Goal: Task Accomplishment & Management: Use online tool/utility

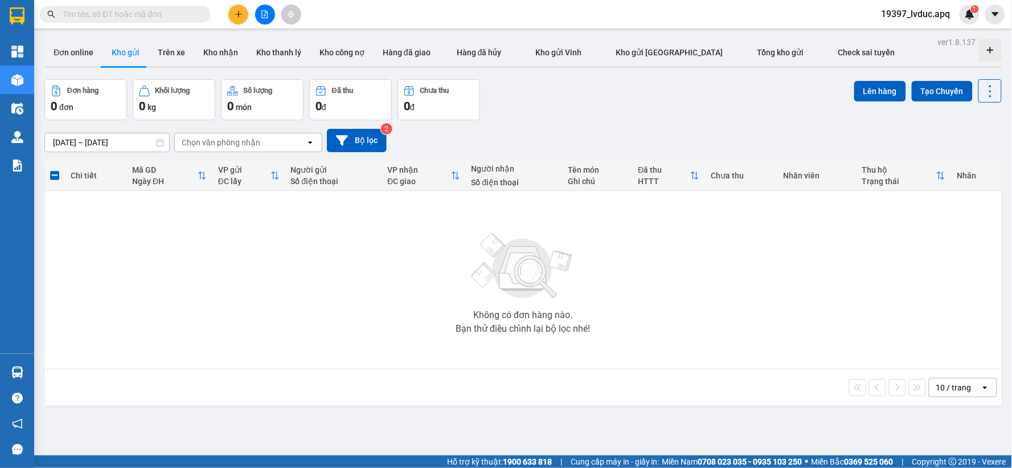
click at [266, 15] on icon "file-add" at bounding box center [265, 14] width 8 height 8
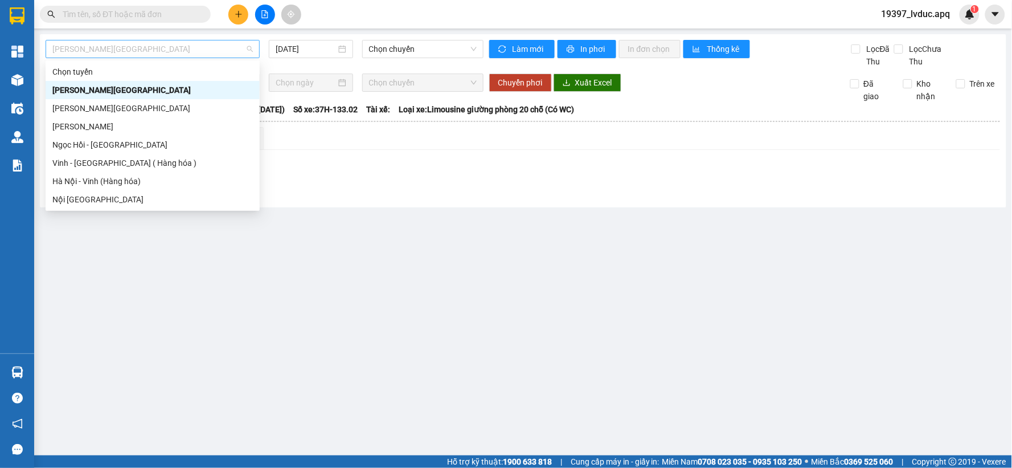
click at [144, 47] on span "[PERSON_NAME][GEOGRAPHIC_DATA]" at bounding box center [152, 48] width 200 height 17
click at [157, 165] on div "Vinh - [GEOGRAPHIC_DATA] ( Hàng hóa )" at bounding box center [152, 163] width 200 height 13
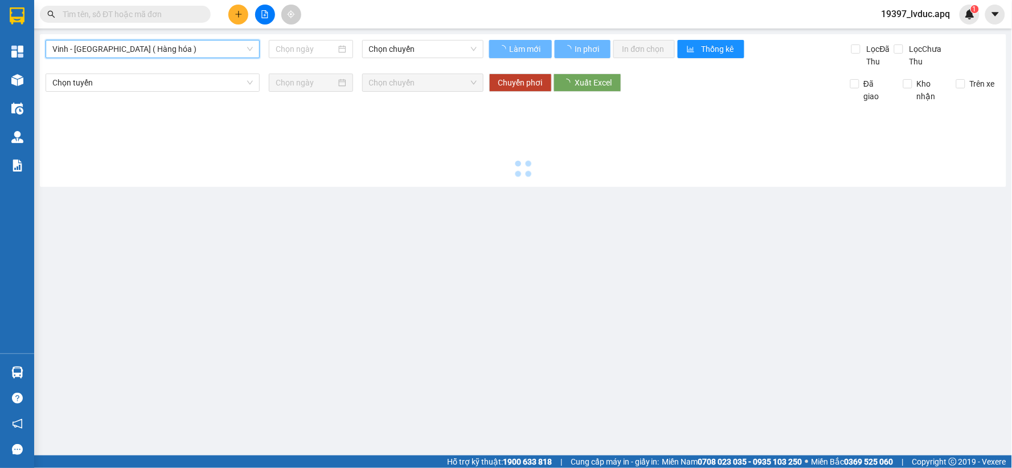
type input "[DATE]"
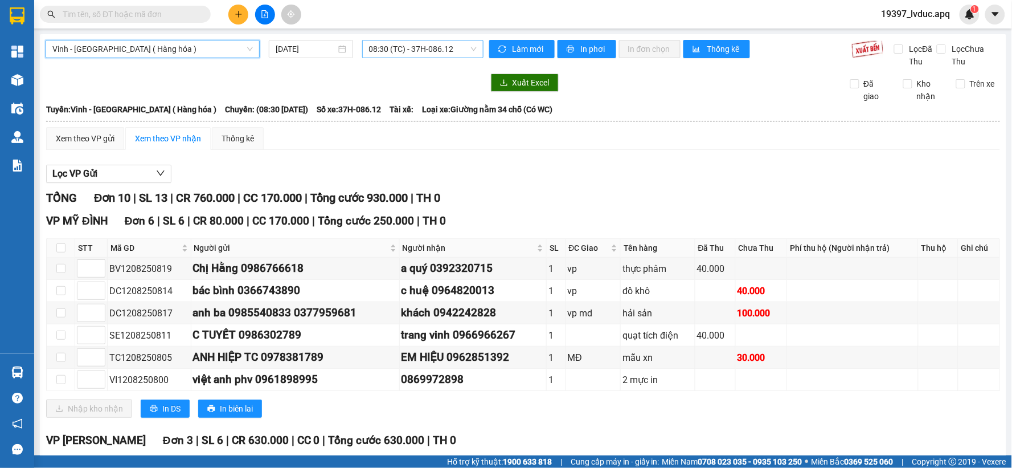
click at [464, 55] on span "08:30 (TC) - 37H-086.12" at bounding box center [423, 48] width 108 height 17
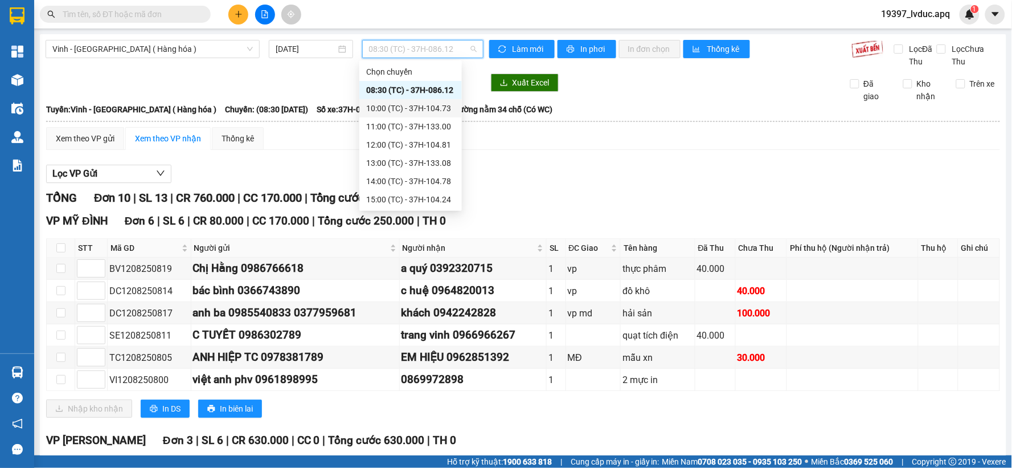
click at [437, 109] on div "10:00 (TC) - 37H-104.73" at bounding box center [410, 108] width 89 height 13
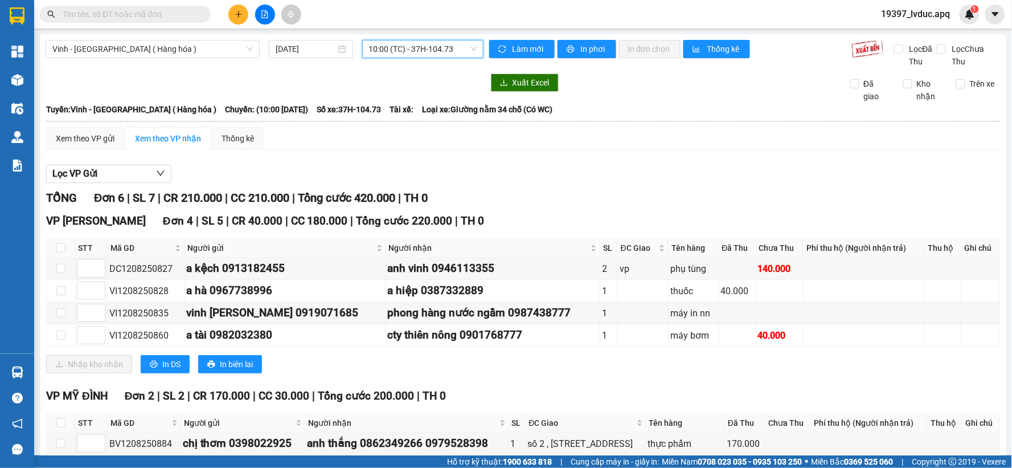
click at [465, 52] on span "10:00 (TC) - 37H-104.73" at bounding box center [423, 48] width 108 height 17
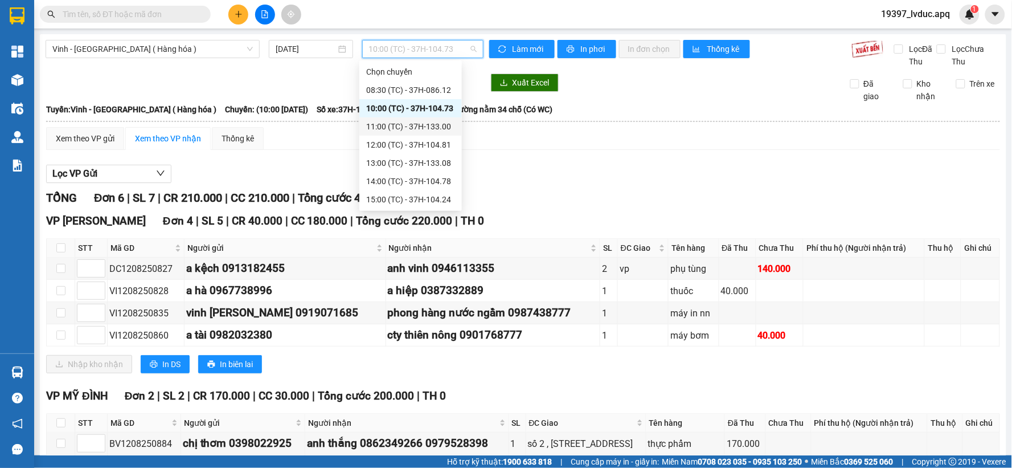
click at [444, 125] on div "11:00 (TC) - 37H-133.00" at bounding box center [410, 126] width 89 height 13
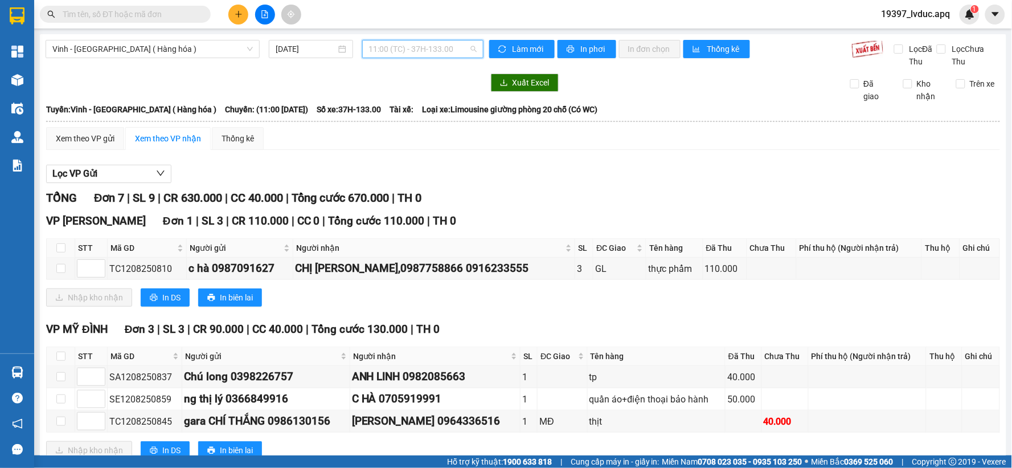
click at [461, 50] on span "11:00 (TC) - 37H-133.00" at bounding box center [423, 48] width 108 height 17
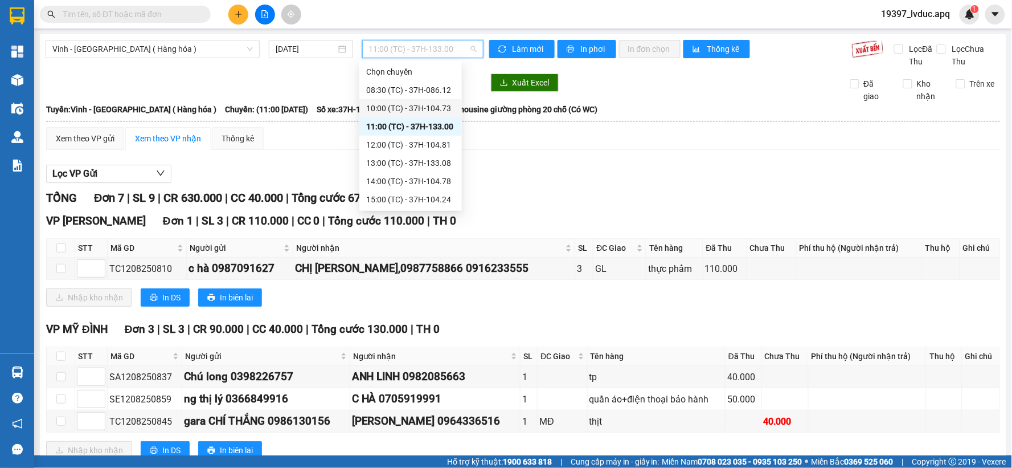
click at [442, 108] on div "10:00 (TC) - 37H-104.73" at bounding box center [410, 108] width 89 height 13
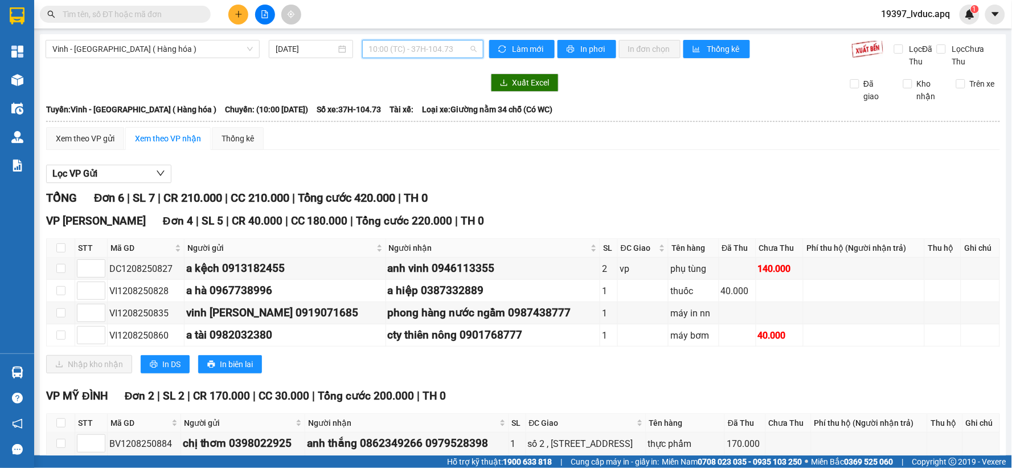
click at [448, 46] on span "10:00 (TC) - 37H-104.73" at bounding box center [423, 48] width 108 height 17
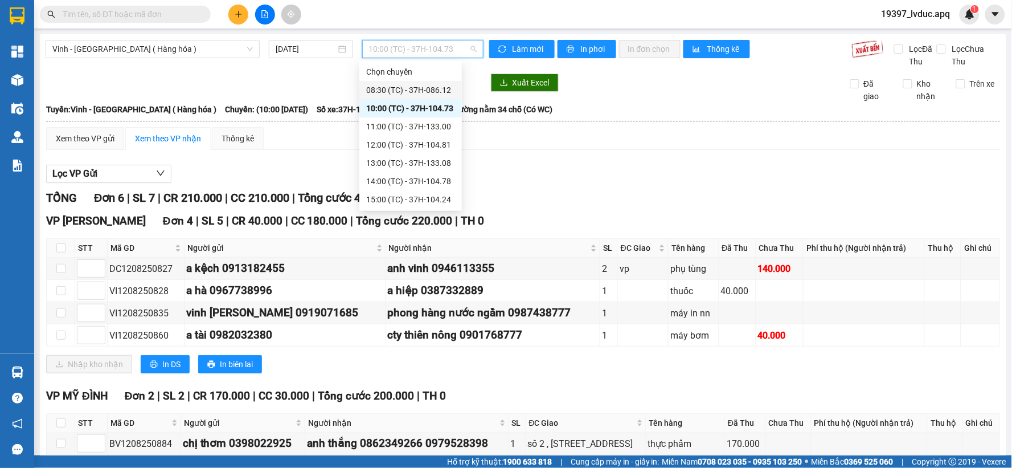
click at [440, 87] on div "08:30 (TC) - 37H-086.12" at bounding box center [410, 90] width 89 height 13
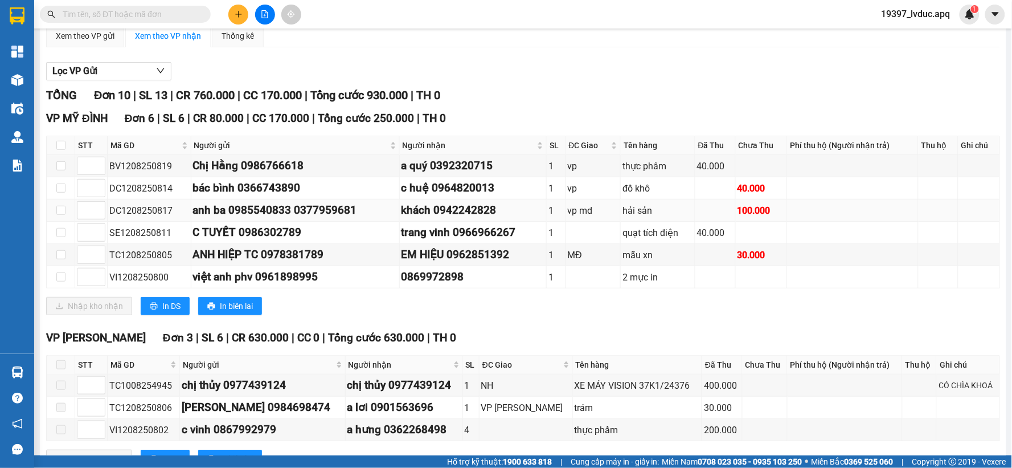
scroll to position [253, 0]
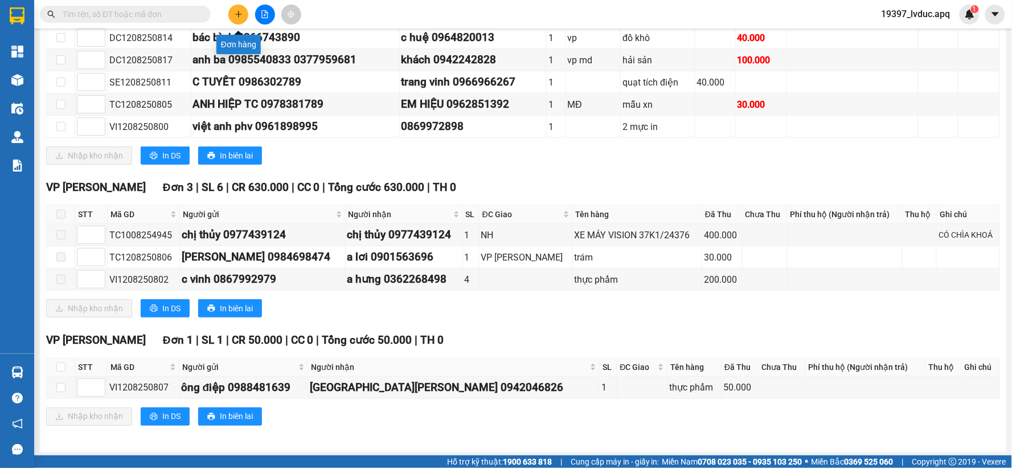
click at [240, 5] on button at bounding box center [238, 15] width 20 height 20
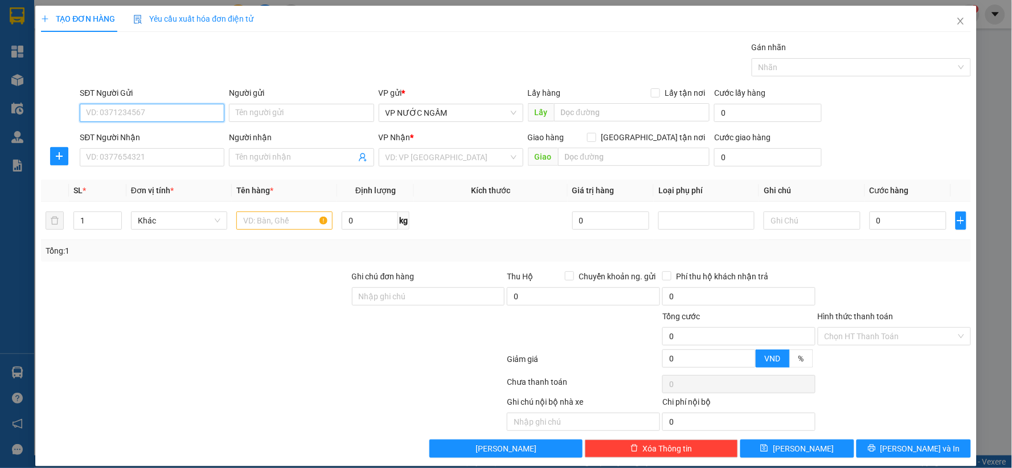
click at [133, 114] on input "SĐT Người Gửi" at bounding box center [152, 113] width 145 height 18
type input "0977128499"
click at [123, 157] on input "SĐT Người Nhận" at bounding box center [152, 157] width 145 height 18
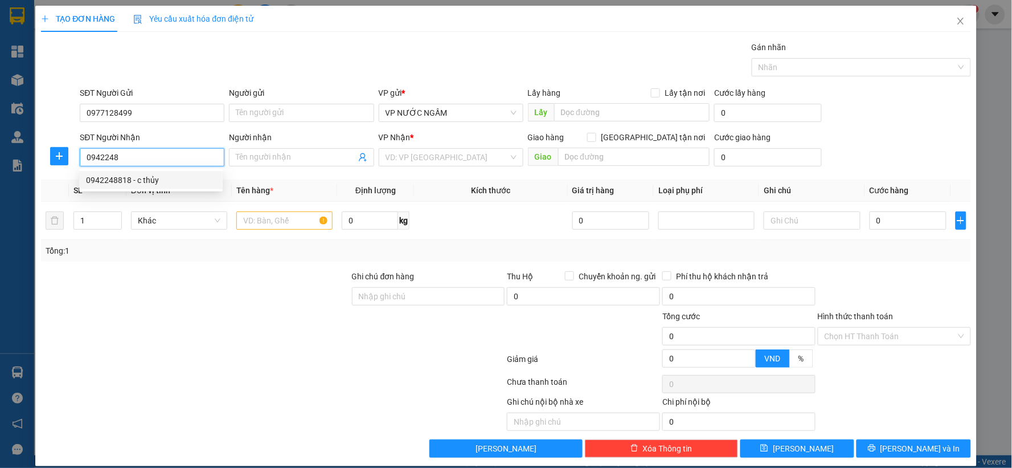
click at [120, 178] on div "0942248818 - c thủy" at bounding box center [151, 180] width 130 height 13
type input "0942248818"
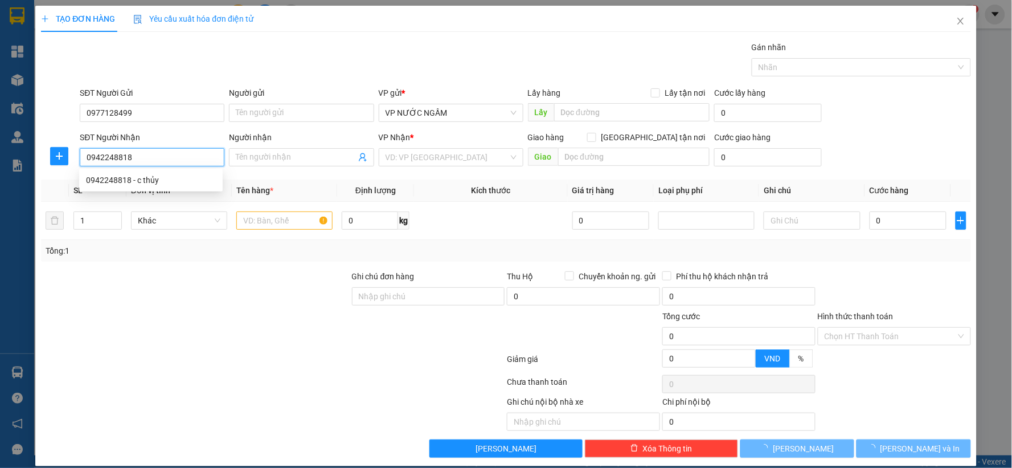
type input "c thủy"
checkbox input "true"
type input "4 hồ sỹ dương đường hưng bình"
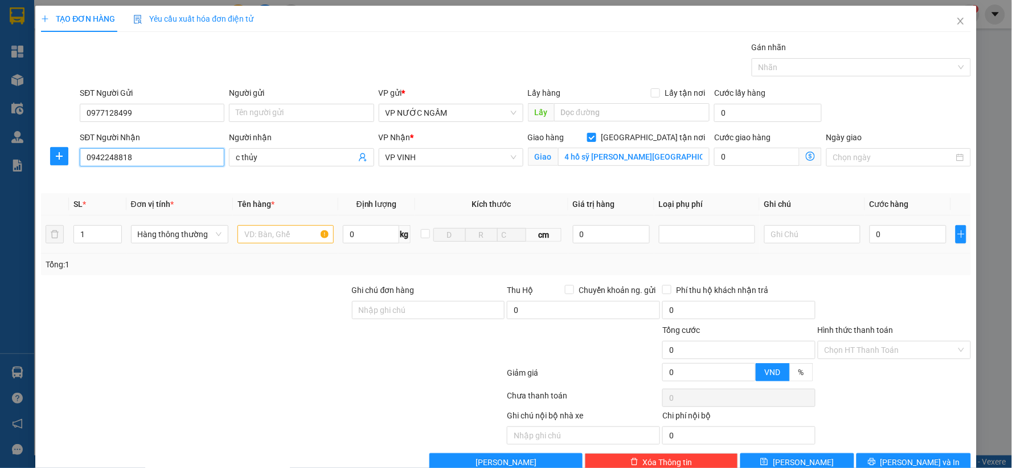
type input "0942248818"
click at [246, 239] on input "text" at bounding box center [286, 234] width 96 height 18
type input "van nc"
click at [876, 235] on input "0" at bounding box center [908, 234] width 77 height 18
type input "4"
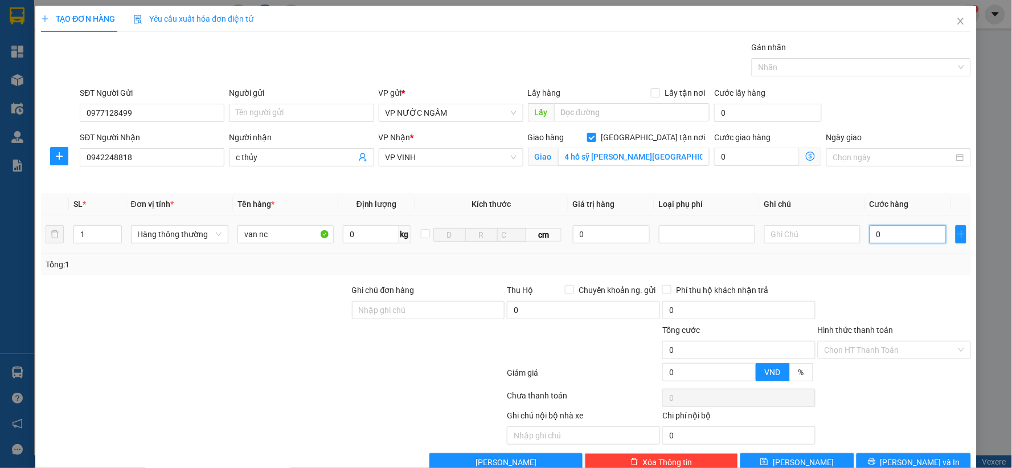
type input "4"
type input "40"
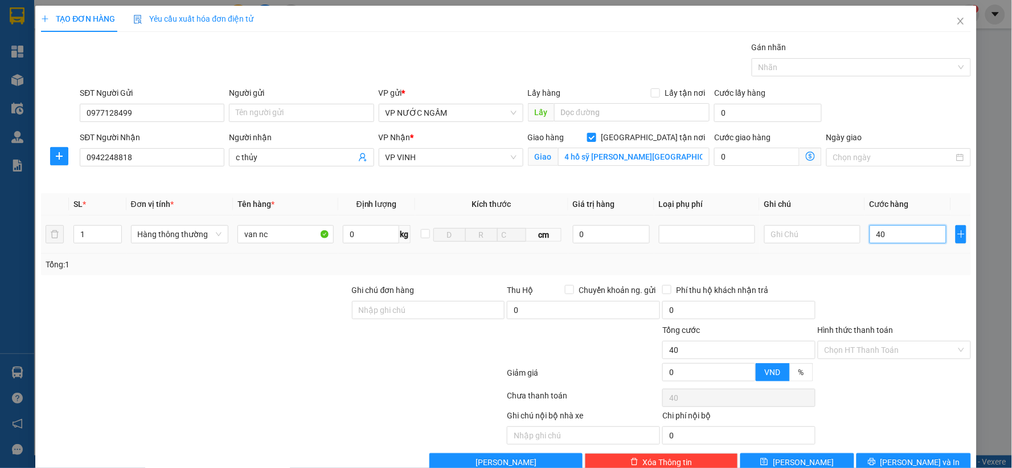
type input "400"
type input "4.000"
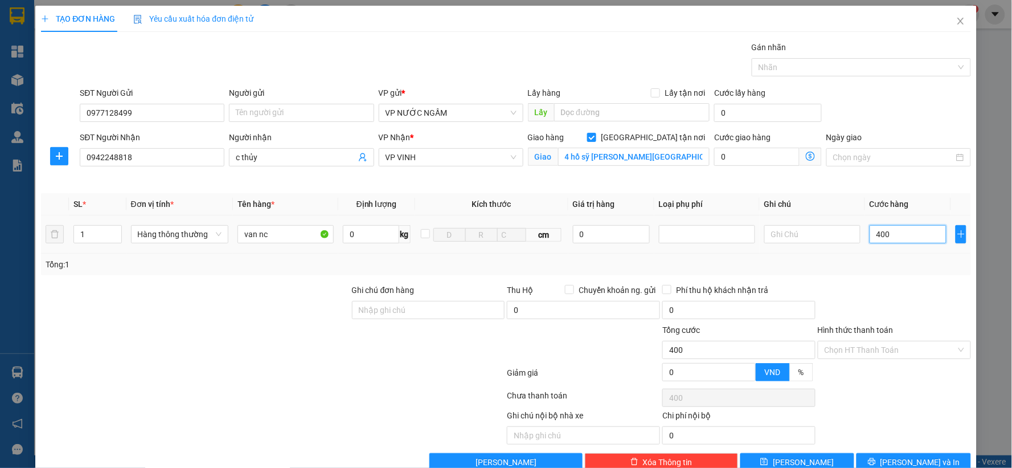
type input "4.000"
type input "40.000"
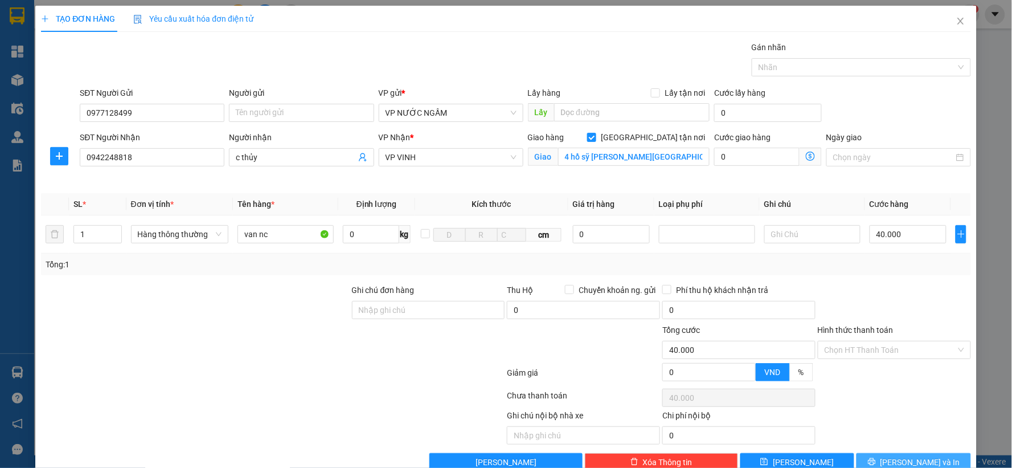
click at [876, 460] on icon "printer" at bounding box center [872, 461] width 8 height 8
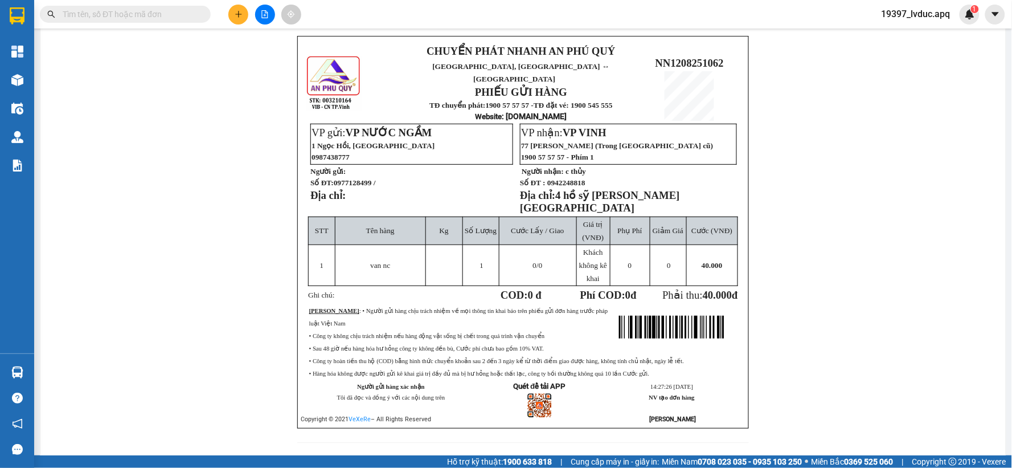
scroll to position [66, 0]
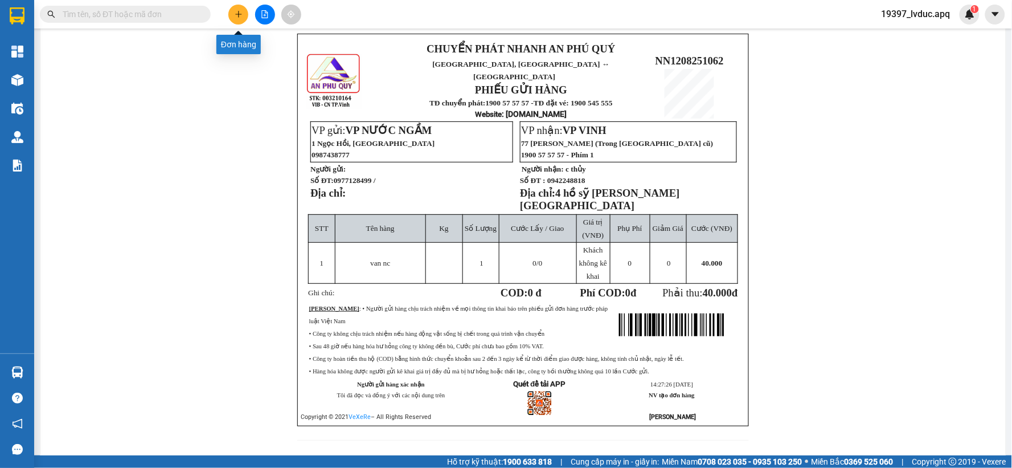
click at [236, 14] on icon "plus" at bounding box center [238, 14] width 6 height 1
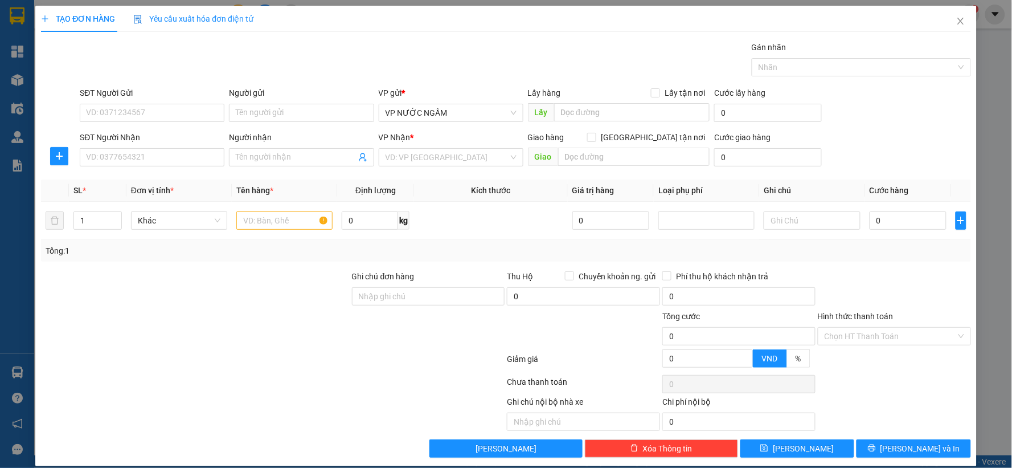
click at [15, 80] on div "TẠO ĐƠN HÀNG Yêu cầu xuất hóa đơn điện tử Transit Pickup Surcharge Ids Transit …" at bounding box center [506, 234] width 1012 height 468
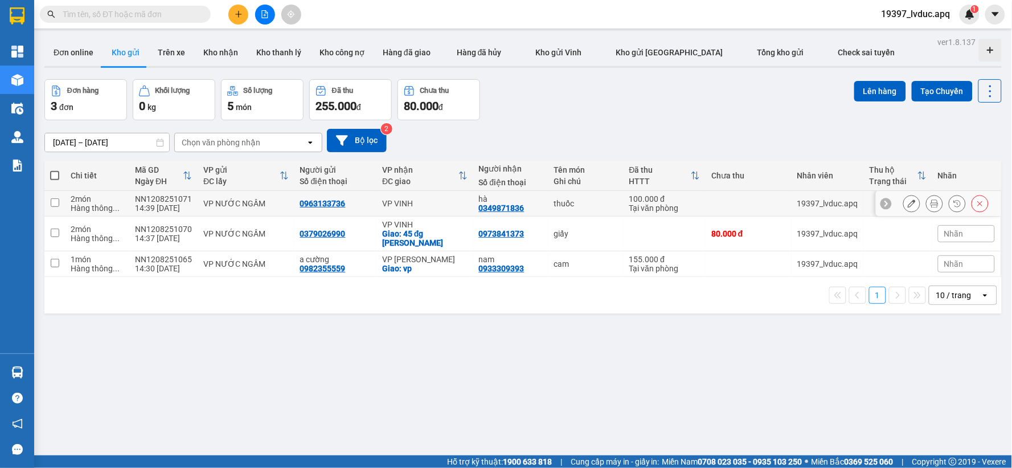
click at [458, 208] on div "VP VINH" at bounding box center [424, 203] width 85 height 9
checkbox input "true"
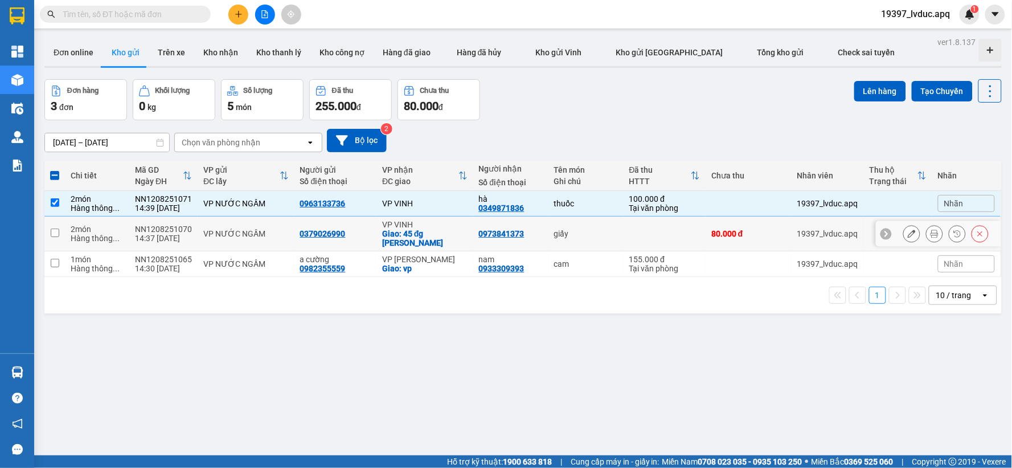
click at [465, 224] on td "VP [PERSON_NAME]: 45 đg [PERSON_NAME]" at bounding box center [424, 233] width 96 height 35
checkbox input "true"
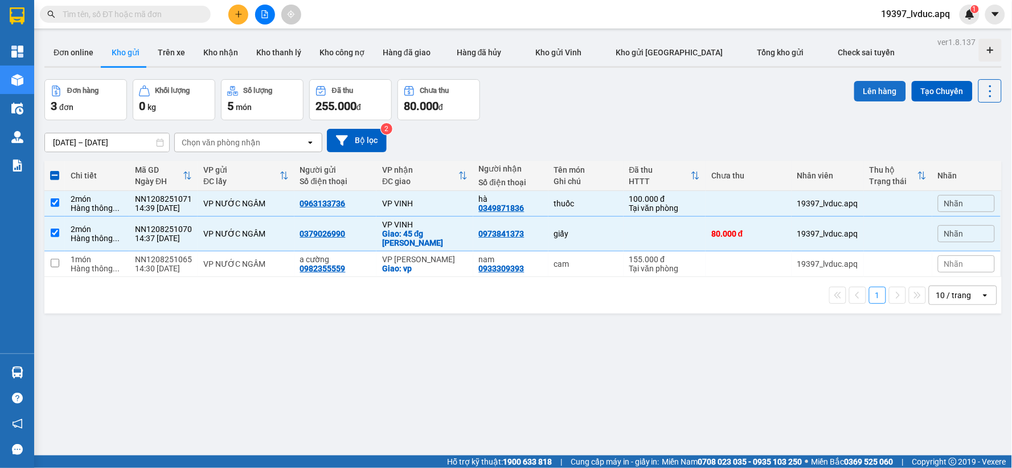
click at [861, 96] on button "Lên hàng" at bounding box center [880, 91] width 52 height 21
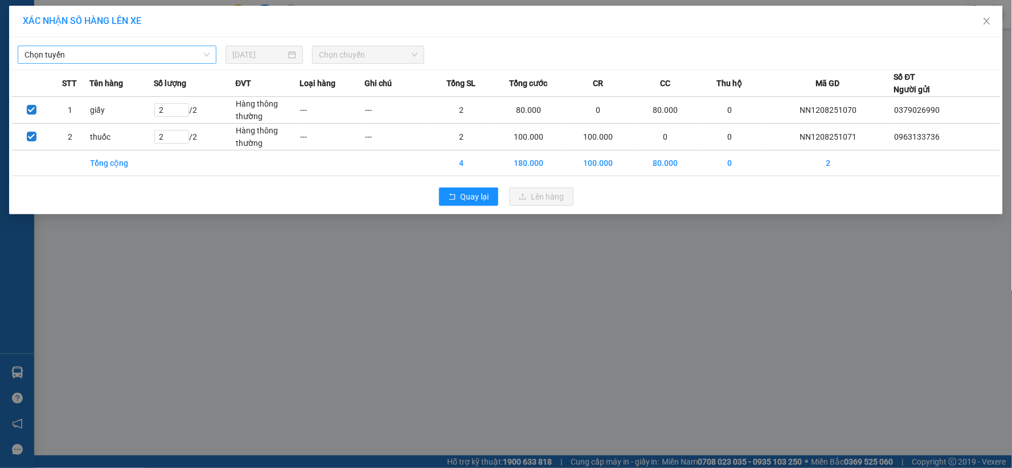
click at [171, 59] on span "Chọn tuyến" at bounding box center [116, 54] width 185 height 17
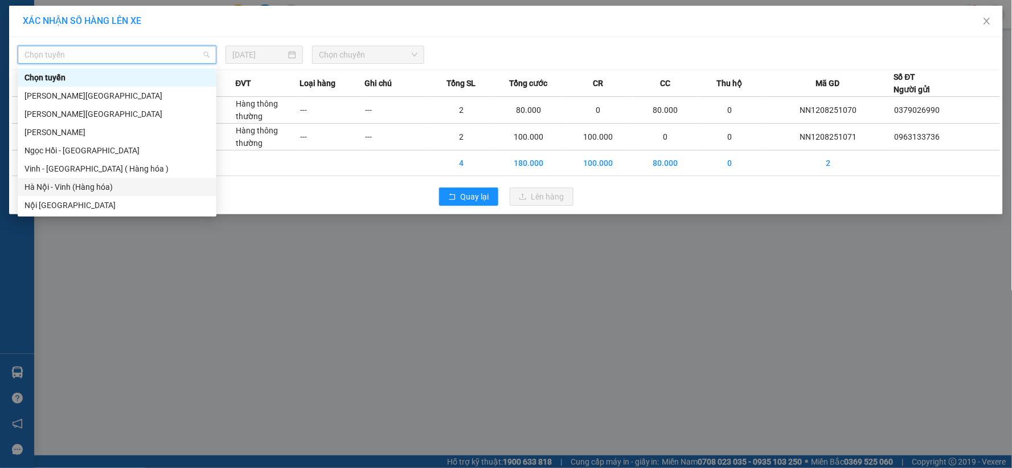
click at [121, 186] on div "Hà Nội - Vinh (Hàng hóa)" at bounding box center [116, 187] width 185 height 13
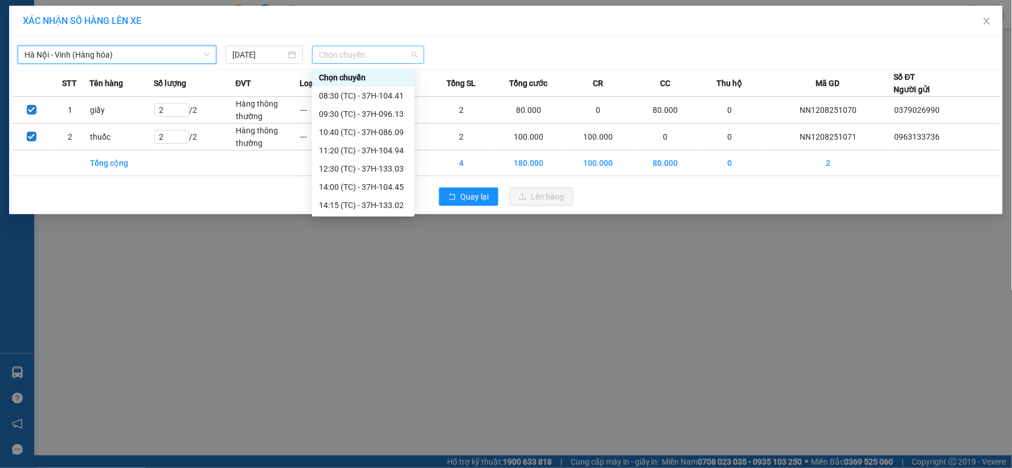
click at [327, 60] on span "Chọn chuyến" at bounding box center [368, 54] width 99 height 17
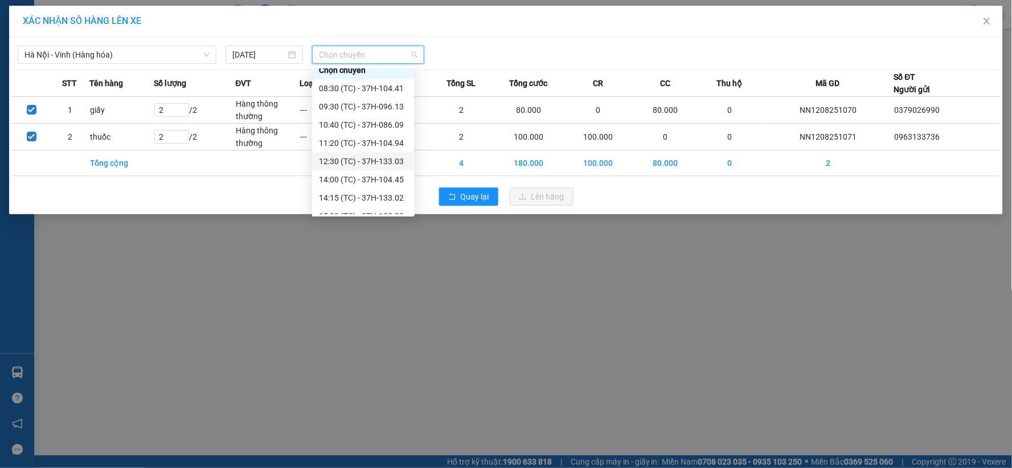
scroll to position [18, 0]
drag, startPoint x: 366, startPoint y: 200, endPoint x: 429, endPoint y: 199, distance: 63.2
click at [367, 202] on div "15:30 (TC) - 37H-133.03" at bounding box center [363, 205] width 89 height 13
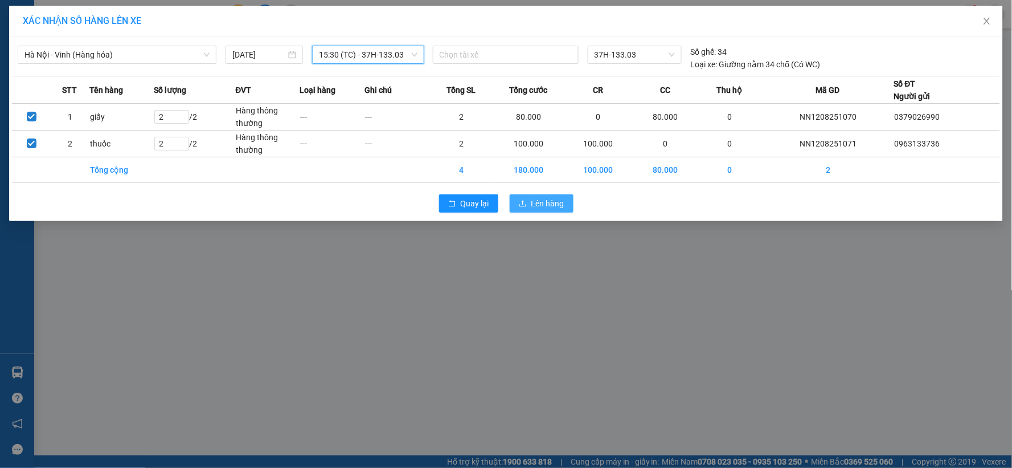
click at [518, 202] on button "Lên hàng" at bounding box center [542, 203] width 64 height 18
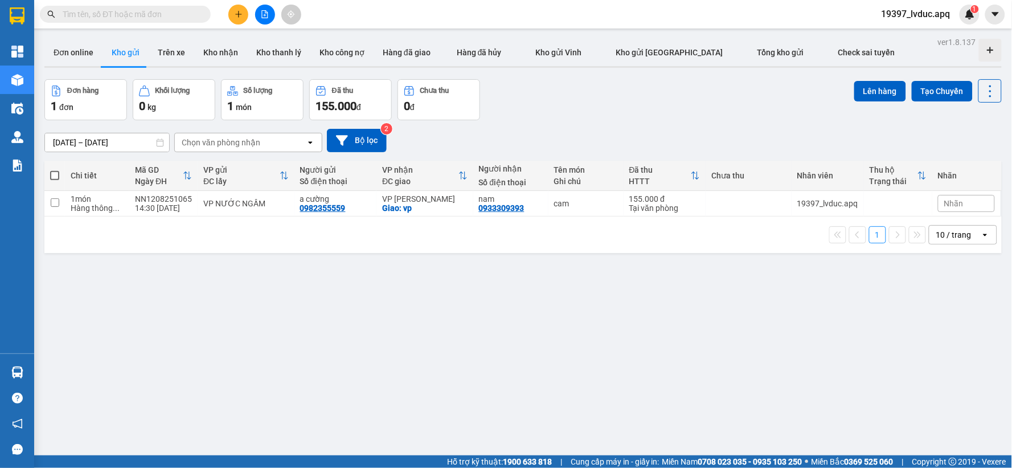
click at [191, 12] on input "text" at bounding box center [130, 14] width 134 height 13
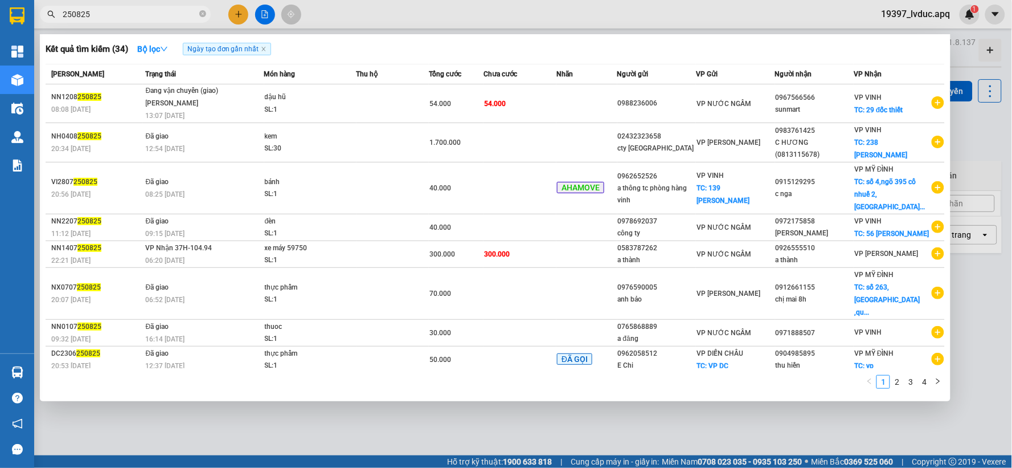
click at [62, 14] on span "250825" at bounding box center [125, 14] width 171 height 17
click at [60, 14] on span "250825" at bounding box center [125, 14] width 171 height 17
click at [59, 15] on span "250825" at bounding box center [125, 14] width 171 height 17
click at [60, 15] on span "250825" at bounding box center [125, 14] width 171 height 17
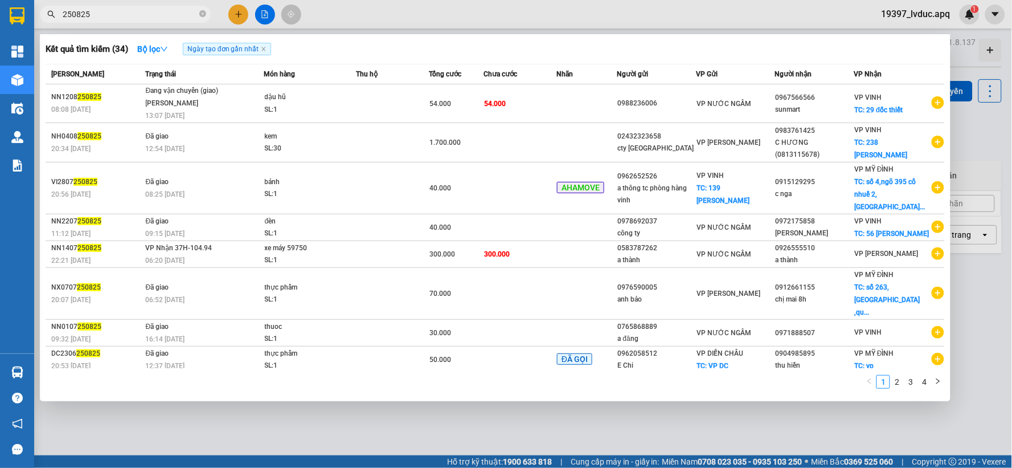
click at [60, 15] on span "250825" at bounding box center [125, 14] width 171 height 17
click at [103, 14] on input "250825" at bounding box center [130, 14] width 134 height 13
type input "2"
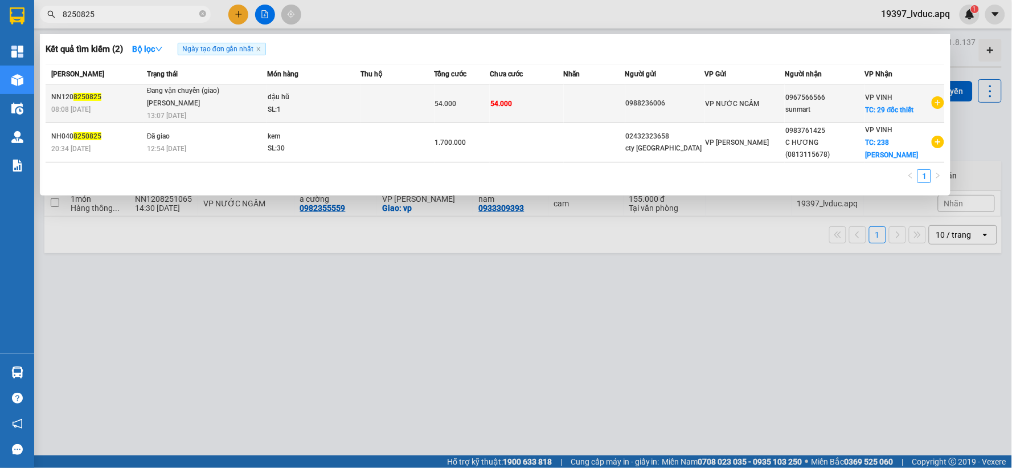
type input "8250825"
click at [220, 99] on div "[PERSON_NAME]" at bounding box center [189, 103] width 85 height 13
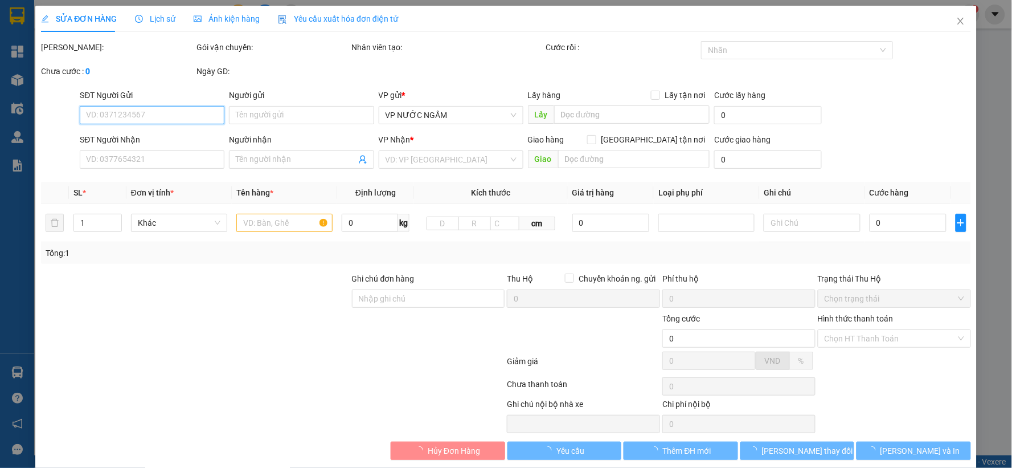
type input "0988236006"
type input "0967566566"
type input "sunmart"
checkbox input "true"
type input "29 đốc thiết"
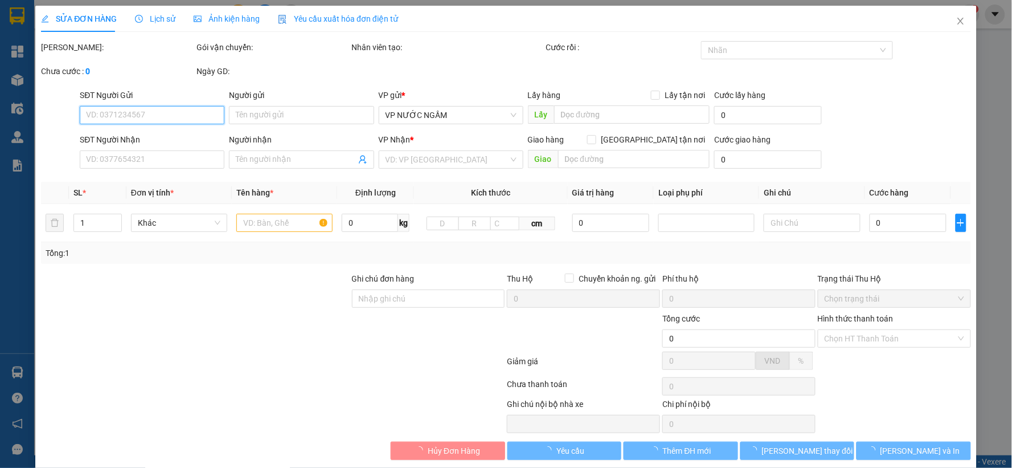
type input "54.000"
type input "10"
type input "54.000"
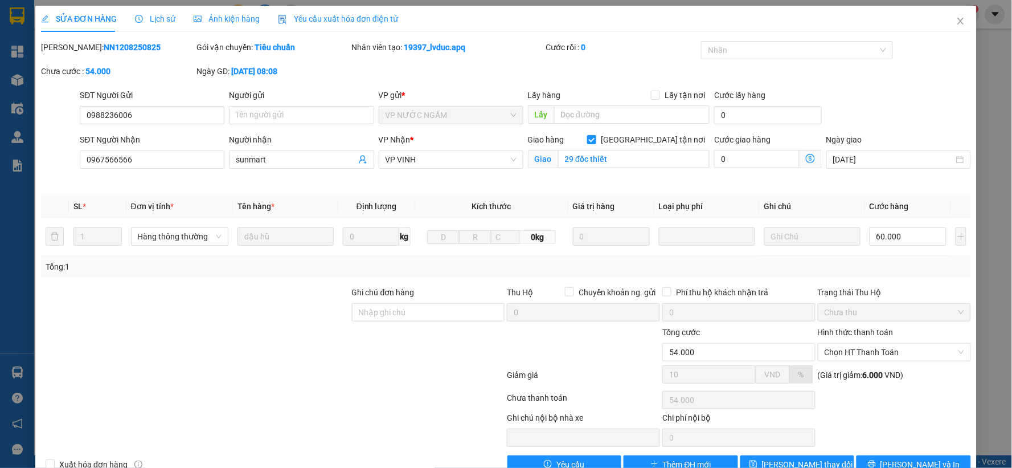
click at [161, 19] on span "Lịch sử" at bounding box center [155, 18] width 40 height 9
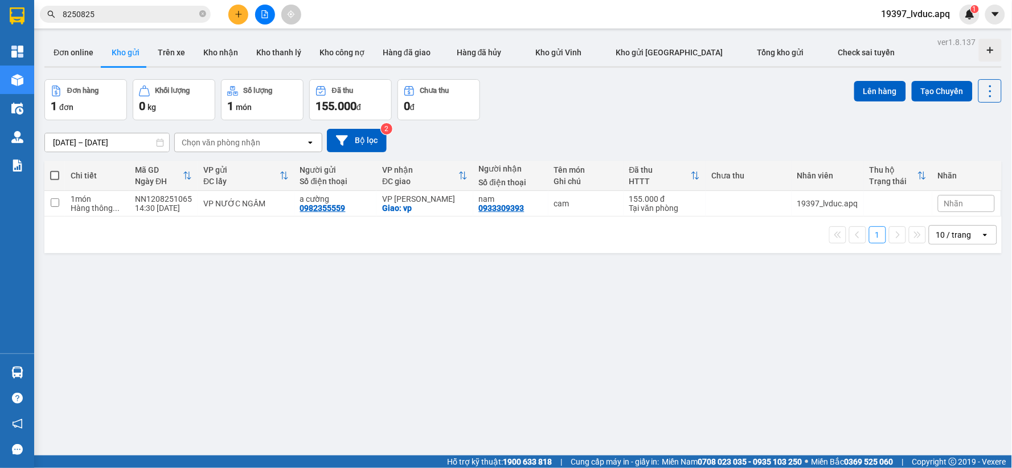
click at [171, 15] on input "8250825" at bounding box center [130, 14] width 134 height 13
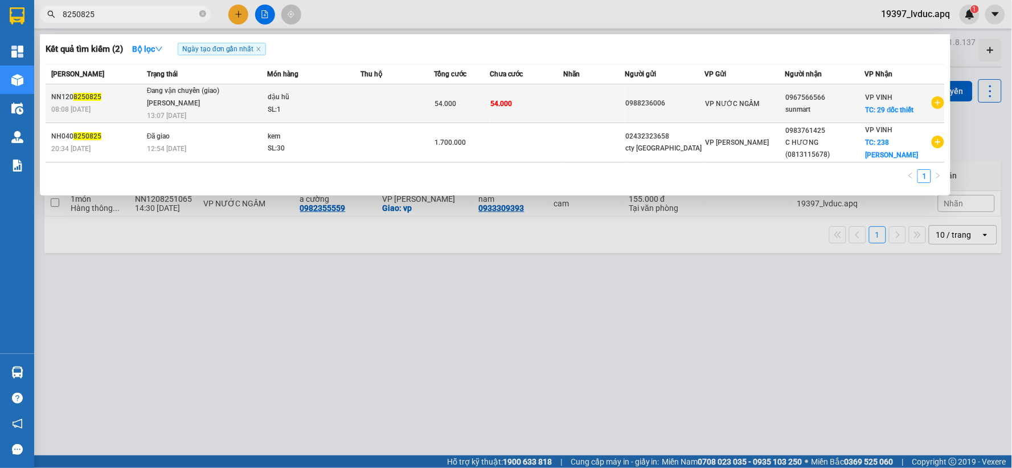
click at [578, 100] on td at bounding box center [595, 103] width 62 height 39
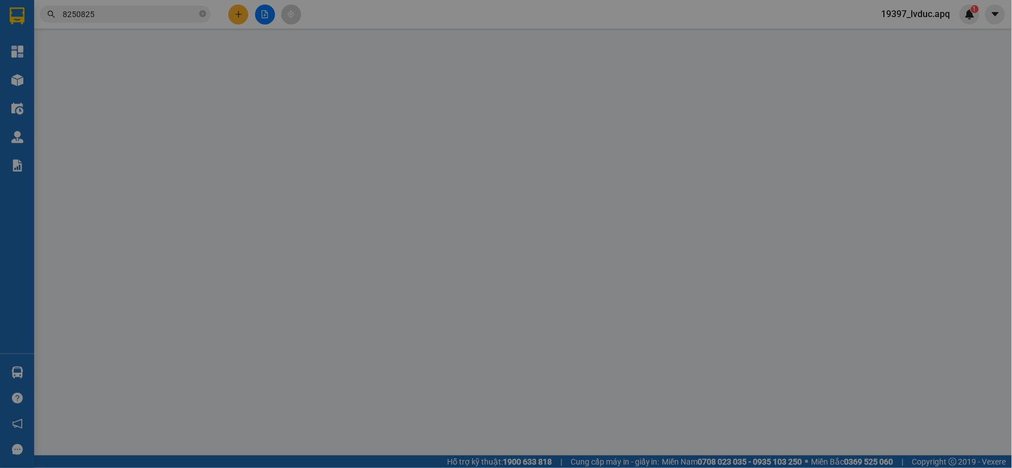
type input "0988236006"
type input "0967566566"
type input "sunmart"
checkbox input "true"
type input "29 đốc thiết"
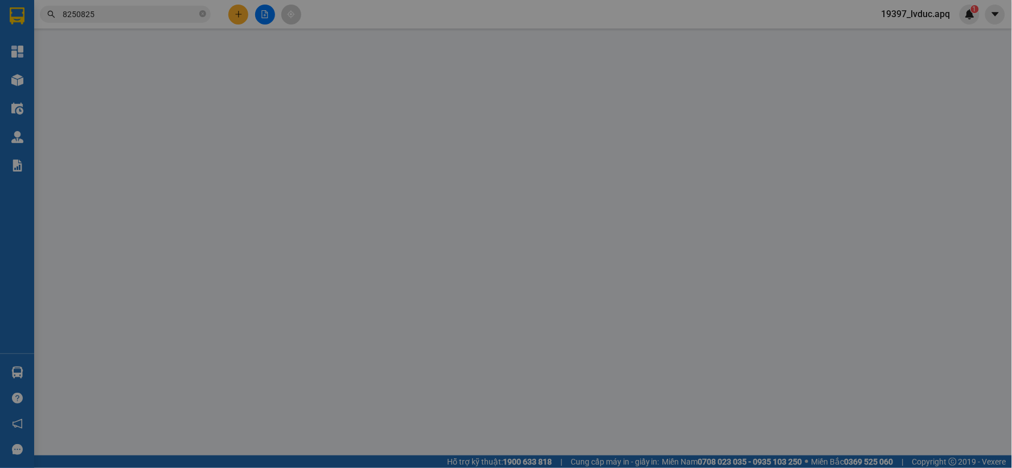
type input "54.000"
type input "10"
type input "54.000"
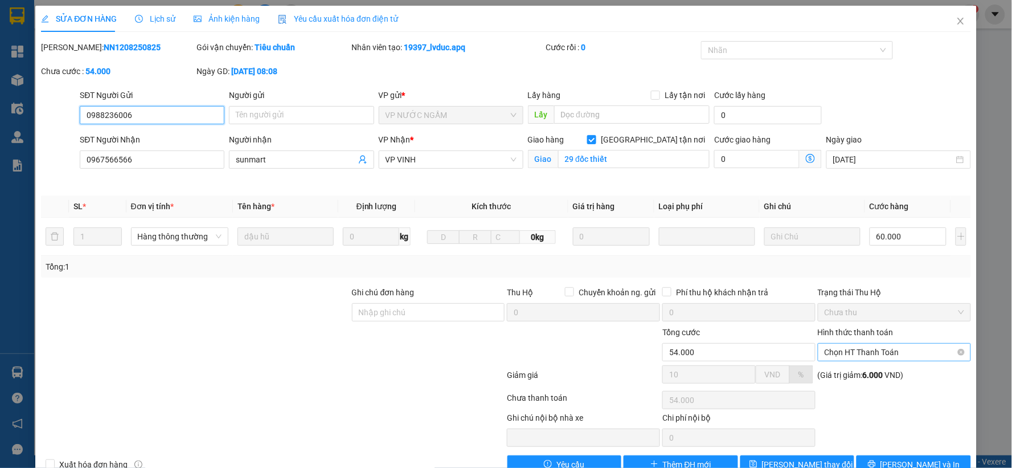
scroll to position [27, 0]
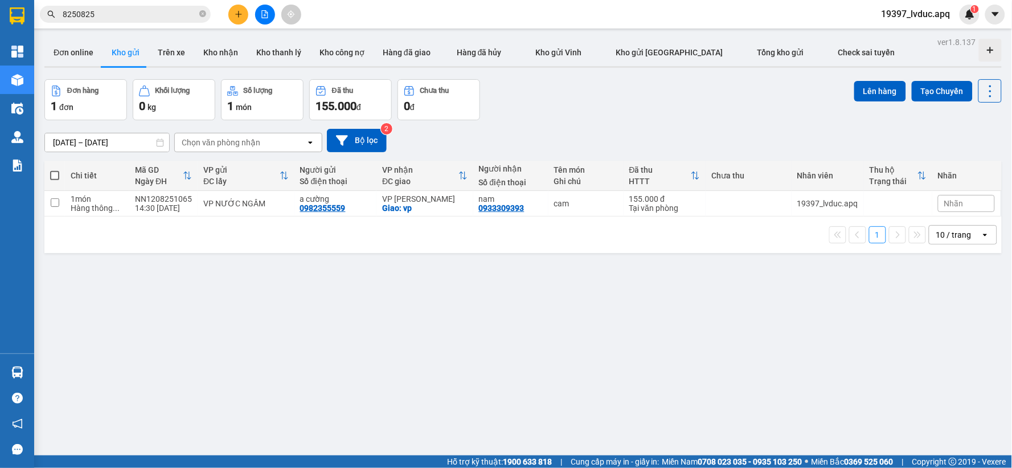
click at [113, 16] on input "8250825" at bounding box center [130, 14] width 134 height 13
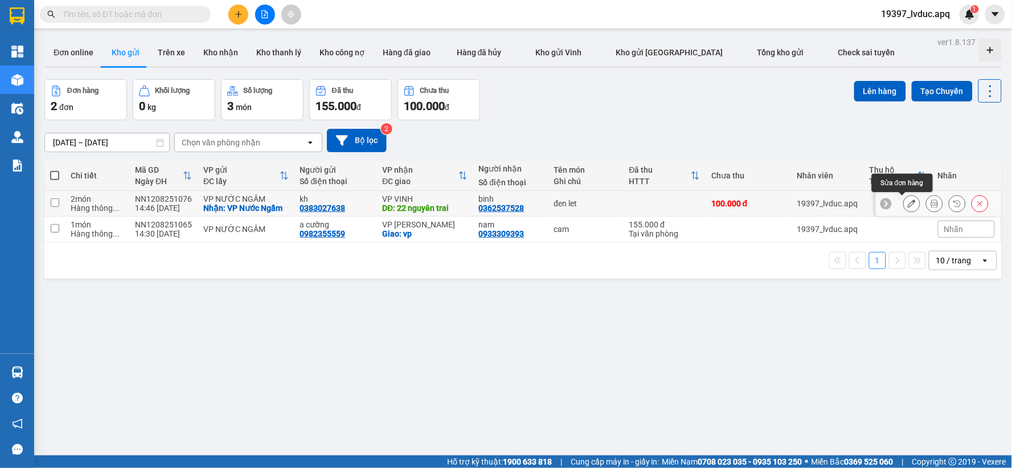
click at [908, 206] on icon at bounding box center [912, 203] width 8 height 8
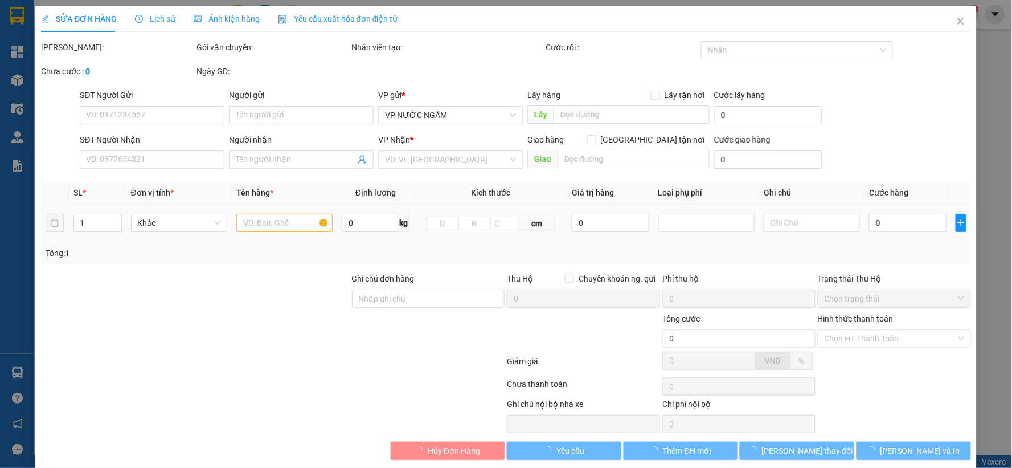
type input "0383027638"
type input "kh"
checkbox input "true"
type input "VP Nước Ngầm"
type input "0362537528"
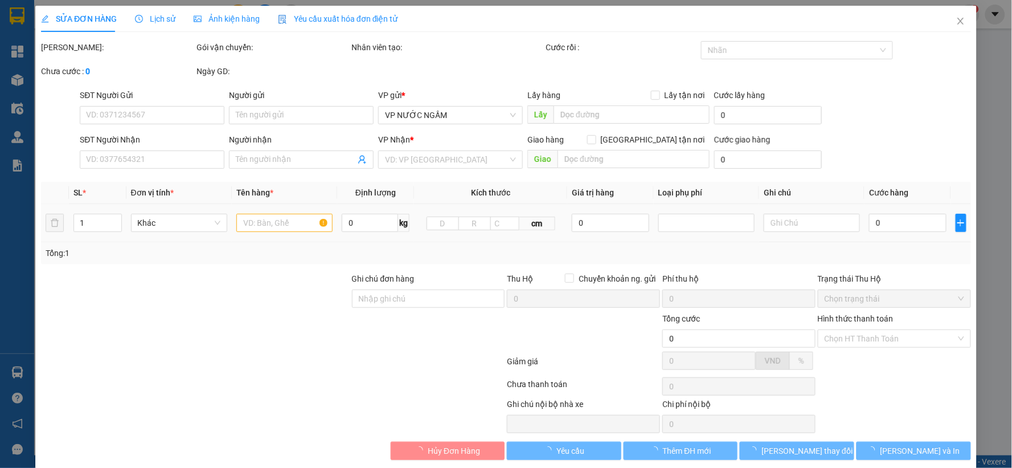
type input "binh"
type input "22 nguyên trai"
type input "100.000"
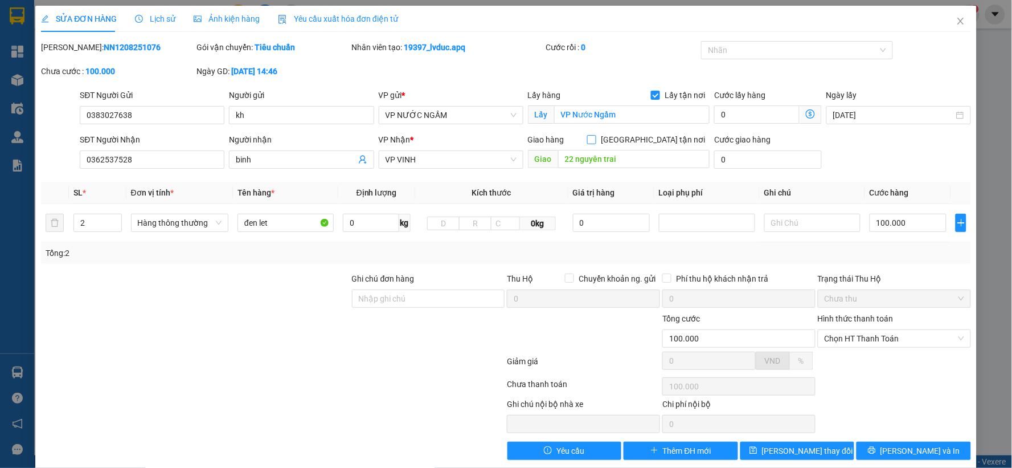
click at [595, 137] on input "[GEOGRAPHIC_DATA] tận nơi" at bounding box center [591, 139] width 8 height 8
checkbox input "true"
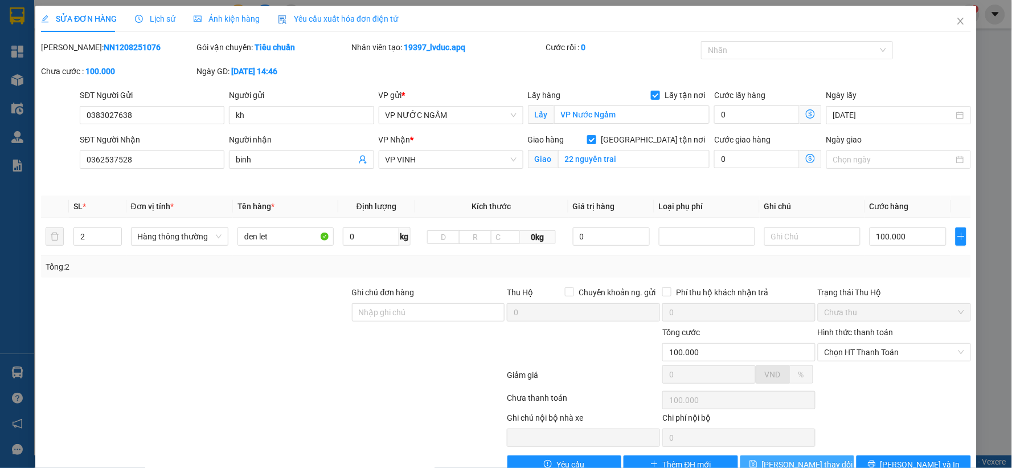
click at [795, 458] on span "[PERSON_NAME] thay đổi" at bounding box center [807, 464] width 91 height 13
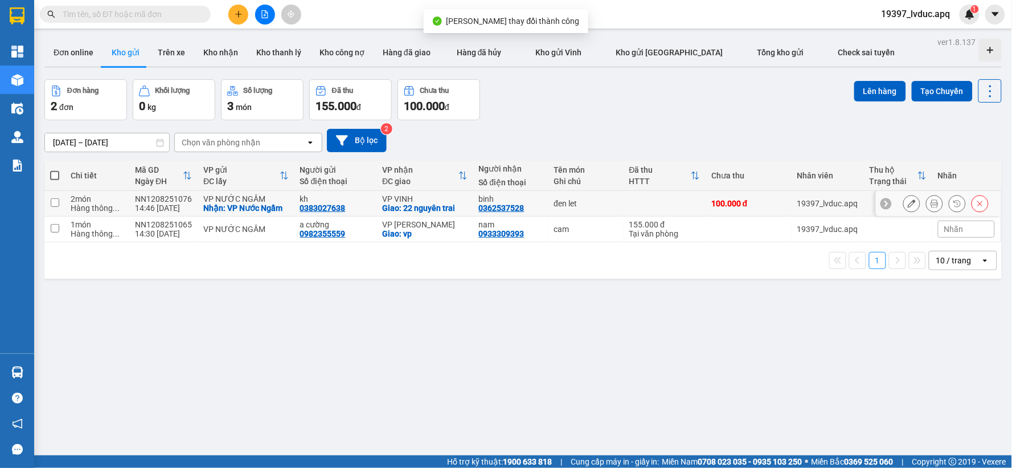
click at [559, 197] on td "đen let" at bounding box center [586, 204] width 75 height 26
checkbox input "true"
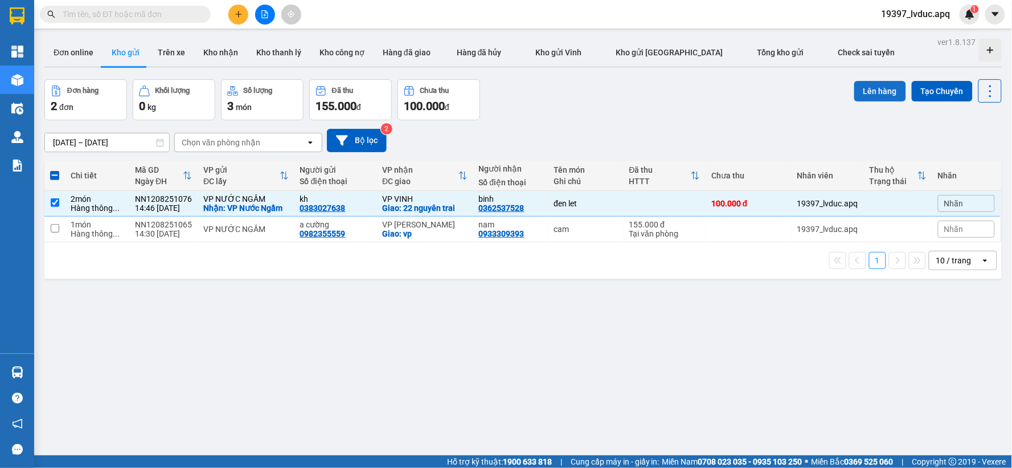
click at [873, 83] on button "Lên hàng" at bounding box center [880, 91] width 52 height 21
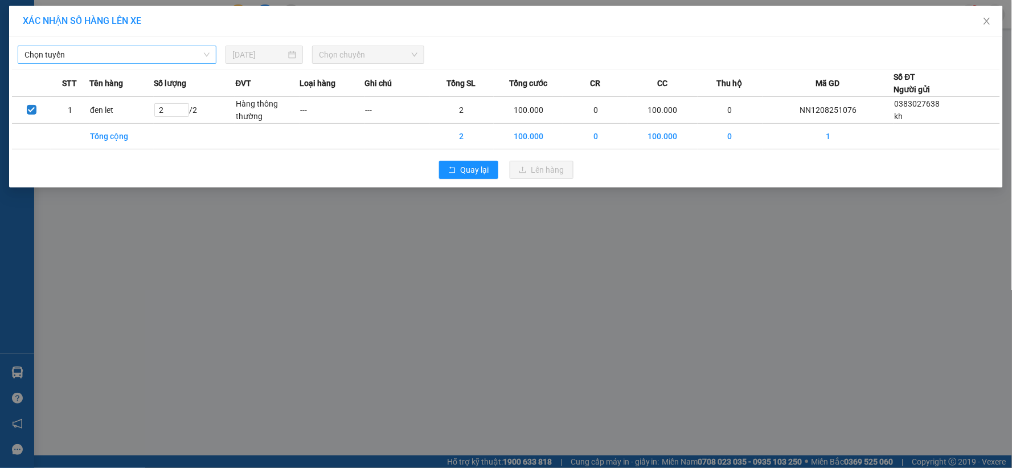
click at [166, 54] on span "Chọn tuyến" at bounding box center [116, 54] width 185 height 17
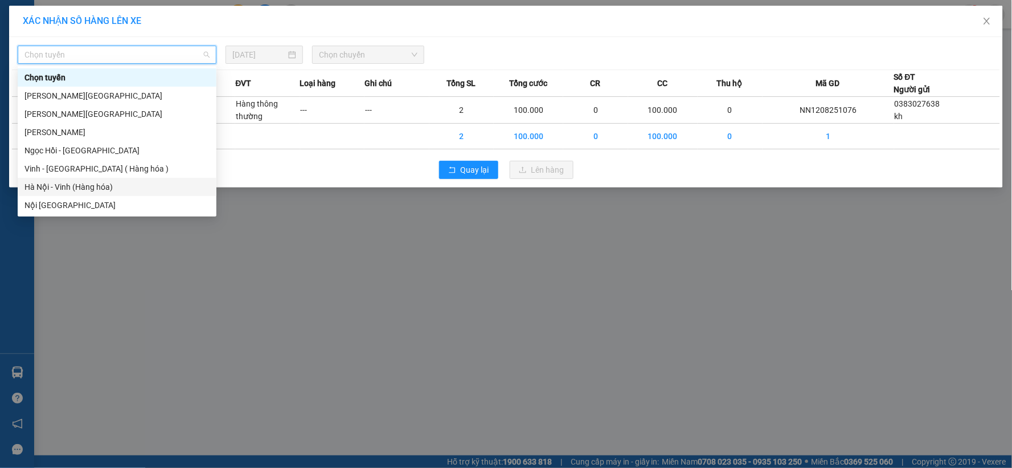
drag, startPoint x: 103, startPoint y: 187, endPoint x: 193, endPoint y: 121, distance: 110.8
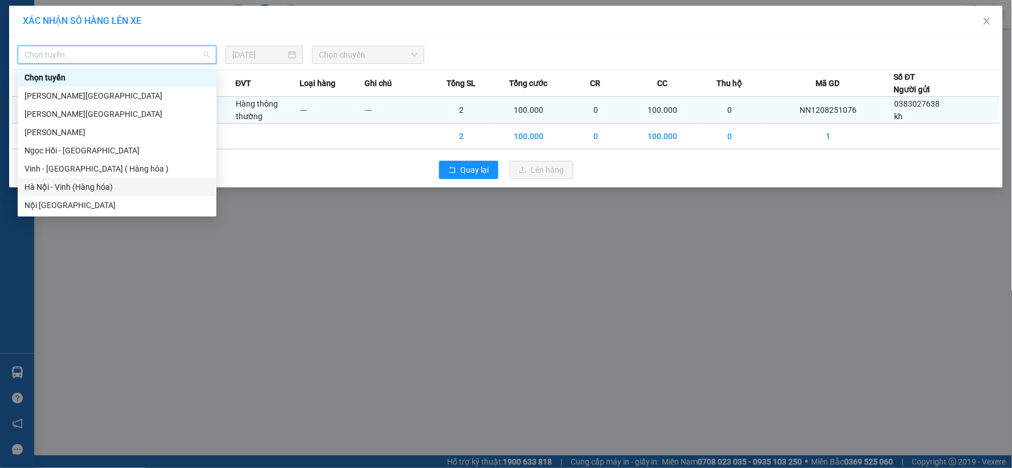
click at [105, 183] on div "Hà Nội - Vinh (Hàng hóa)" at bounding box center [116, 187] width 185 height 13
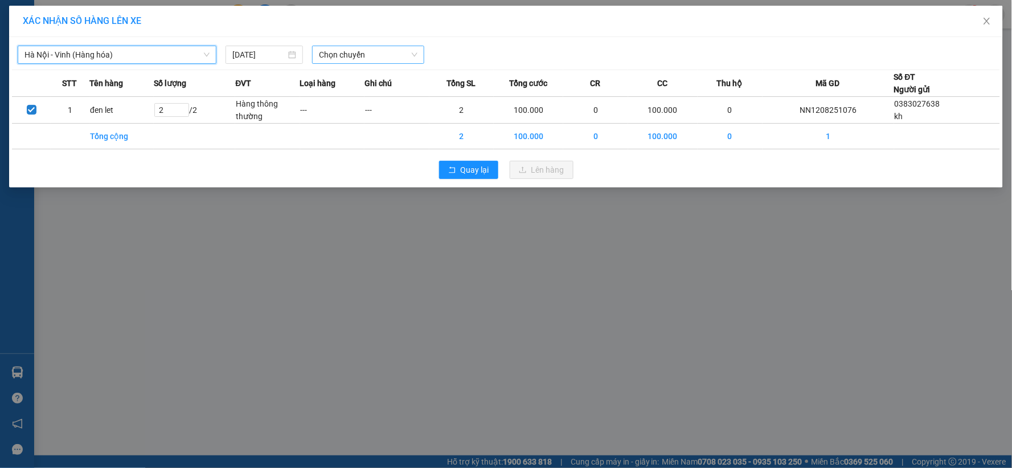
click at [416, 55] on div "Chọn chuyến" at bounding box center [368, 55] width 112 height 18
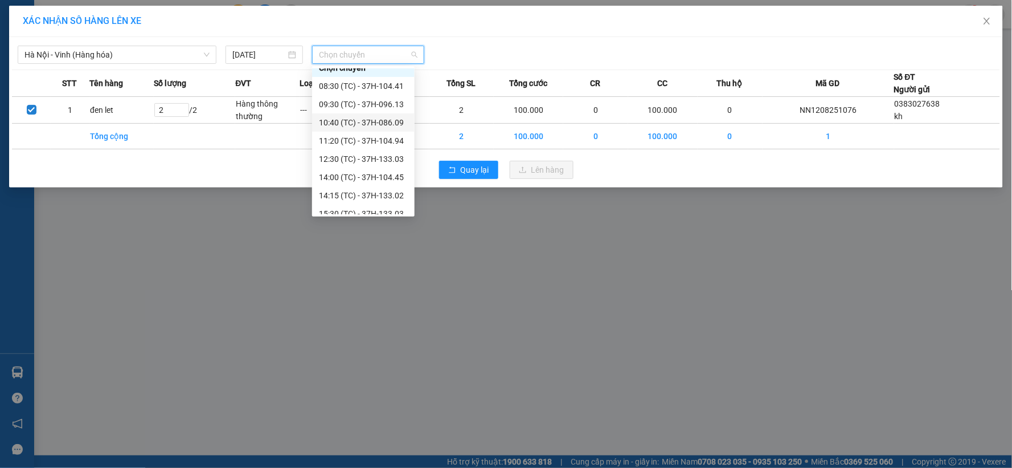
scroll to position [18, 0]
click at [391, 203] on div "15:30 (TC) - 37H-133.03" at bounding box center [363, 205] width 89 height 13
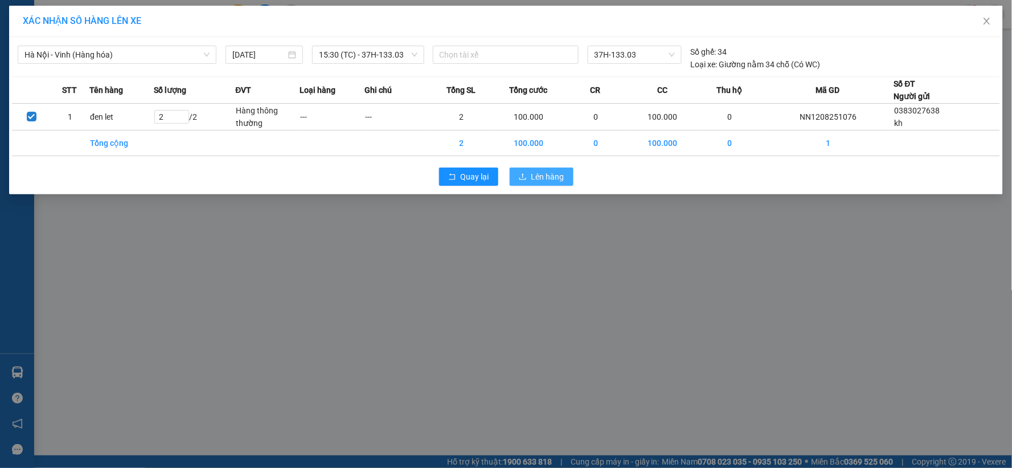
click at [566, 178] on button "Lên hàng" at bounding box center [542, 176] width 64 height 18
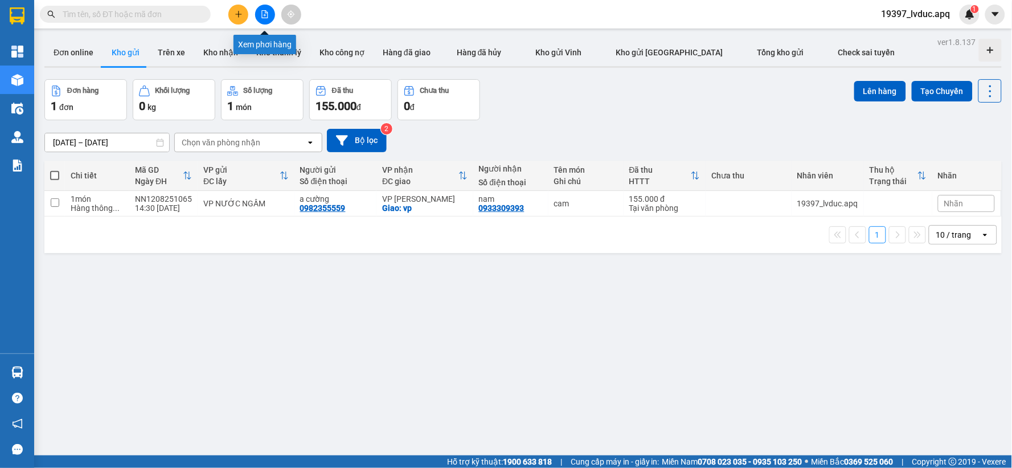
click at [265, 14] on icon "file-add" at bounding box center [265, 14] width 8 height 8
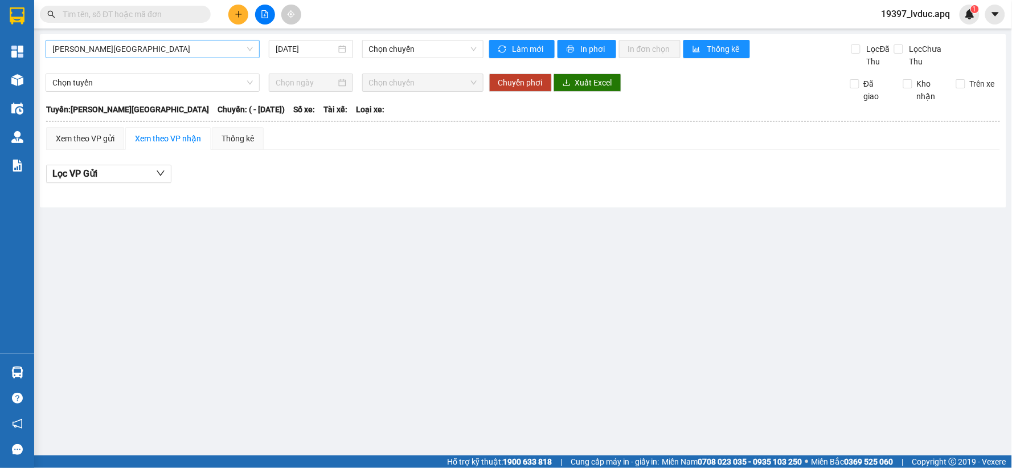
click at [179, 40] on div "[PERSON_NAME][GEOGRAPHIC_DATA]" at bounding box center [153, 49] width 214 height 18
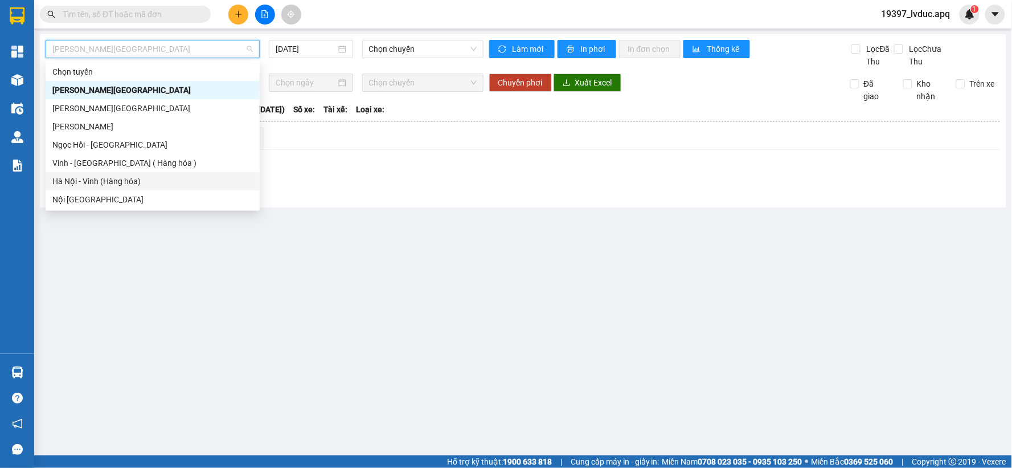
click at [132, 178] on div "Hà Nội - Vinh (Hàng hóa)" at bounding box center [152, 181] width 200 height 13
type input "[DATE]"
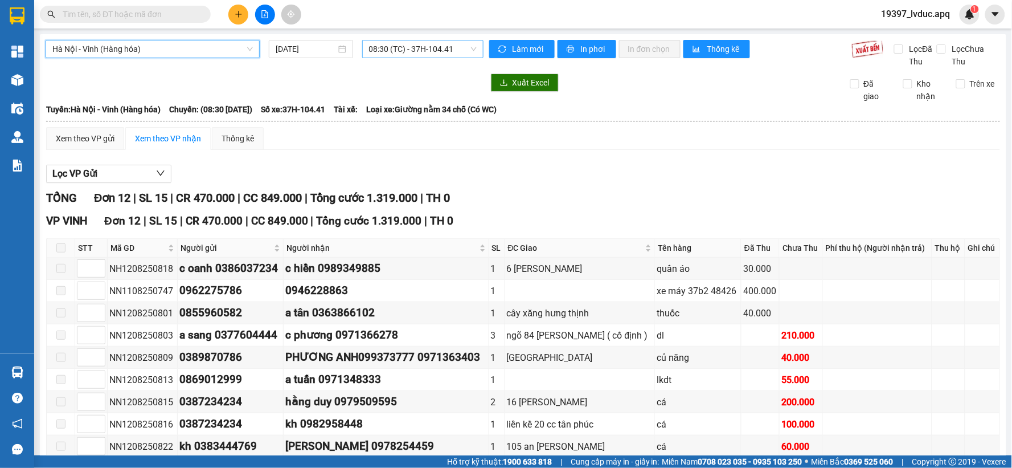
click at [439, 42] on span "08:30 (TC) - 37H-104.41" at bounding box center [423, 48] width 108 height 17
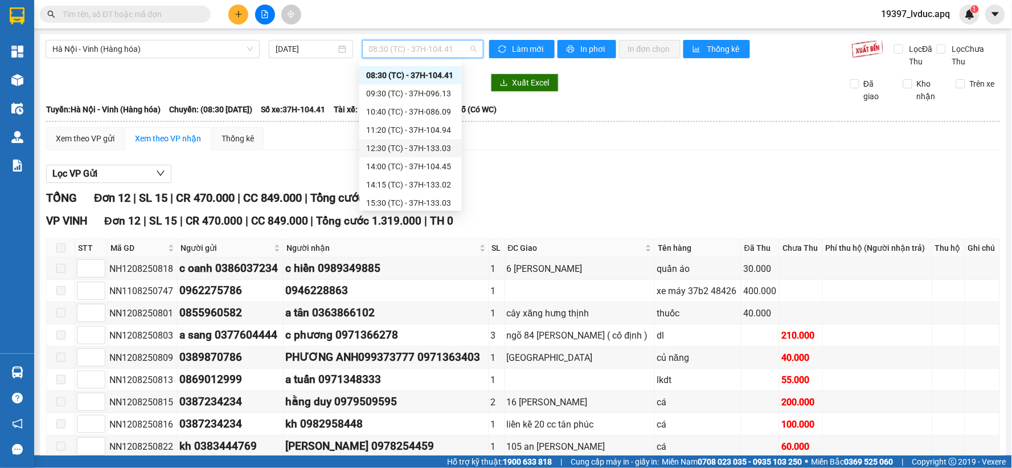
scroll to position [18, 0]
click at [437, 195] on div "15:30 (TC) - 37H-133.03" at bounding box center [410, 199] width 89 height 13
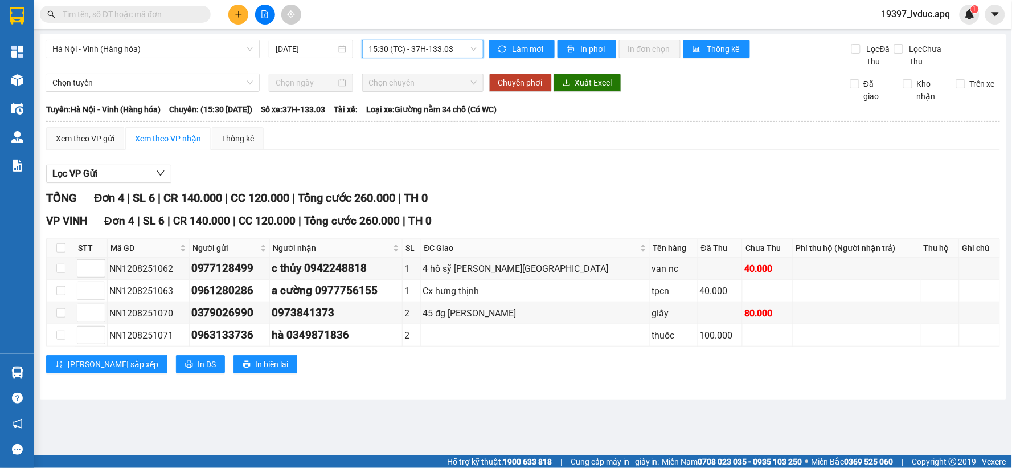
click at [459, 44] on span "15:30 (TC) - 37H-133.03" at bounding box center [423, 48] width 108 height 17
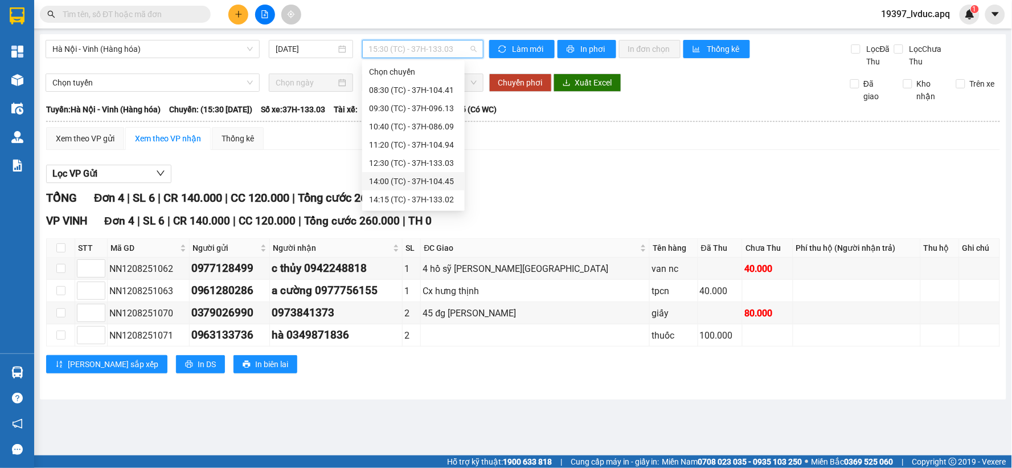
scroll to position [18, 0]
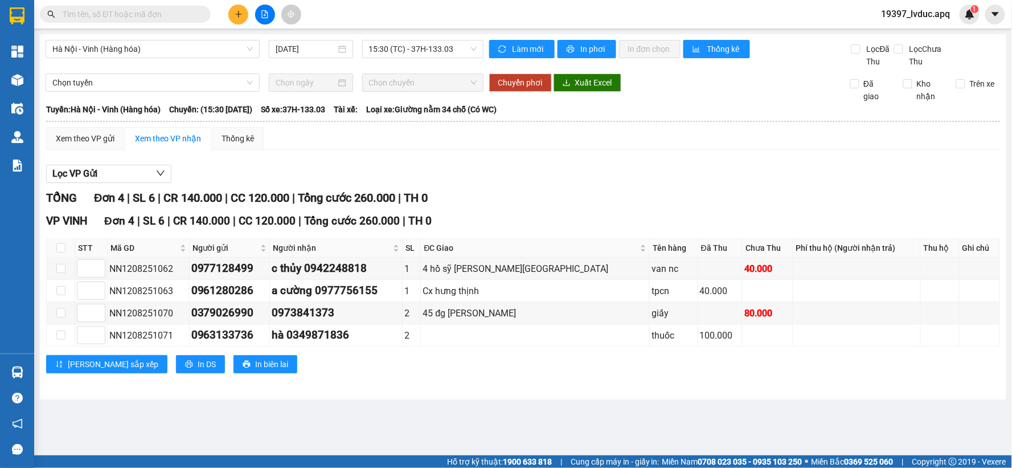
click at [572, 172] on div "Lọc VP Gửi" at bounding box center [523, 174] width 954 height 19
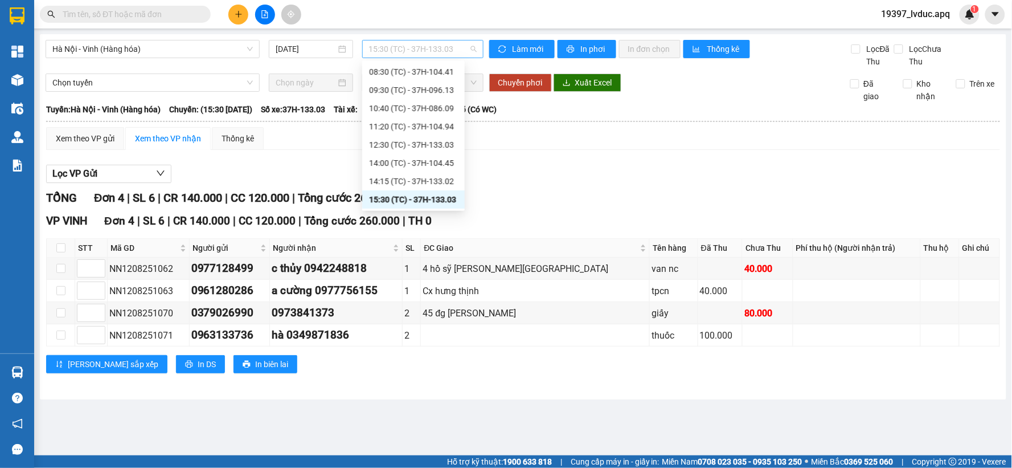
click at [464, 52] on span "15:30 (TC) - 37H-133.03" at bounding box center [423, 48] width 108 height 17
click at [449, 174] on div "14:15 (TC) - 37H-133.02" at bounding box center [413, 181] width 103 height 18
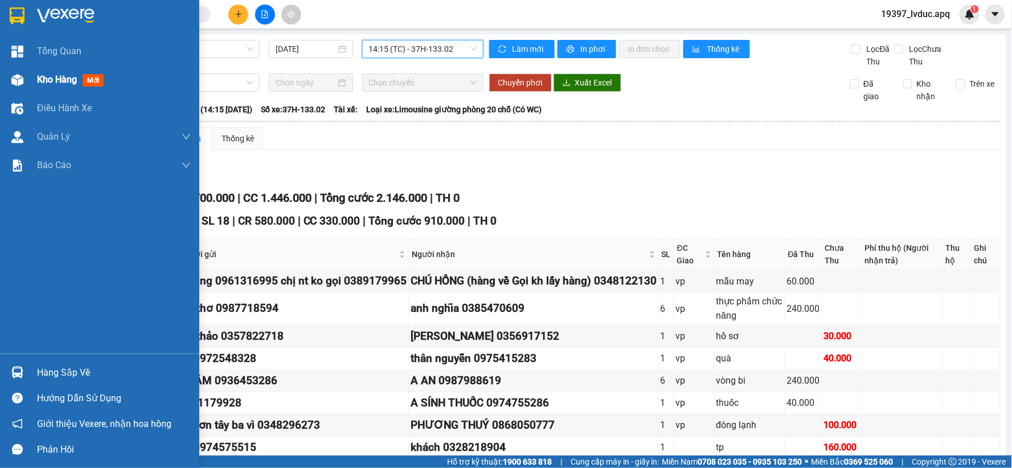
click at [18, 76] on img at bounding box center [17, 80] width 12 height 12
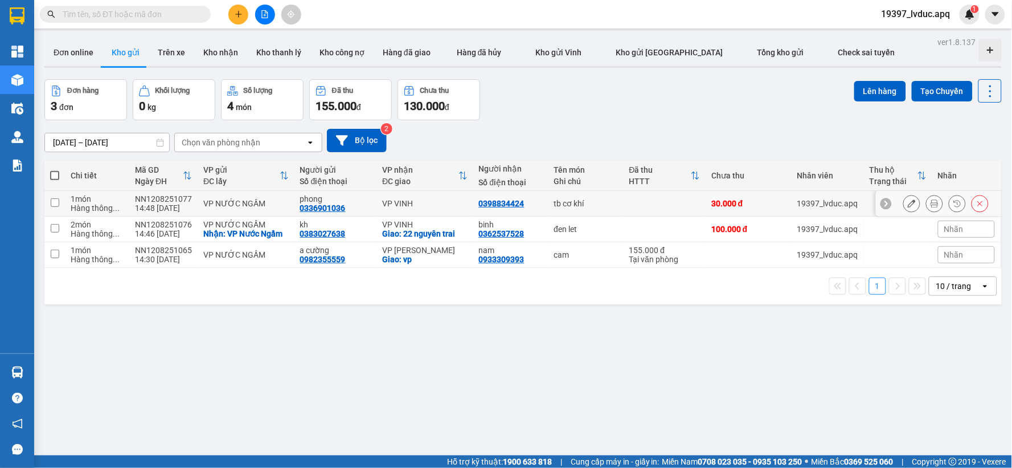
click at [657, 203] on td at bounding box center [665, 204] width 83 height 26
checkbox input "true"
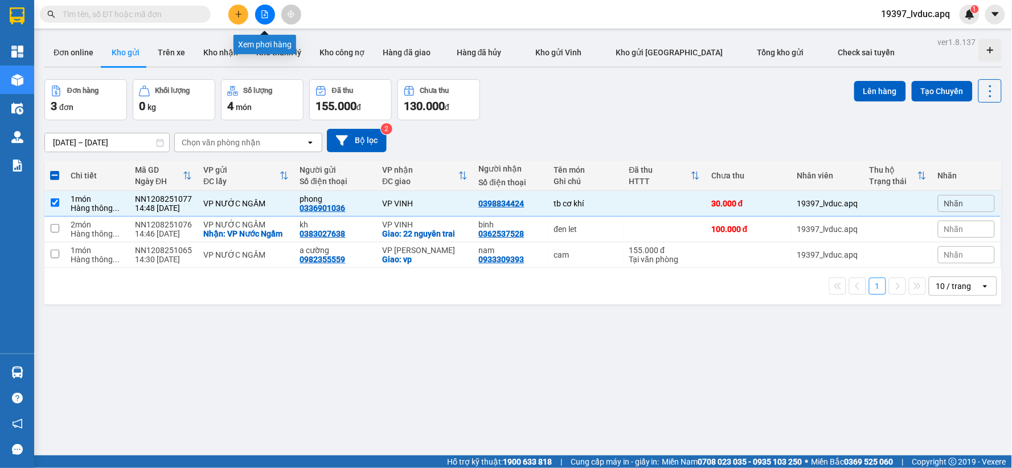
click at [264, 16] on icon "file-add" at bounding box center [265, 14] width 8 height 8
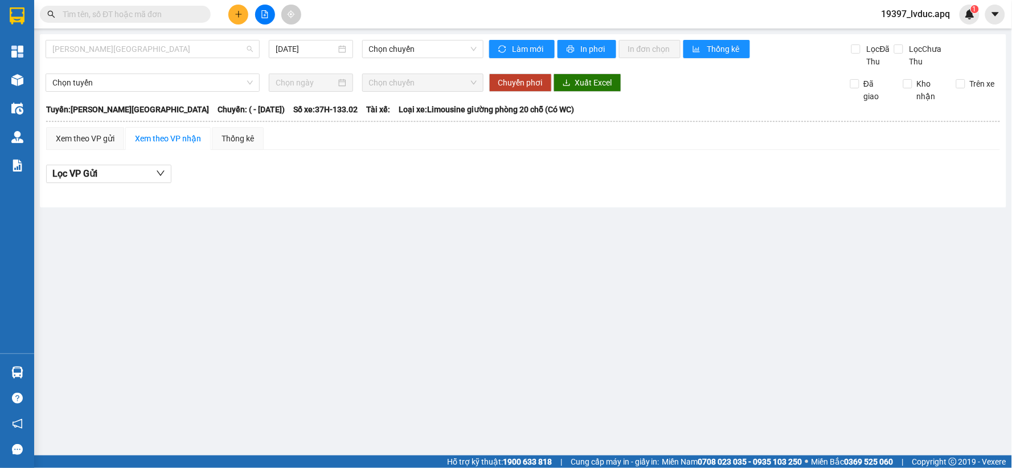
drag, startPoint x: 194, startPoint y: 43, endPoint x: 187, endPoint y: 91, distance: 48.4
click at [192, 46] on span "[PERSON_NAME][GEOGRAPHIC_DATA]" at bounding box center [152, 48] width 200 height 17
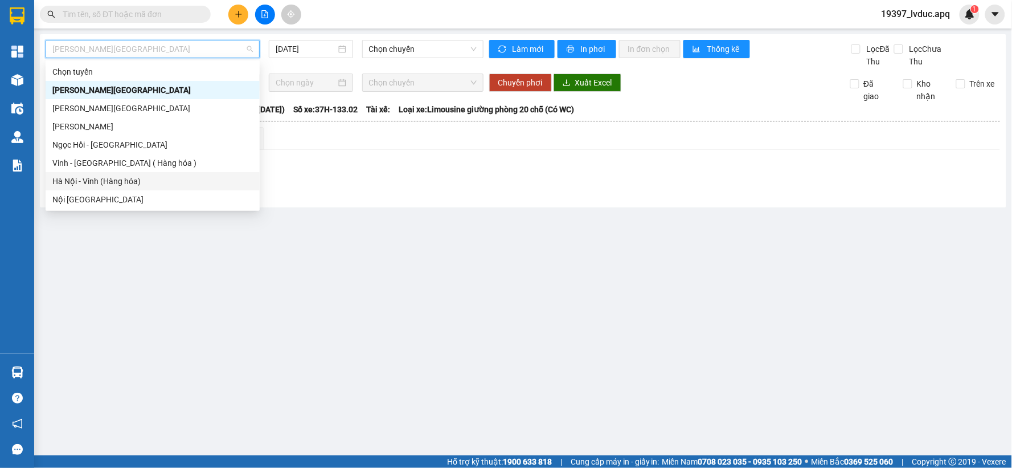
click at [167, 177] on div "Hà Nội - Vinh (Hàng hóa)" at bounding box center [152, 181] width 200 height 13
type input "[DATE]"
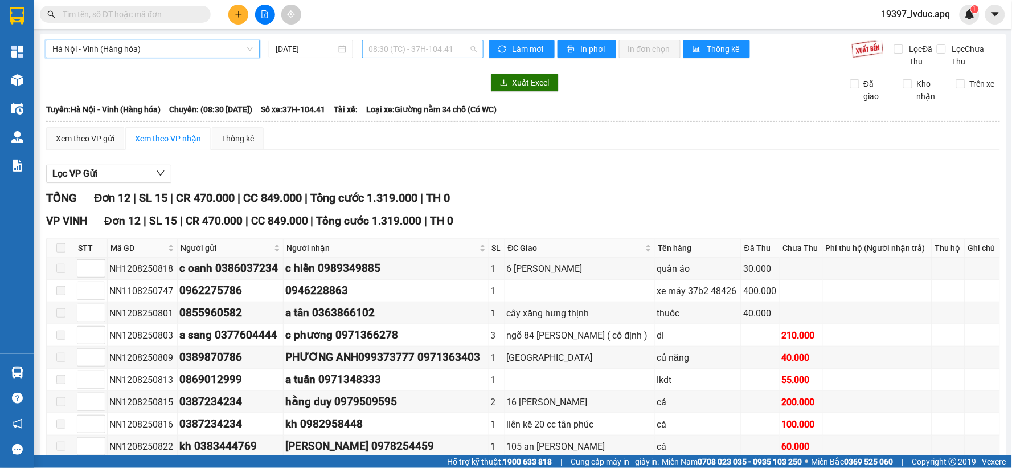
click at [452, 50] on span "08:30 (TC) - 37H-104.41" at bounding box center [423, 48] width 108 height 17
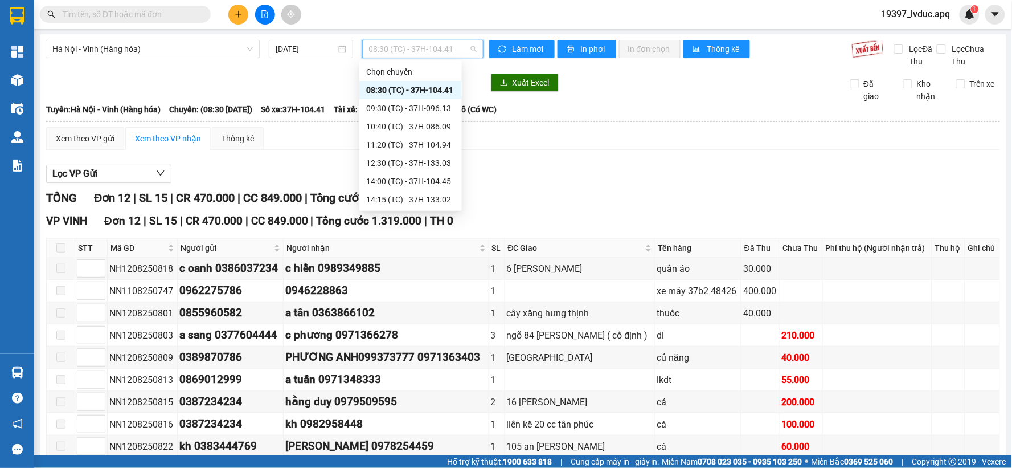
click at [441, 92] on div "08:30 (TC) - 37H-104.41" at bounding box center [410, 90] width 89 height 13
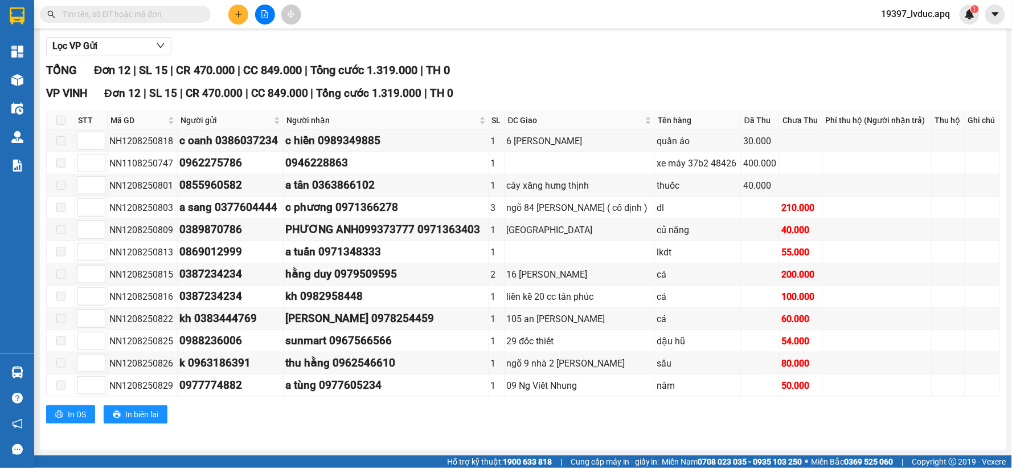
scroll to position [130, 0]
click at [970, 19] on div "1" at bounding box center [970, 15] width 20 height 20
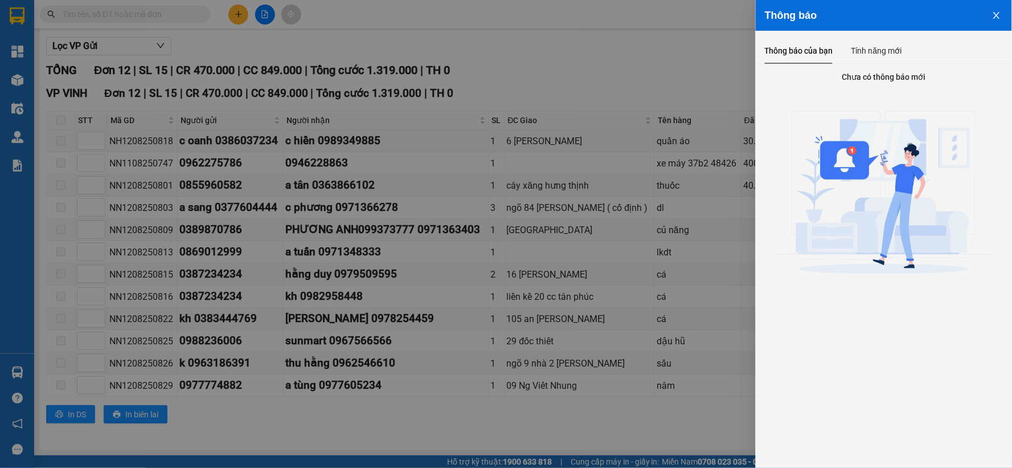
click at [567, 81] on div at bounding box center [506, 234] width 1012 height 468
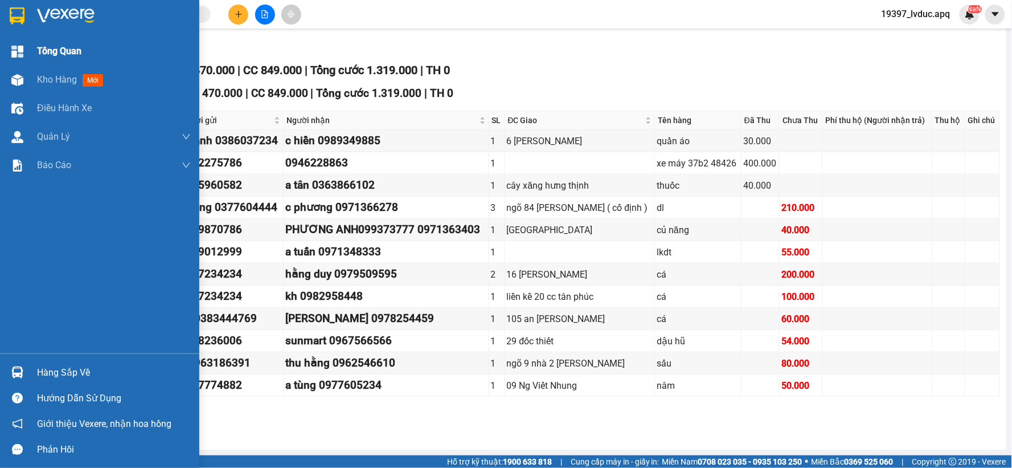
click at [15, 58] on div at bounding box center [17, 52] width 20 height 20
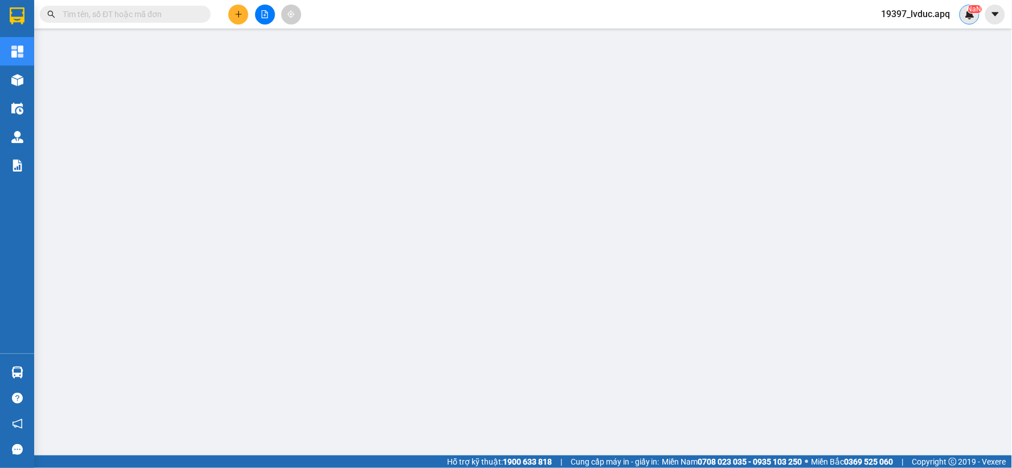
click at [971, 21] on div "NaN" at bounding box center [970, 15] width 20 height 20
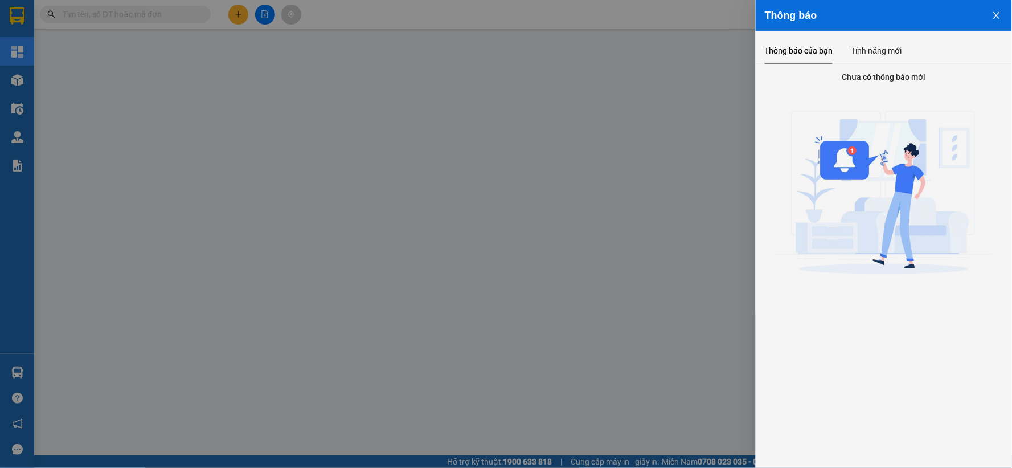
click at [551, 24] on div at bounding box center [506, 234] width 1012 height 468
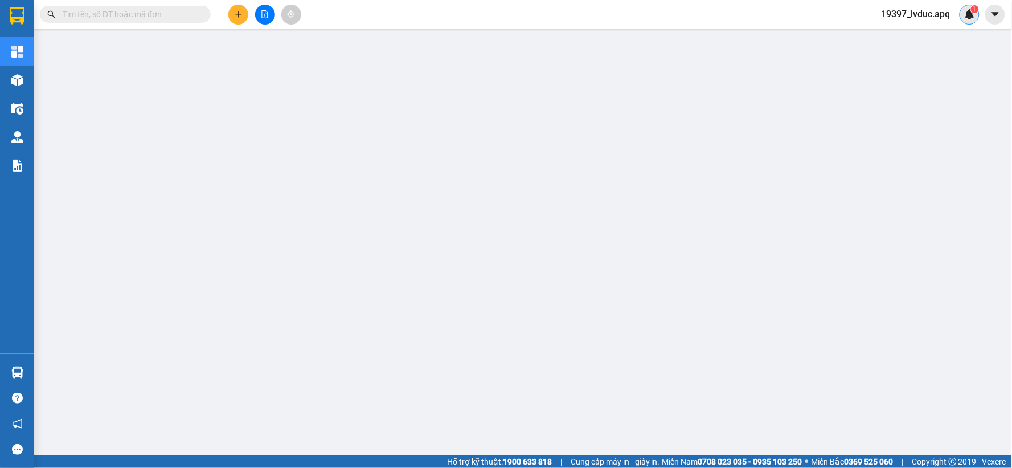
click at [966, 13] on img at bounding box center [970, 14] width 10 height 10
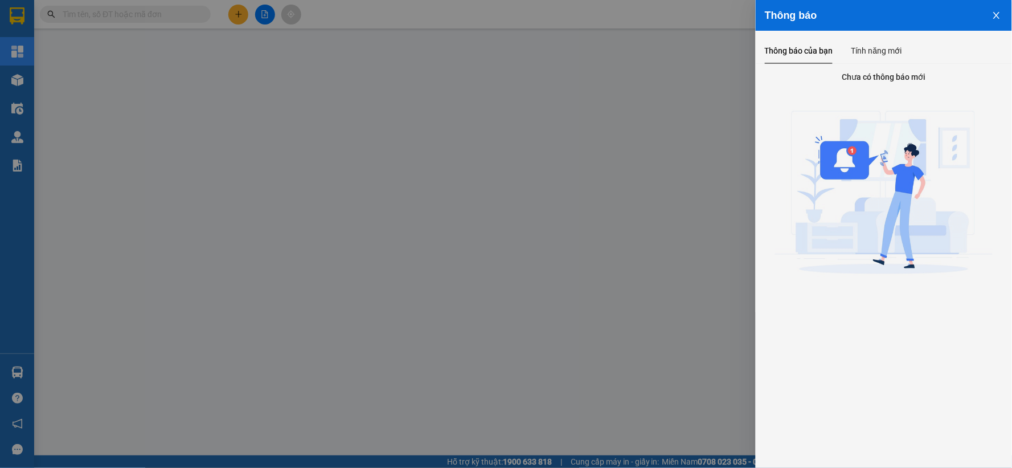
click at [514, 48] on div at bounding box center [506, 234] width 1012 height 468
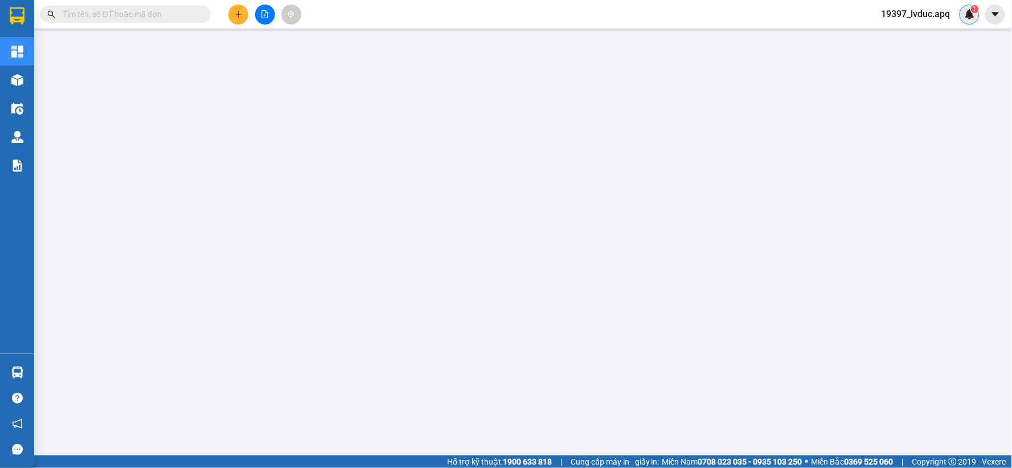
click at [972, 15] on img at bounding box center [970, 14] width 10 height 10
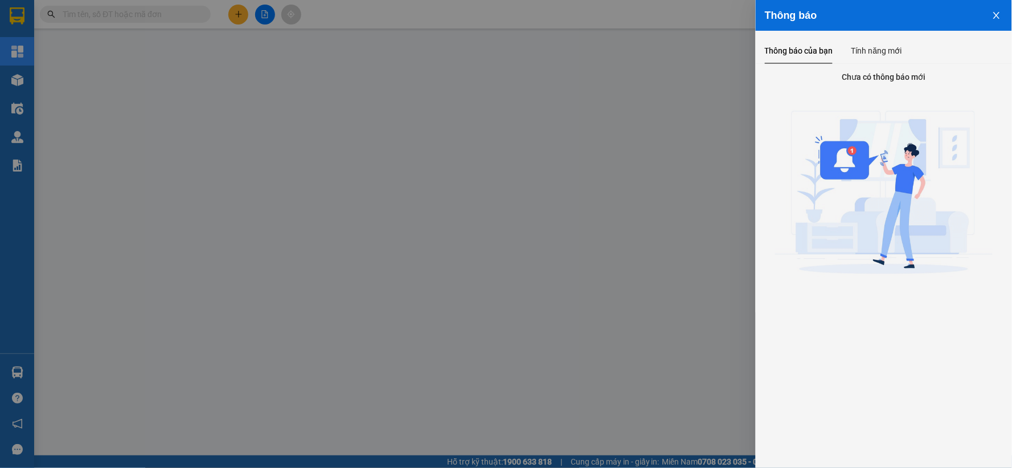
click at [596, 53] on div at bounding box center [506, 234] width 1012 height 468
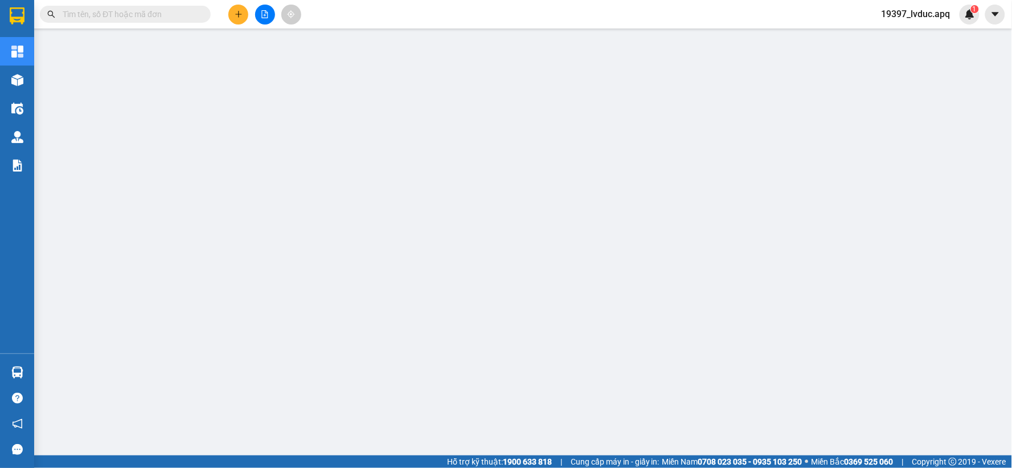
click at [99, 14] on input "text" at bounding box center [130, 14] width 134 height 13
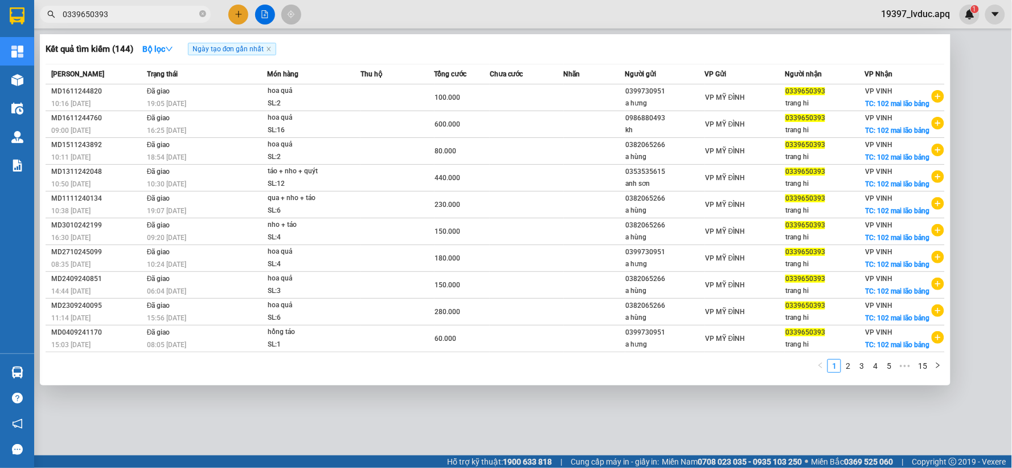
type input "0339650393"
click at [200, 13] on icon "close-circle" at bounding box center [202, 13] width 7 height 7
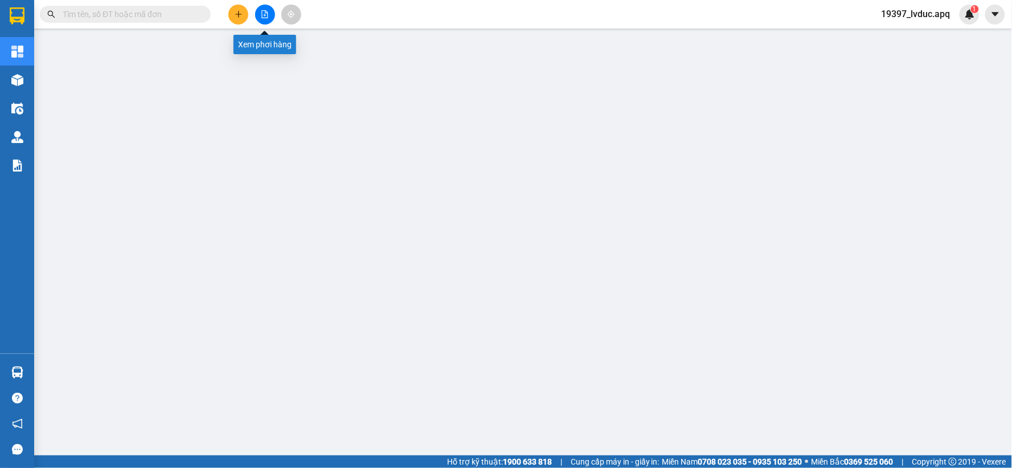
click at [265, 13] on icon "file-add" at bounding box center [265, 14] width 6 height 8
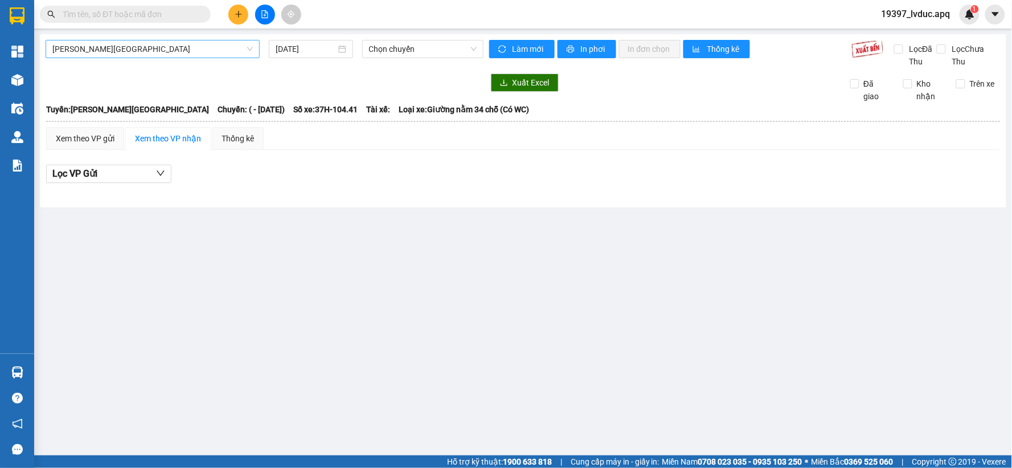
click at [138, 54] on span "[PERSON_NAME][GEOGRAPHIC_DATA]" at bounding box center [152, 48] width 200 height 17
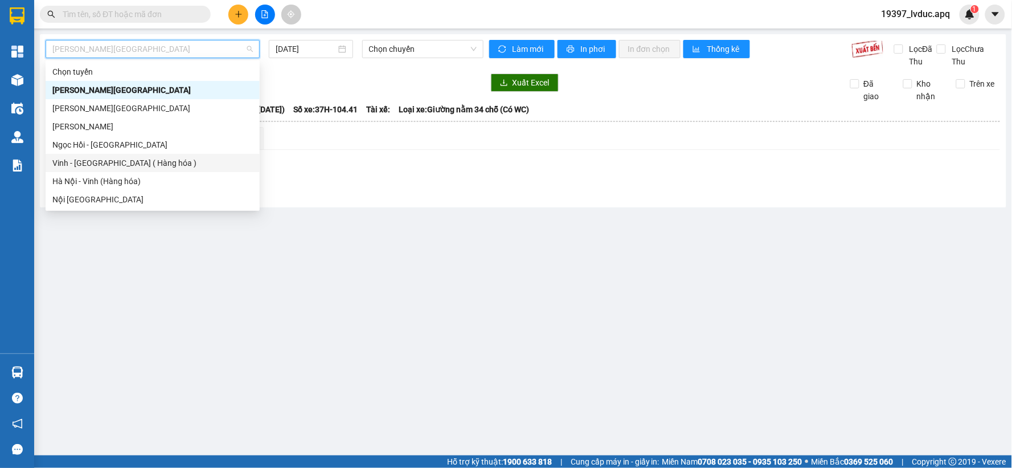
click at [112, 161] on div "Vinh - [GEOGRAPHIC_DATA] ( Hàng hóa )" at bounding box center [152, 163] width 200 height 13
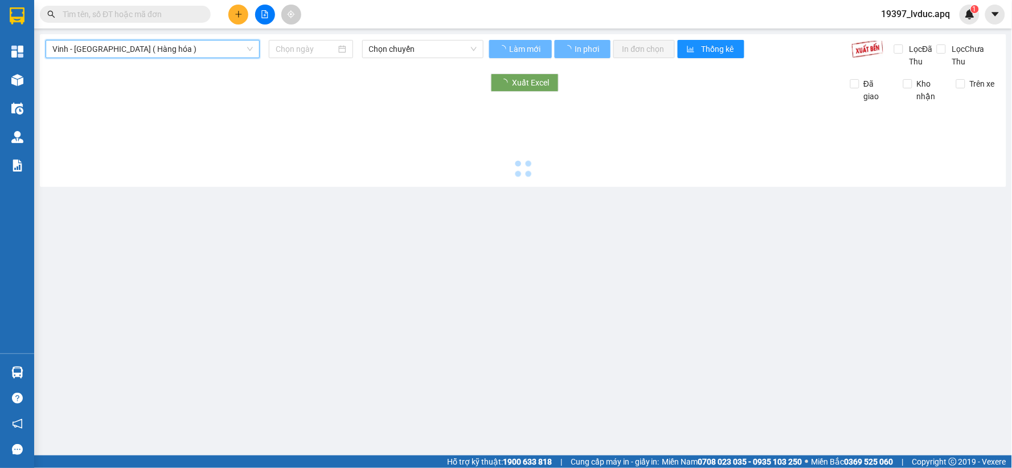
type input "[DATE]"
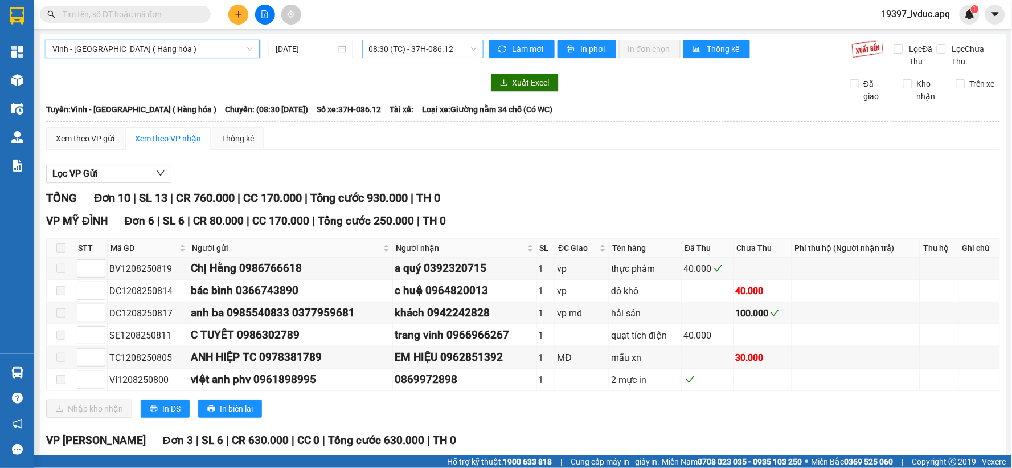
click at [416, 52] on span "08:30 (TC) - 37H-086.12" at bounding box center [423, 48] width 108 height 17
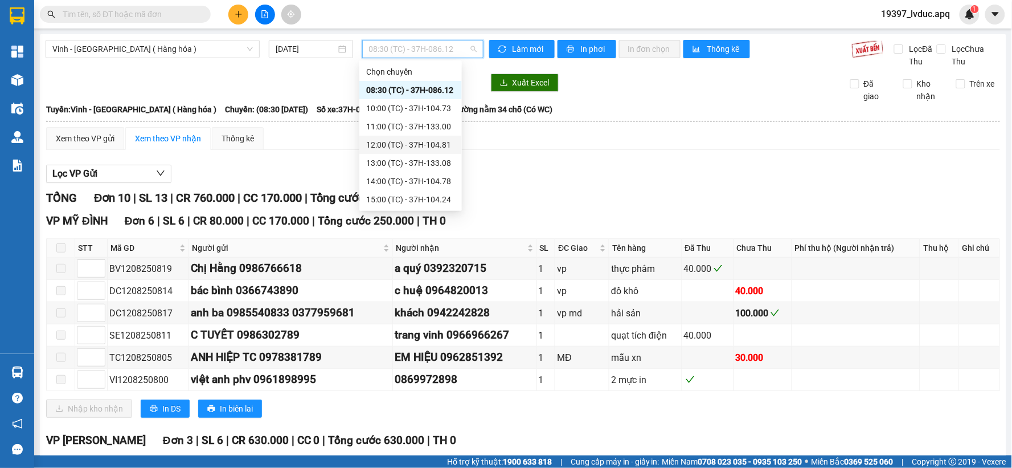
click at [374, 146] on div "12:00 (TC) - 37H-104.81" at bounding box center [410, 144] width 89 height 13
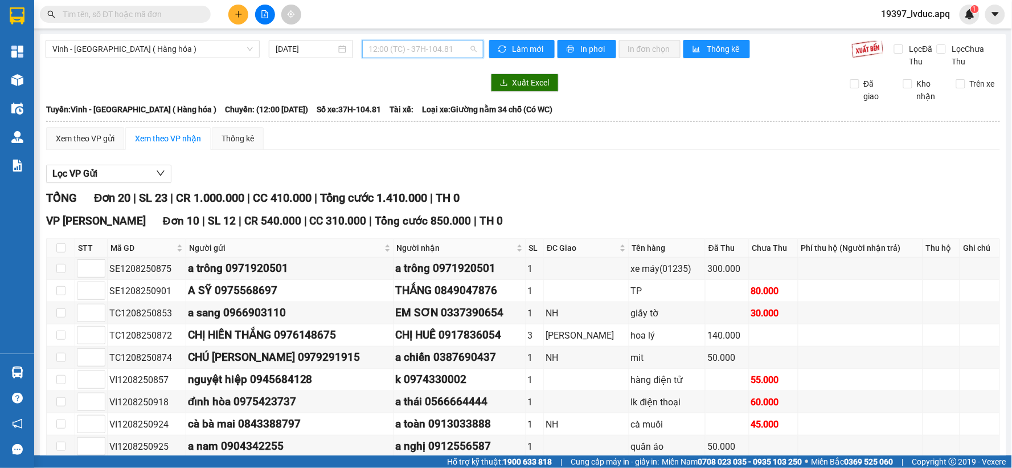
click at [429, 43] on span "12:00 (TC) - 37H-104.81" at bounding box center [423, 48] width 108 height 17
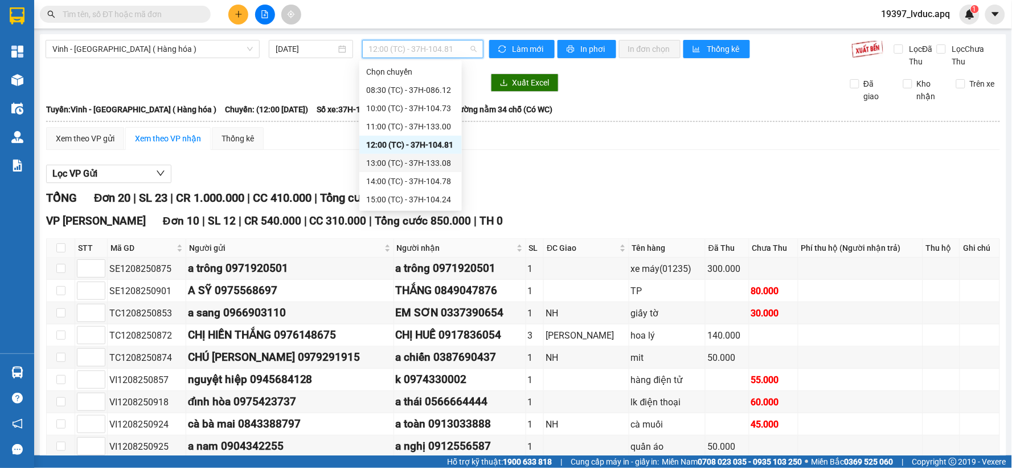
click at [400, 157] on div "13:00 (TC) - 37H-133.08" at bounding box center [410, 163] width 89 height 13
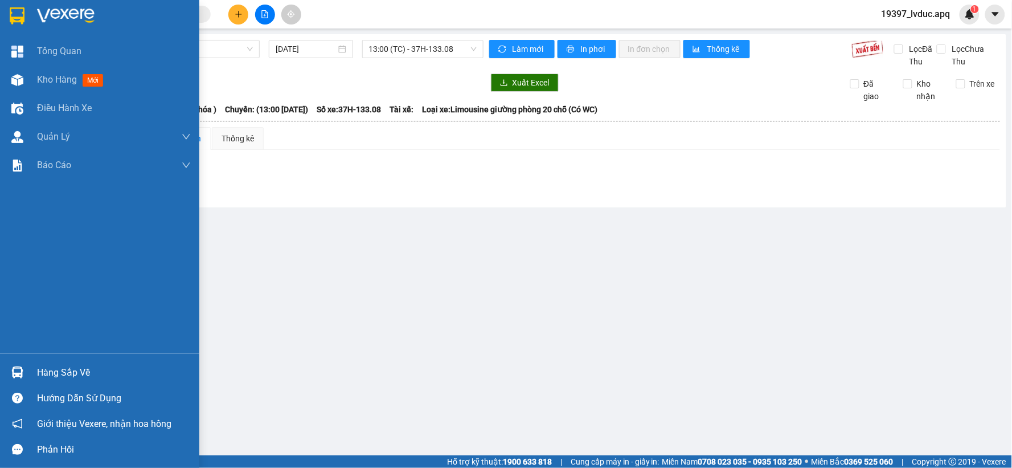
click at [15, 9] on img at bounding box center [17, 15] width 15 height 17
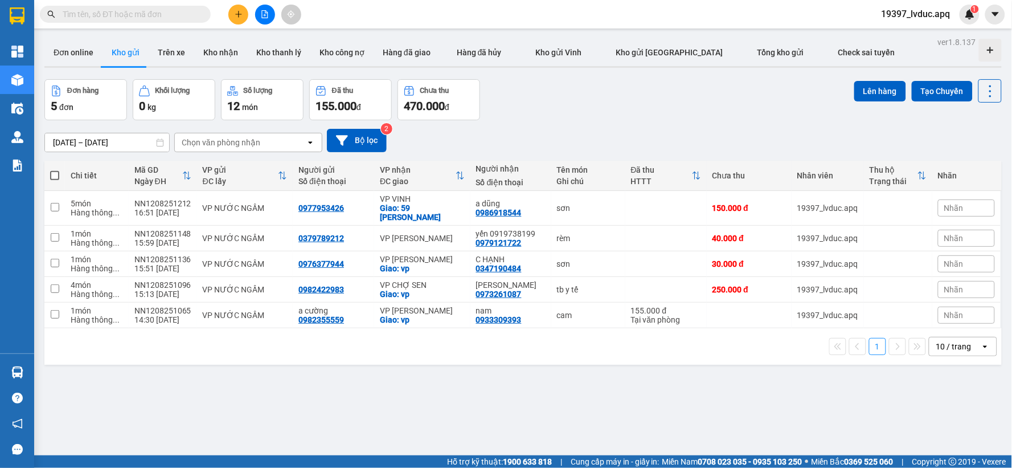
click at [268, 15] on icon "file-add" at bounding box center [265, 14] width 6 height 8
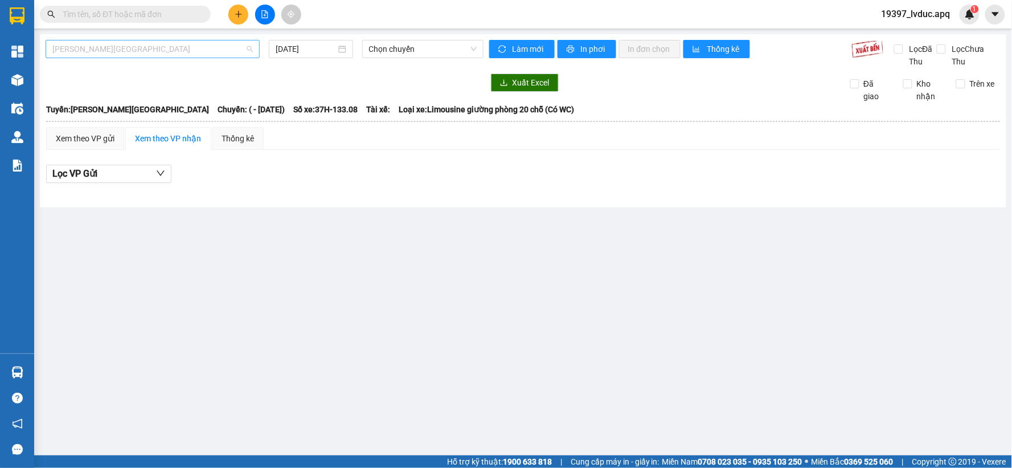
click at [149, 51] on span "[PERSON_NAME][GEOGRAPHIC_DATA]" at bounding box center [152, 48] width 200 height 17
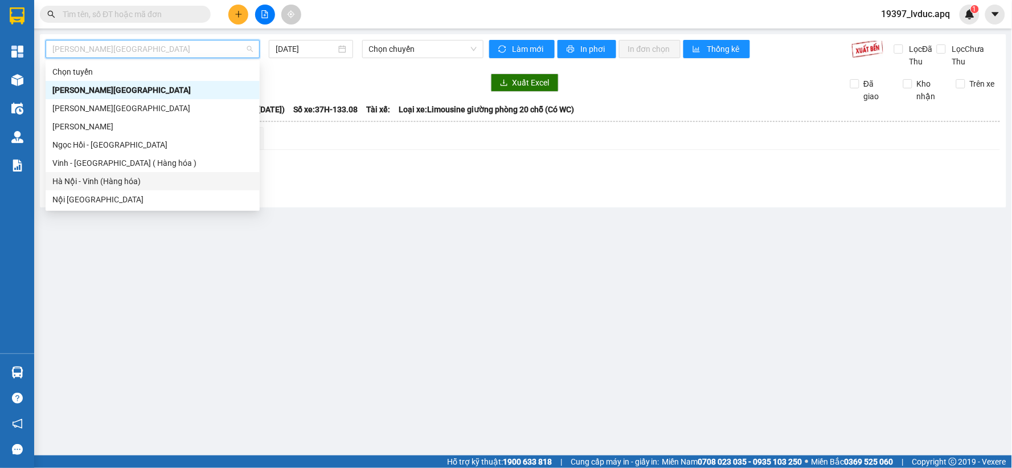
click at [108, 177] on div "Hà Nội - Vinh (Hàng hóa)" at bounding box center [152, 181] width 200 height 13
type input "[DATE]"
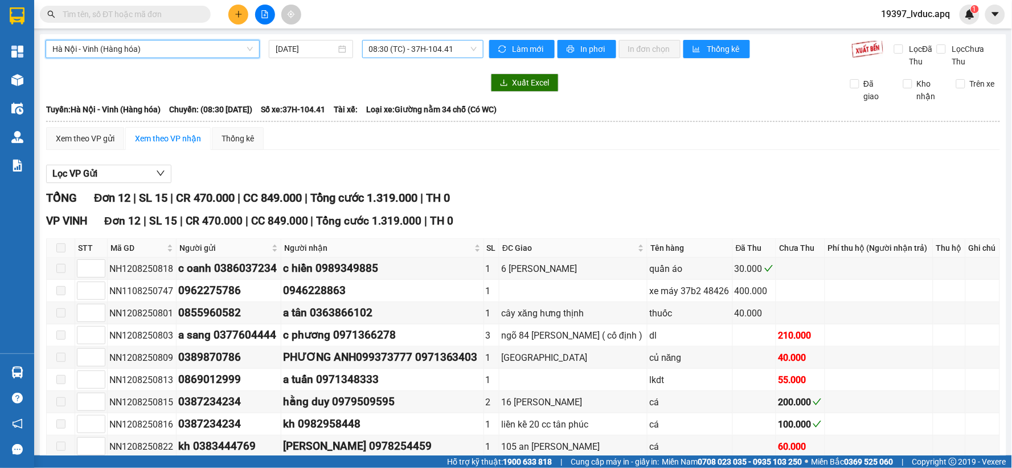
click at [402, 40] on span "08:30 (TC) - 37H-104.41" at bounding box center [423, 48] width 108 height 17
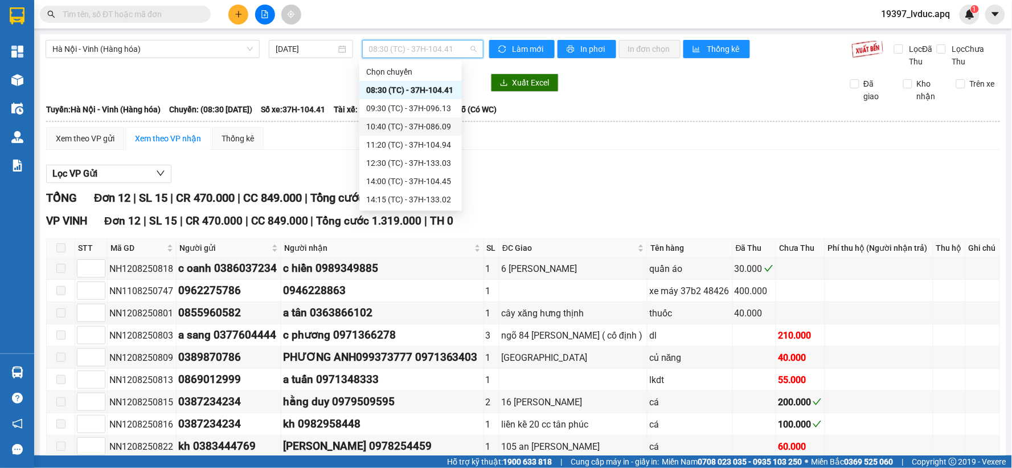
scroll to position [55, 0]
click at [426, 180] on div "17:00 (TC) - 37H-104.02" at bounding box center [410, 181] width 89 height 13
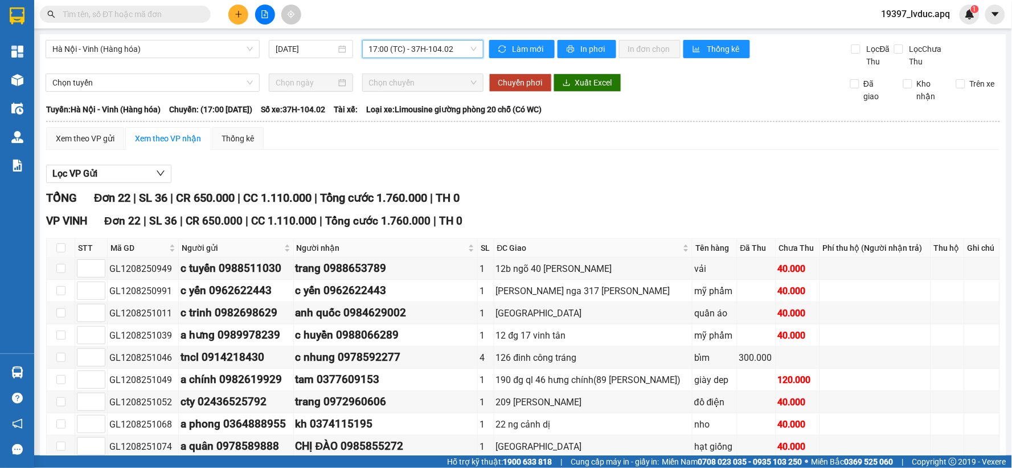
click at [429, 53] on span "17:00 (TC) - 37H-104.02" at bounding box center [423, 48] width 108 height 17
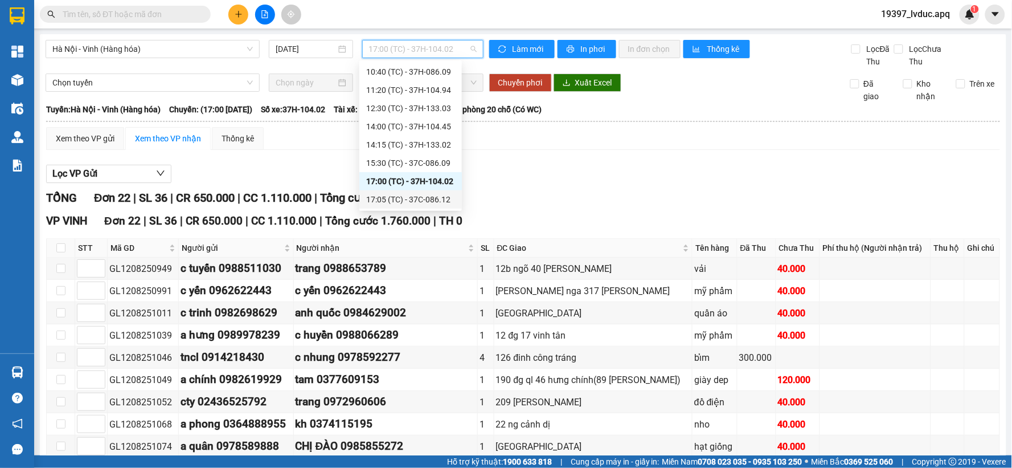
click at [414, 194] on div "17:05 (TC) - 37C-086.12" at bounding box center [410, 199] width 89 height 13
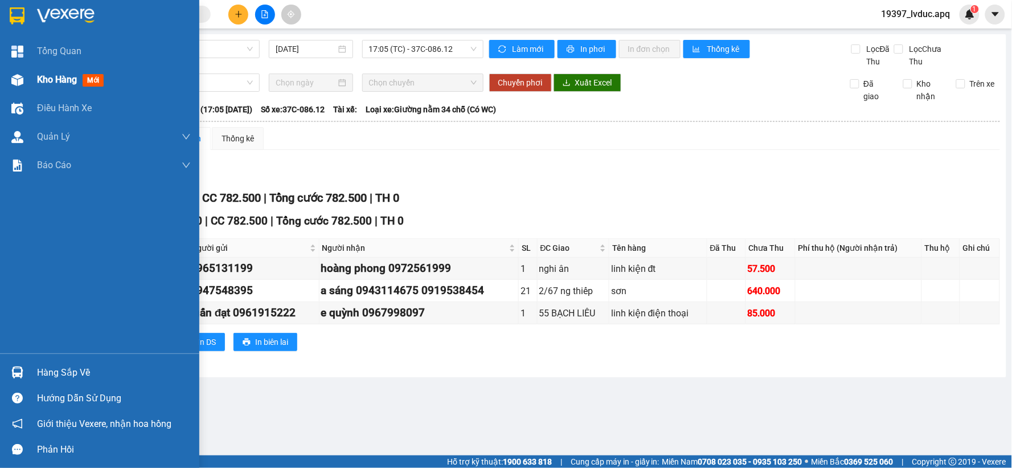
click at [21, 81] on img at bounding box center [17, 80] width 12 height 12
click at [21, 79] on img at bounding box center [17, 80] width 12 height 12
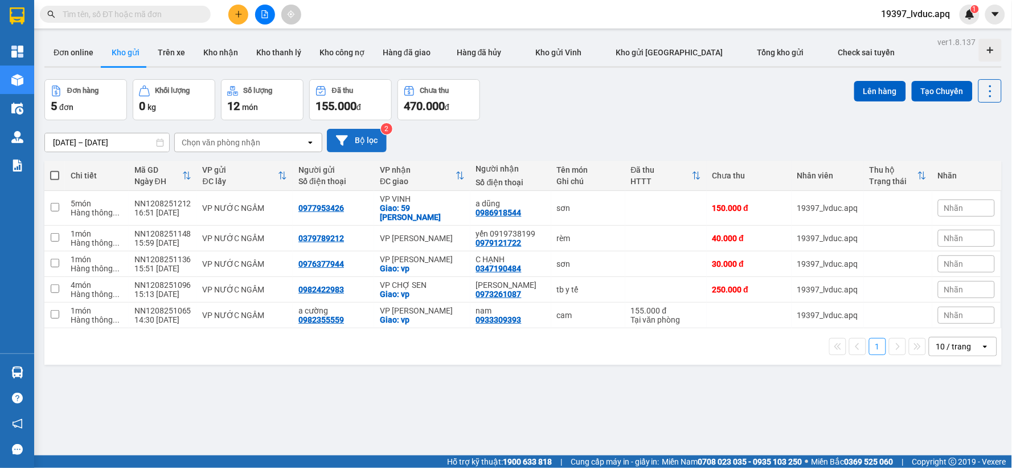
click at [355, 140] on button "Bộ lọc" at bounding box center [357, 140] width 60 height 23
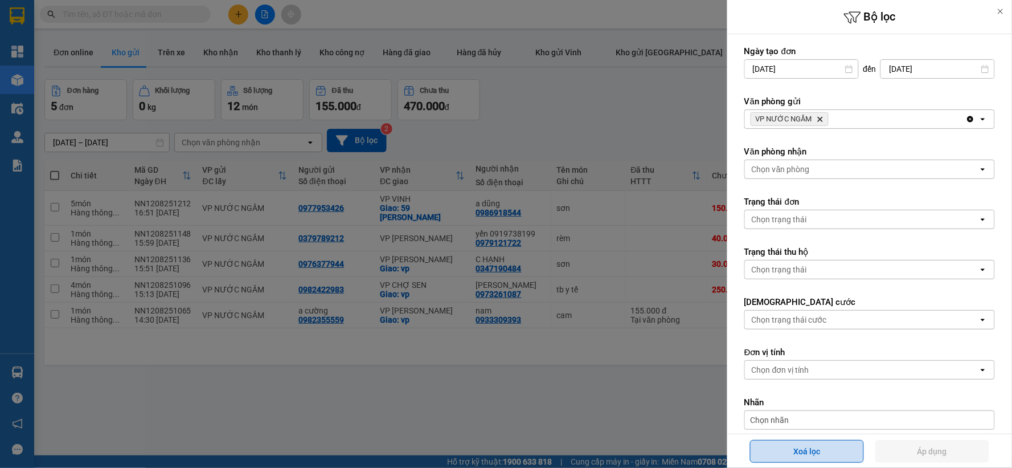
click at [775, 441] on button "Xoá lọc" at bounding box center [807, 451] width 114 height 23
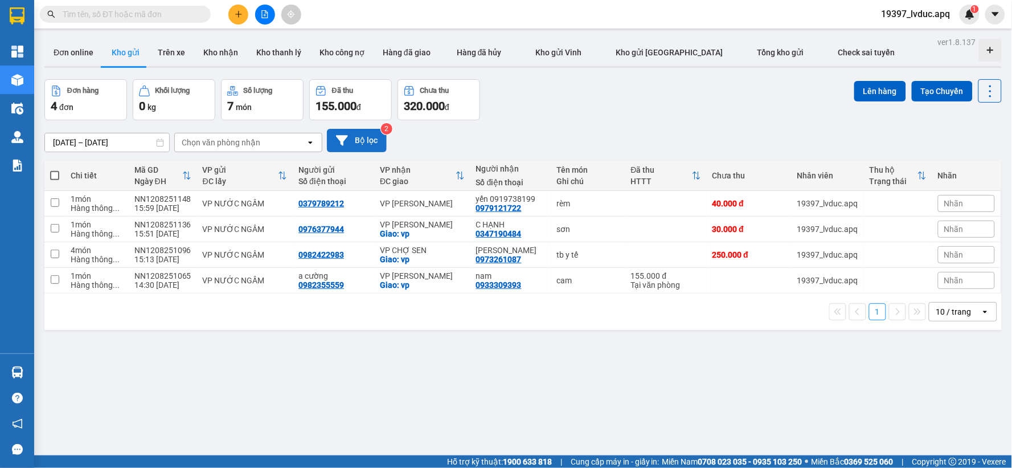
click at [369, 148] on button "Bộ lọc" at bounding box center [357, 140] width 60 height 23
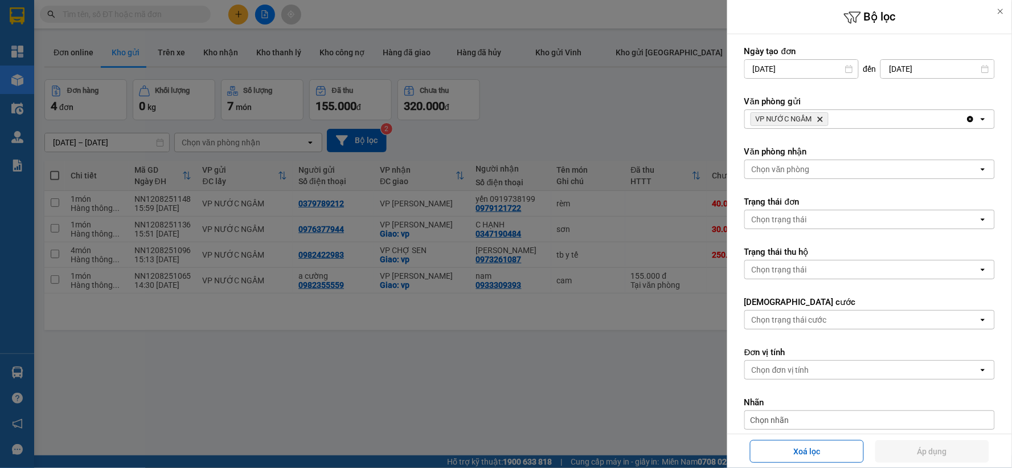
click at [676, 114] on div at bounding box center [506, 234] width 1012 height 468
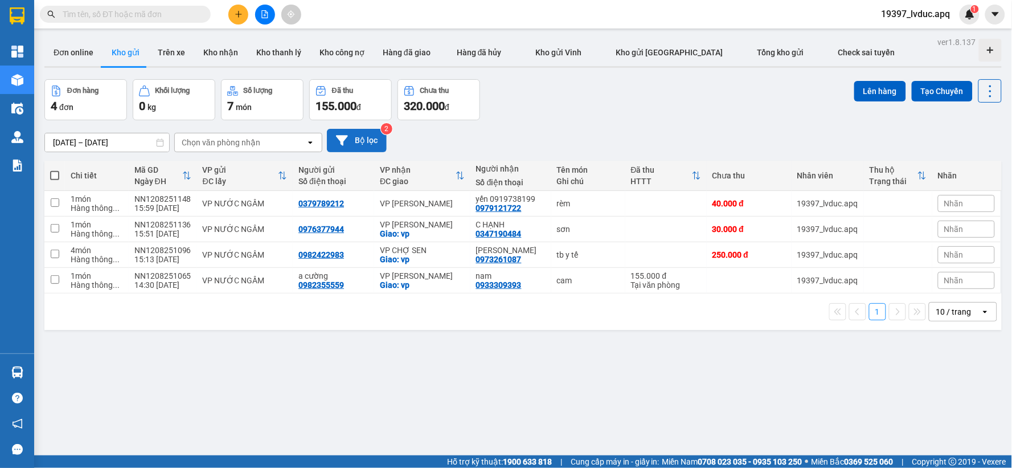
click at [355, 141] on button "Bộ lọc" at bounding box center [357, 140] width 60 height 23
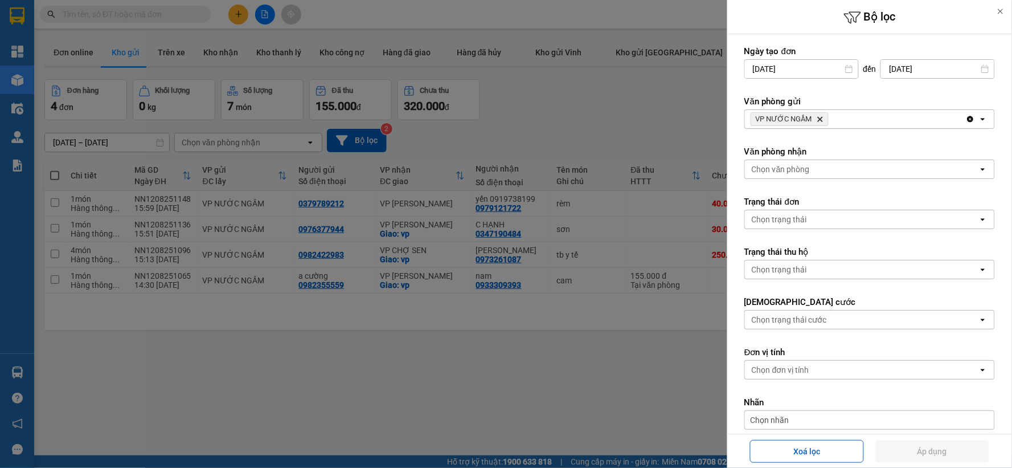
click at [840, 117] on div "VP NƯỚC NGẦM Delete" at bounding box center [855, 119] width 221 height 18
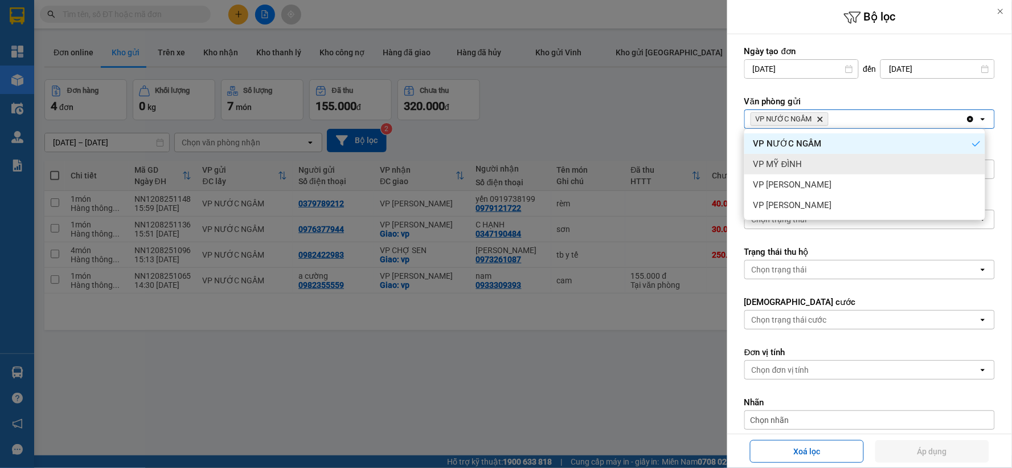
drag, startPoint x: 817, startPoint y: 160, endPoint x: 846, endPoint y: 135, distance: 37.9
click at [817, 157] on div "VP MỸ ĐÌNH" at bounding box center [864, 164] width 241 height 21
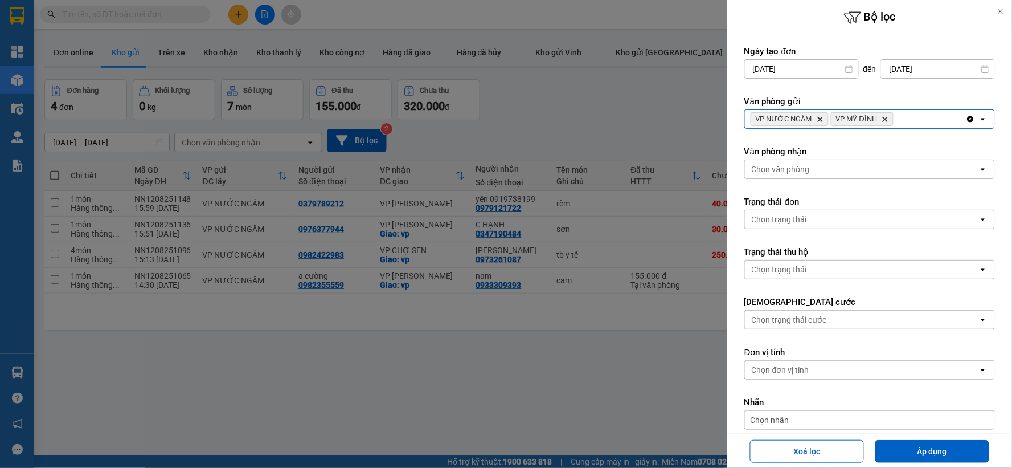
click at [908, 116] on div "VP NƯỚC NGẦM Delete VP MỸ ĐÌNH Delete" at bounding box center [855, 119] width 221 height 18
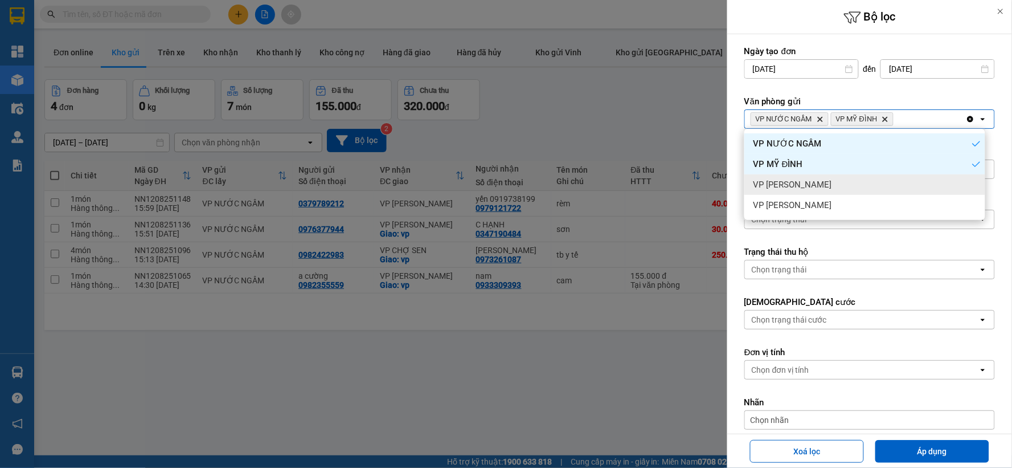
drag, startPoint x: 817, startPoint y: 188, endPoint x: 858, endPoint y: 164, distance: 47.5
click at [816, 186] on div "VP [PERSON_NAME]" at bounding box center [864, 184] width 241 height 21
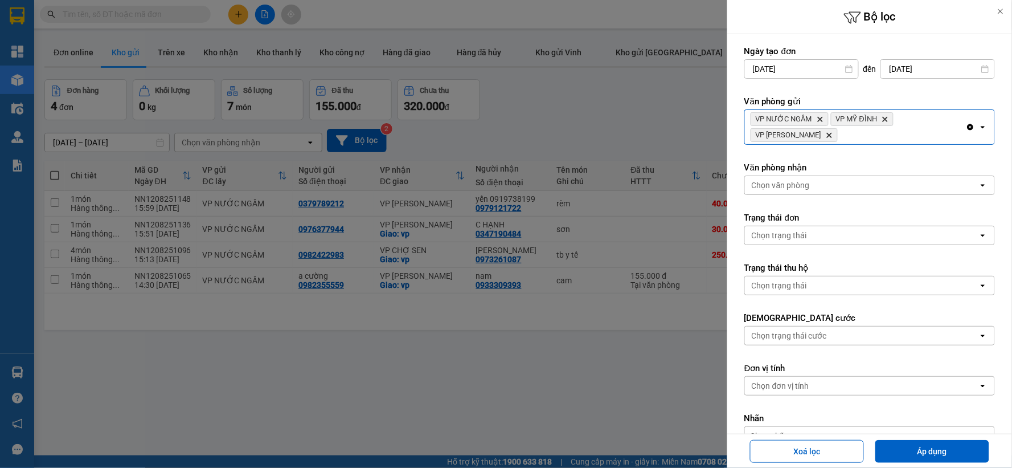
drag, startPoint x: 908, startPoint y: 129, endPoint x: 892, endPoint y: 140, distance: 19.6
click at [908, 128] on div "VP NƯỚC NGẦM Delete VP MỸ ĐÌNH Delete VP NGỌC HỒI Delete" at bounding box center [855, 127] width 221 height 34
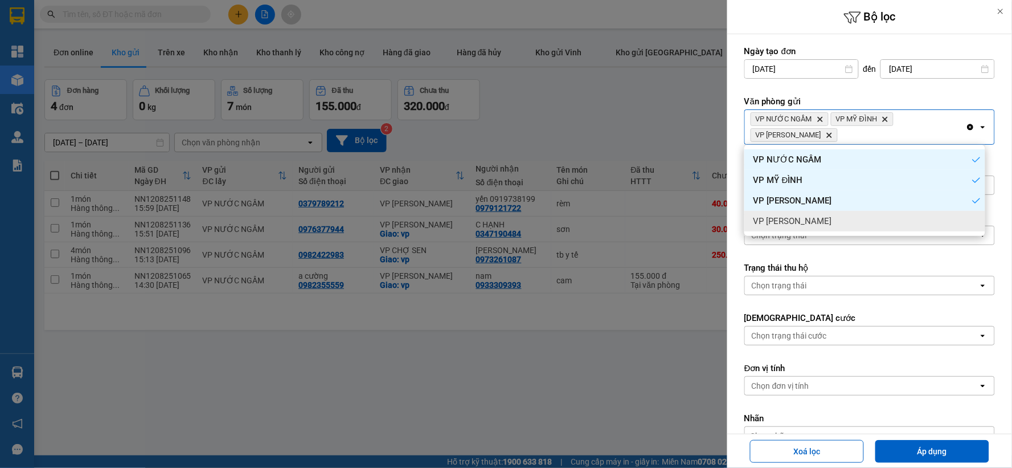
click at [818, 227] on div "VP [PERSON_NAME]" at bounding box center [864, 221] width 241 height 21
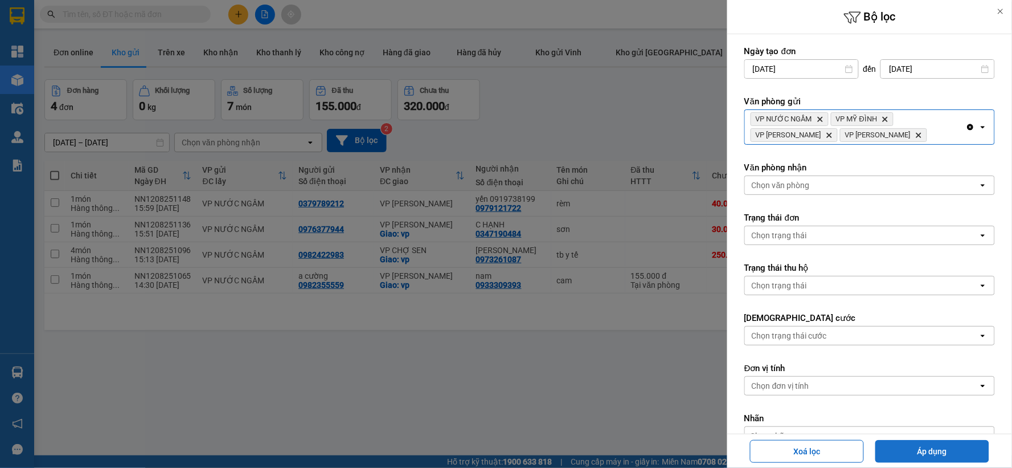
click at [938, 453] on button "Áp dụng" at bounding box center [932, 451] width 114 height 23
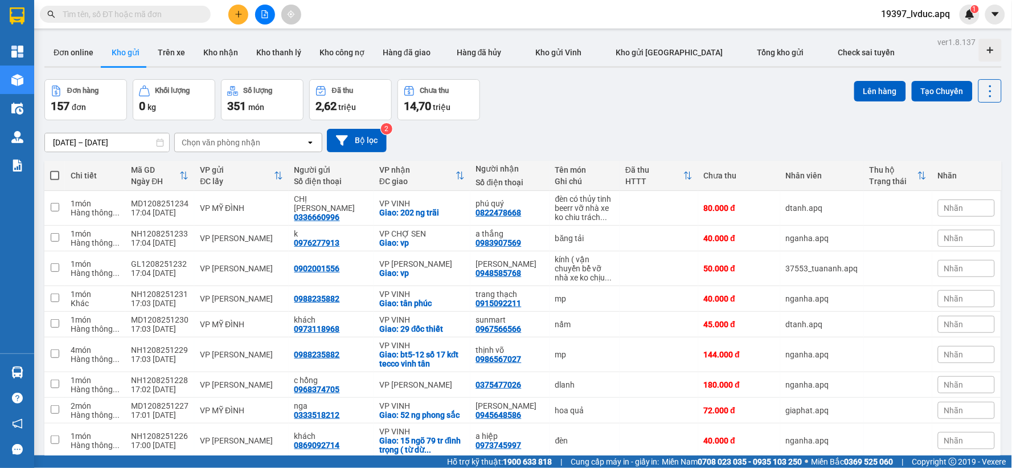
click at [270, 15] on button at bounding box center [265, 15] width 20 height 20
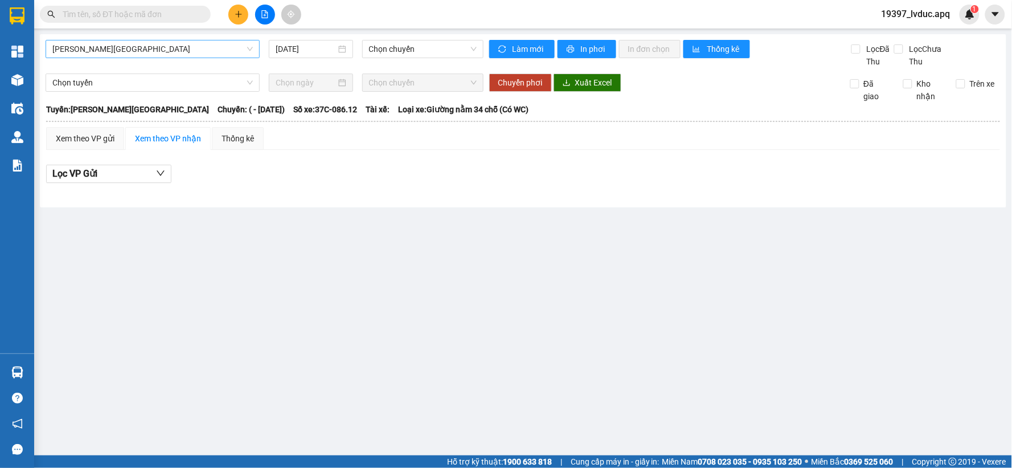
click at [220, 55] on span "[PERSON_NAME][GEOGRAPHIC_DATA]" at bounding box center [152, 48] width 200 height 17
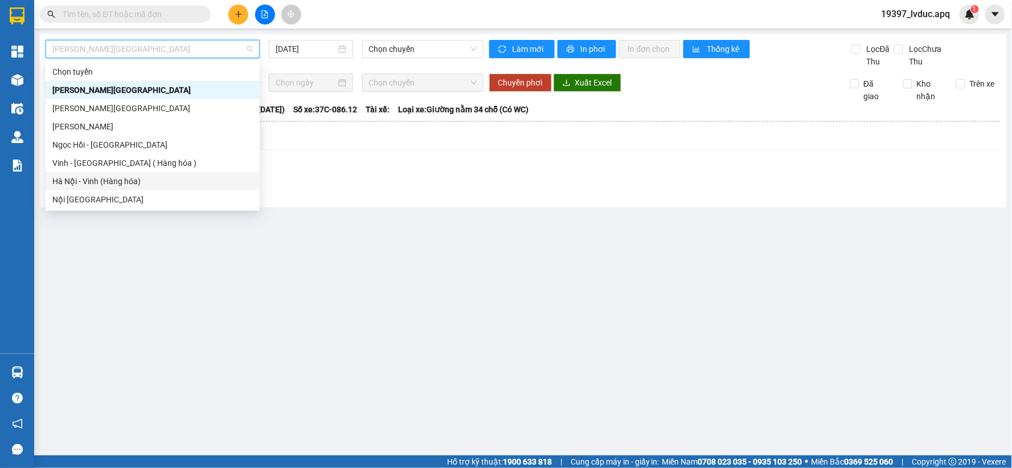
click at [168, 186] on div "Hà Nội - Vinh (Hàng hóa)" at bounding box center [152, 181] width 200 height 13
type input "[DATE]"
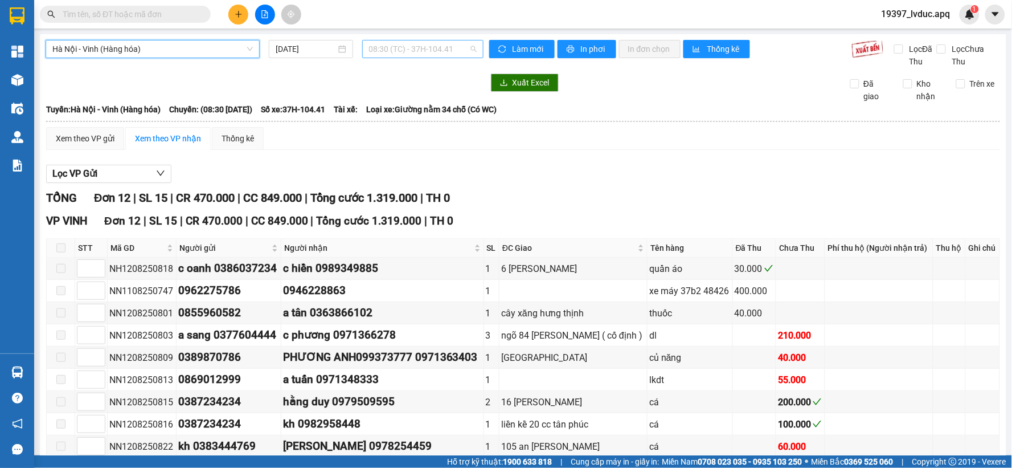
click at [457, 49] on span "08:30 (TC) - 37H-104.41" at bounding box center [423, 48] width 108 height 17
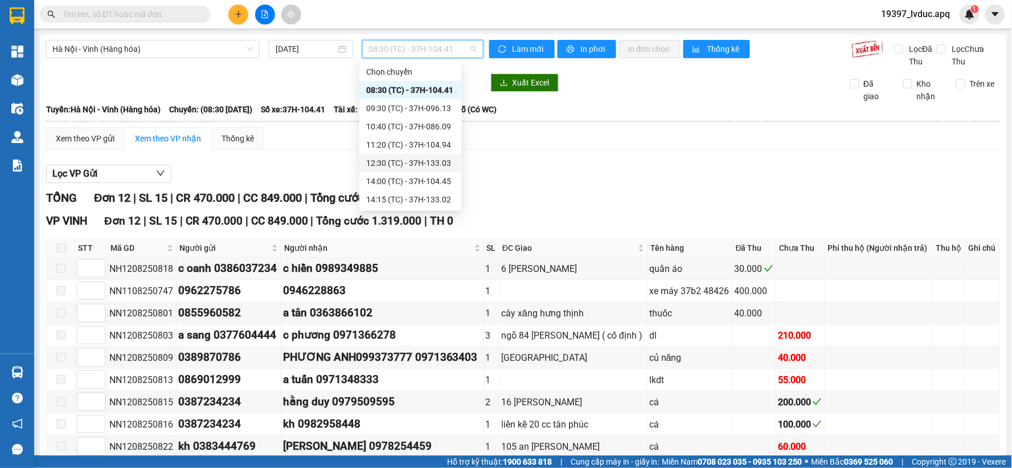
scroll to position [55, 0]
click at [428, 195] on div "17:05 (TC) - 37C-086.12" at bounding box center [410, 199] width 89 height 13
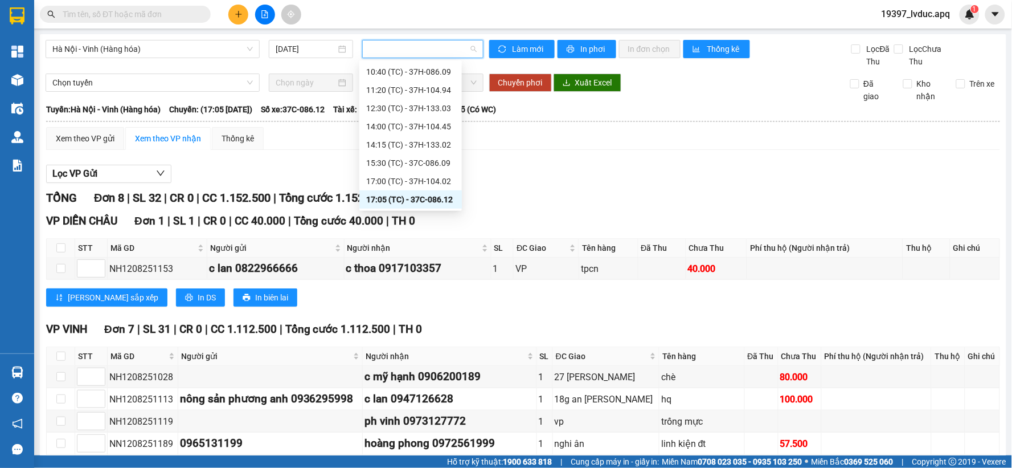
click at [229, 14] on button at bounding box center [238, 15] width 20 height 20
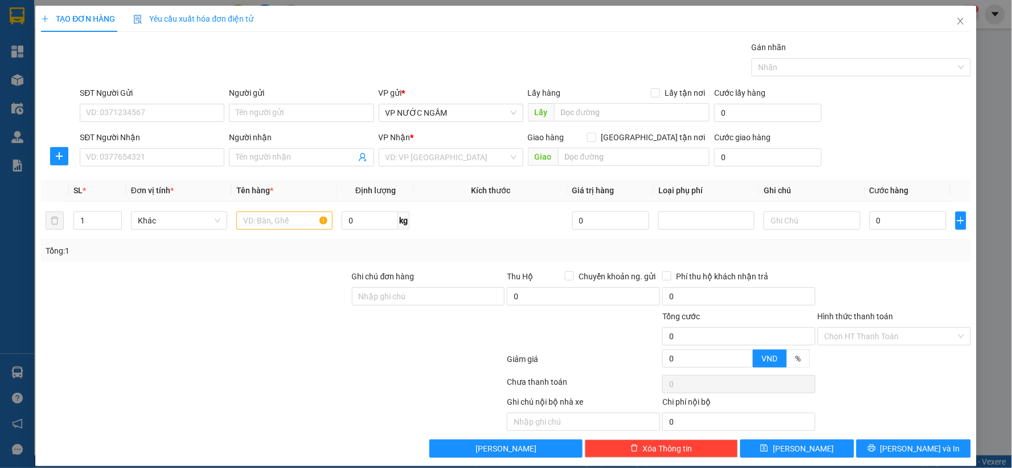
click at [19, 76] on div "TẠO ĐƠN HÀNG Yêu cầu xuất hóa đơn điện tử Transit Pickup Surcharge Ids Transit …" at bounding box center [506, 234] width 1012 height 468
drag, startPoint x: 19, startPoint y: 76, endPoint x: 55, endPoint y: 71, distance: 36.2
click at [28, 76] on div "TẠO ĐƠN HÀNG Yêu cầu xuất hóa đơn điện tử Transit Pickup Surcharge Ids Transit …" at bounding box center [506, 234] width 1012 height 468
click at [984, 138] on div "TẠO ĐƠN HÀNG Yêu cầu xuất hóa đơn điện tử Transit Pickup Surcharge Ids Transit …" at bounding box center [506, 234] width 1012 height 468
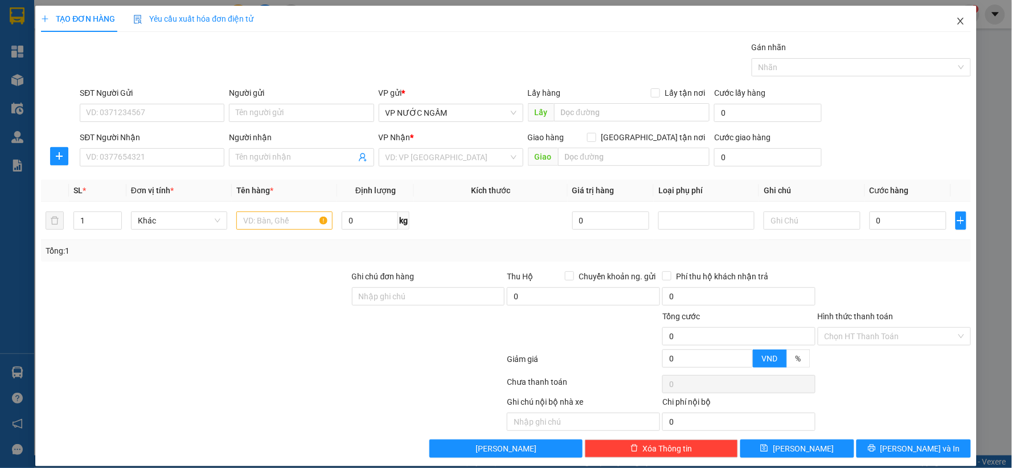
click at [956, 18] on icon "close" at bounding box center [960, 21] width 9 height 9
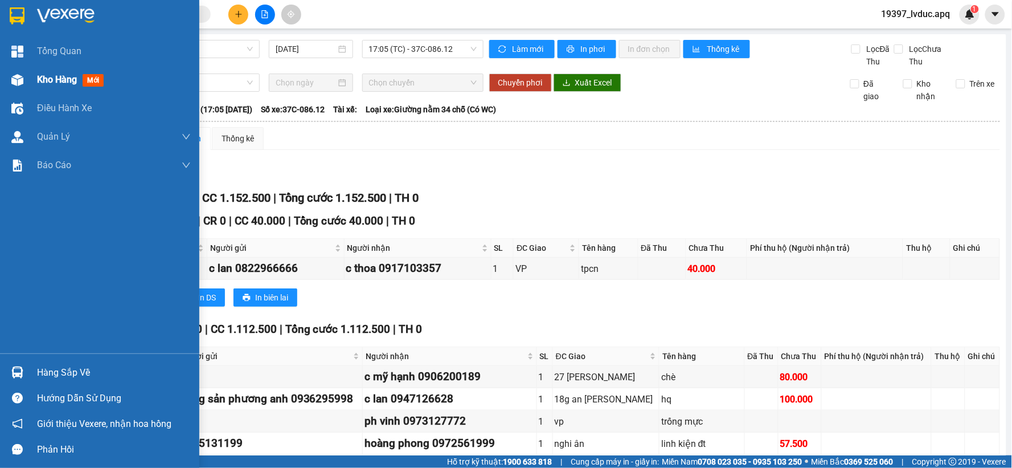
drag, startPoint x: 48, startPoint y: 83, endPoint x: 32, endPoint y: 75, distance: 18.1
click at [48, 82] on span "Kho hàng" at bounding box center [57, 79] width 40 height 11
click at [50, 77] on span "Kho hàng" at bounding box center [57, 79] width 40 height 11
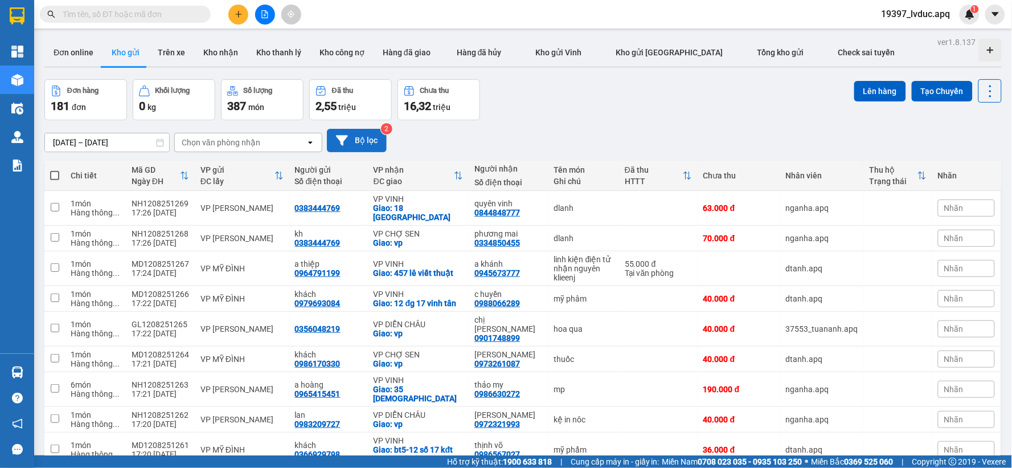
click at [342, 141] on icon at bounding box center [342, 140] width 12 height 10
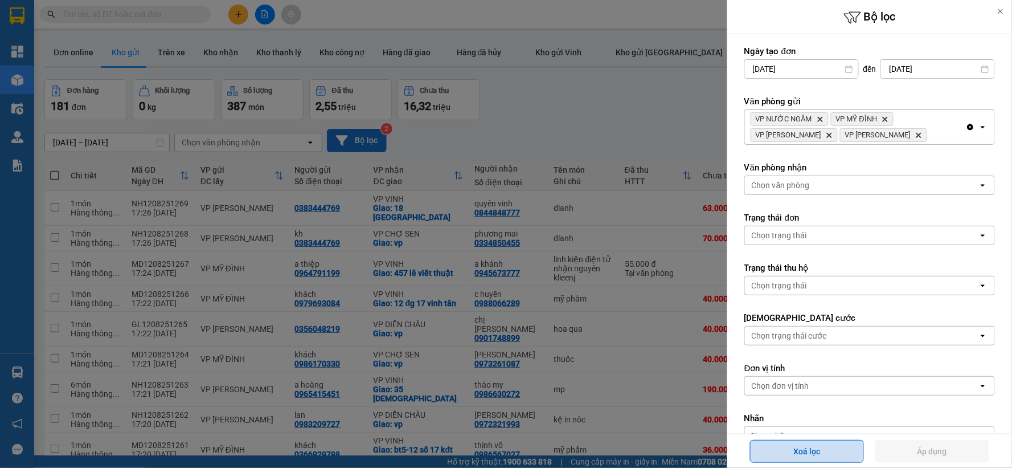
click at [801, 448] on button "Xoá lọc" at bounding box center [807, 451] width 114 height 23
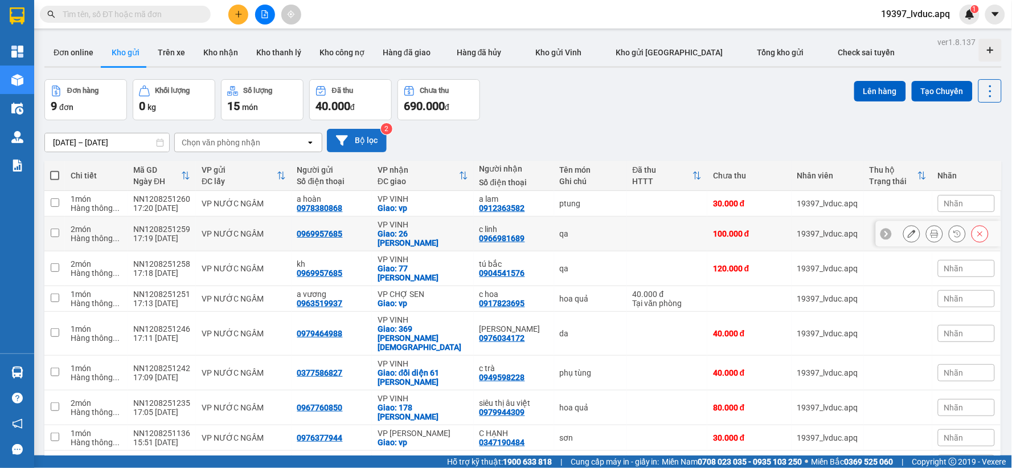
click at [642, 247] on td at bounding box center [667, 233] width 80 height 35
checkbox input "true"
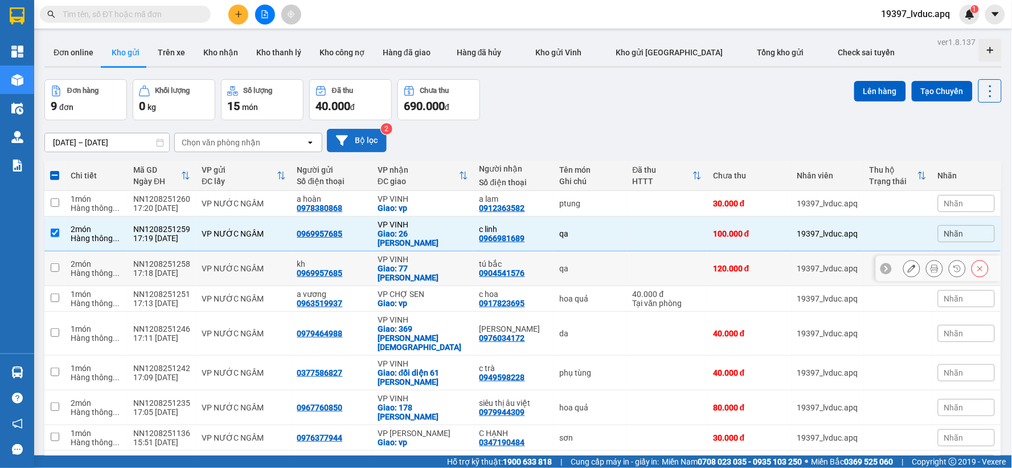
click at [639, 267] on td at bounding box center [667, 268] width 80 height 35
checkbox input "true"
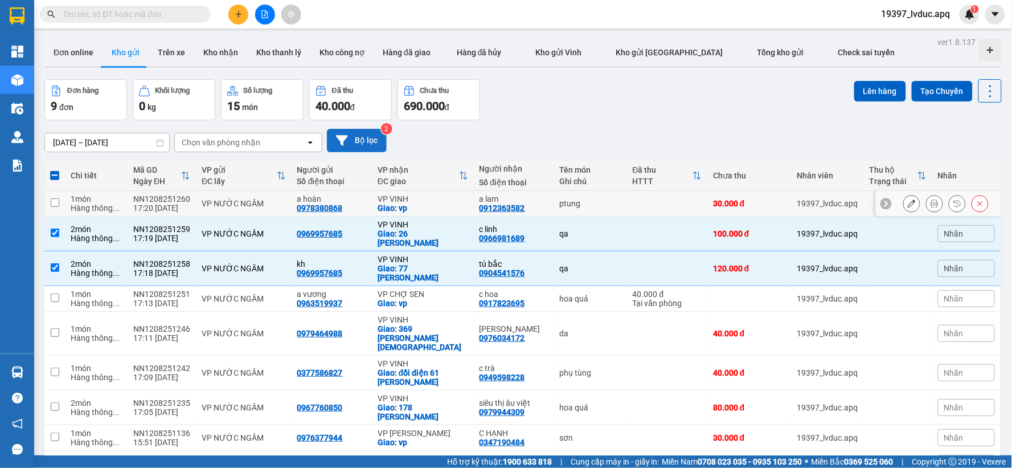
click at [657, 200] on td at bounding box center [667, 204] width 80 height 26
checkbox input "true"
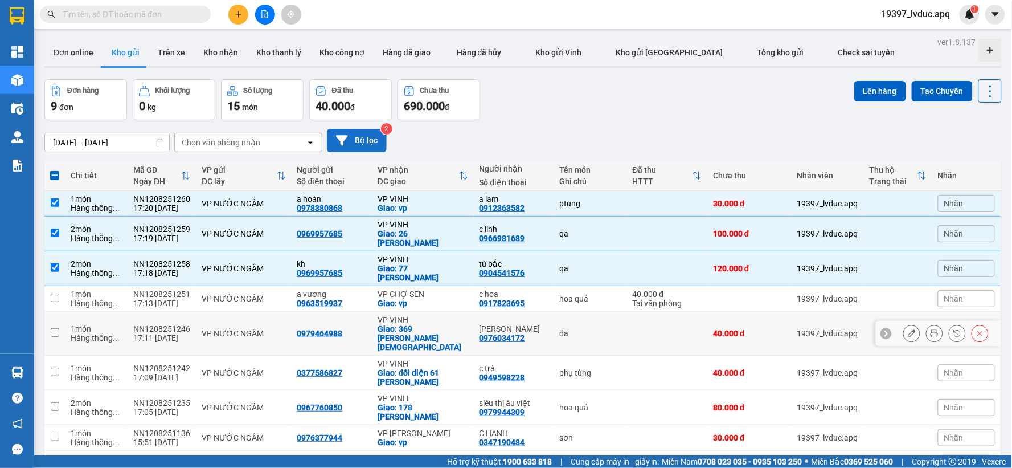
click at [594, 336] on td "da" at bounding box center [590, 334] width 73 height 44
checkbox input "true"
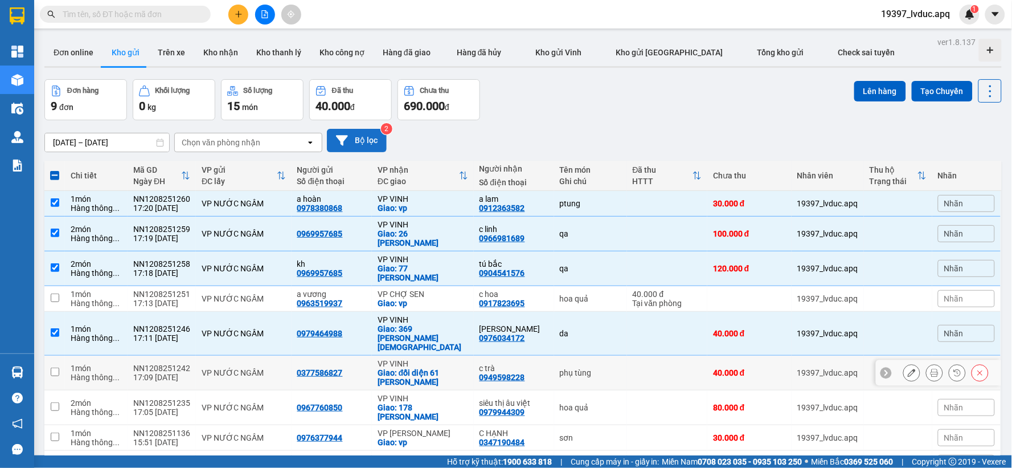
click at [590, 368] on div "phụ tùng" at bounding box center [591, 372] width 62 height 9
checkbox input "true"
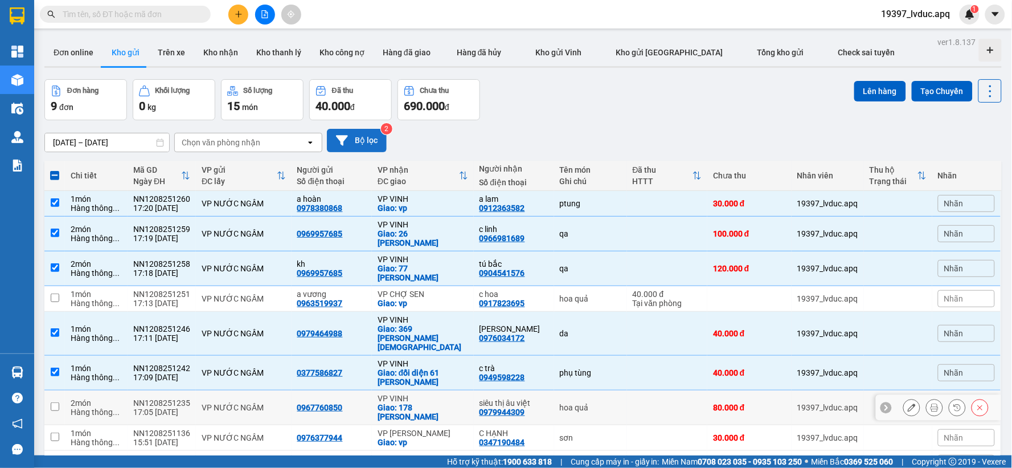
click at [588, 390] on td "hoa quả" at bounding box center [590, 407] width 73 height 35
checkbox input "true"
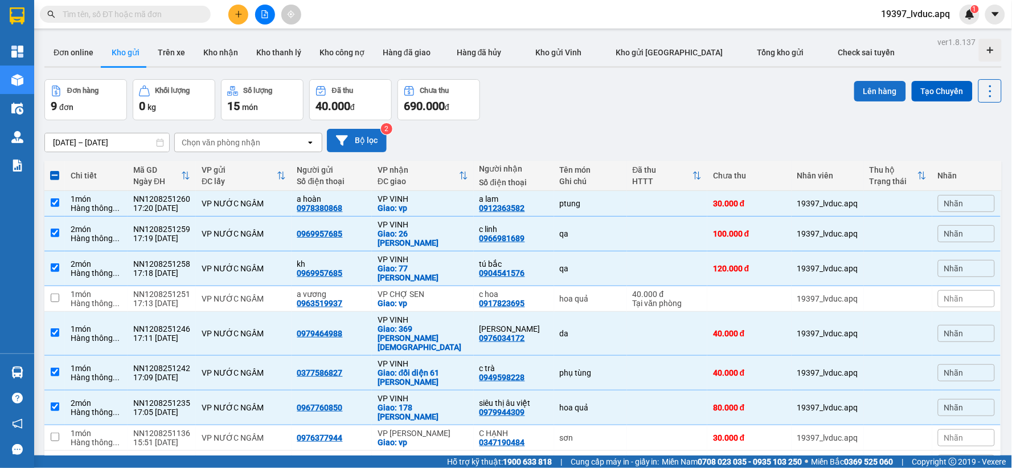
click at [865, 90] on button "Lên hàng" at bounding box center [880, 91] width 52 height 21
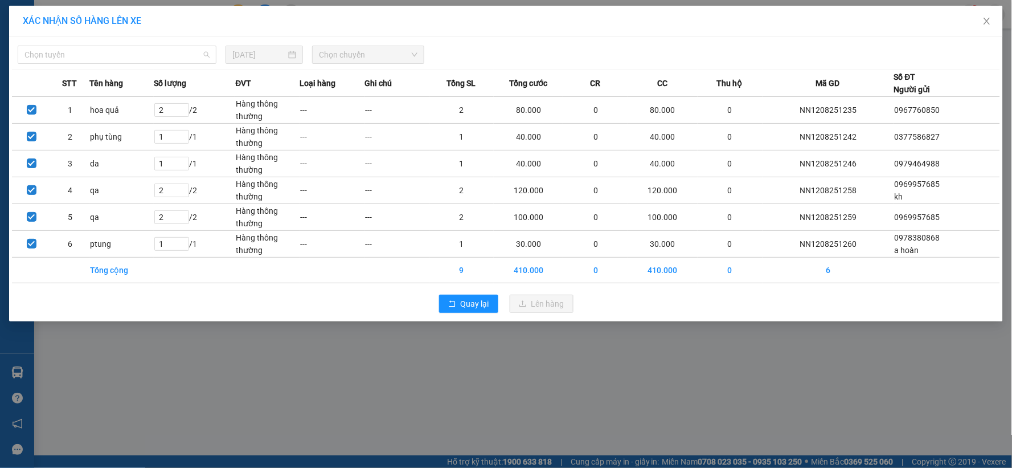
drag, startPoint x: 91, startPoint y: 60, endPoint x: 88, endPoint y: 66, distance: 6.2
click at [92, 60] on span "Chọn tuyến" at bounding box center [116, 54] width 185 height 17
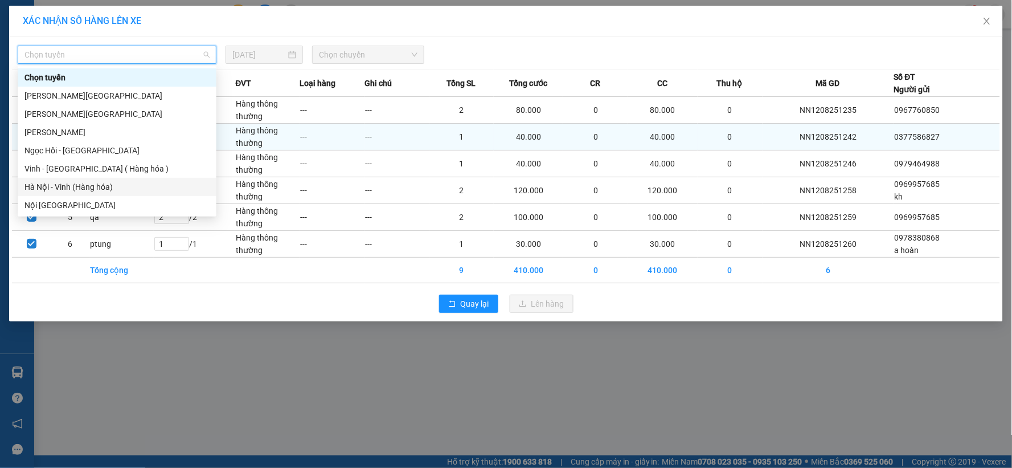
drag, startPoint x: 58, startPoint y: 183, endPoint x: 266, endPoint y: 144, distance: 212.1
click at [59, 183] on div "Hà Nội - Vinh (Hàng hóa)" at bounding box center [116, 187] width 185 height 13
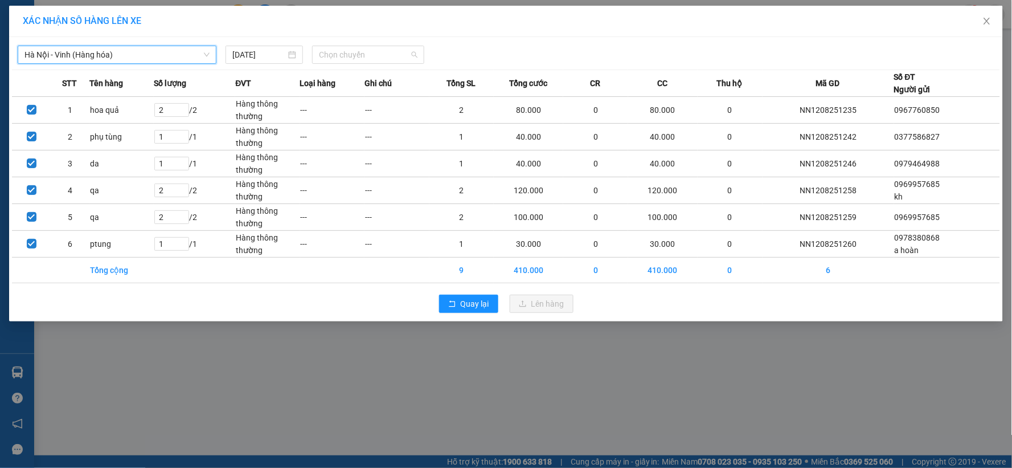
drag, startPoint x: 365, startPoint y: 50, endPoint x: 351, endPoint y: 97, distance: 49.9
click at [363, 53] on span "Chọn chuyến" at bounding box center [368, 54] width 99 height 17
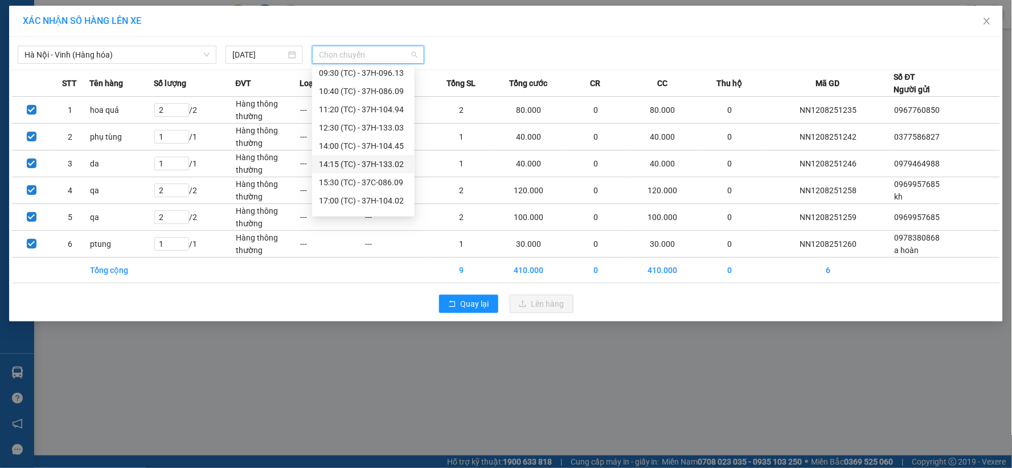
scroll to position [73, 0]
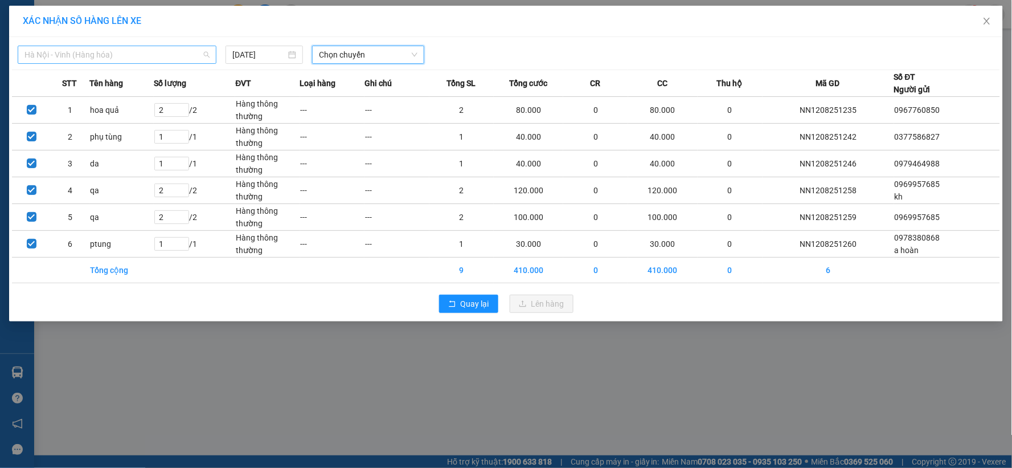
click at [157, 55] on span "Hà Nội - Vinh (Hàng hóa)" at bounding box center [116, 54] width 185 height 17
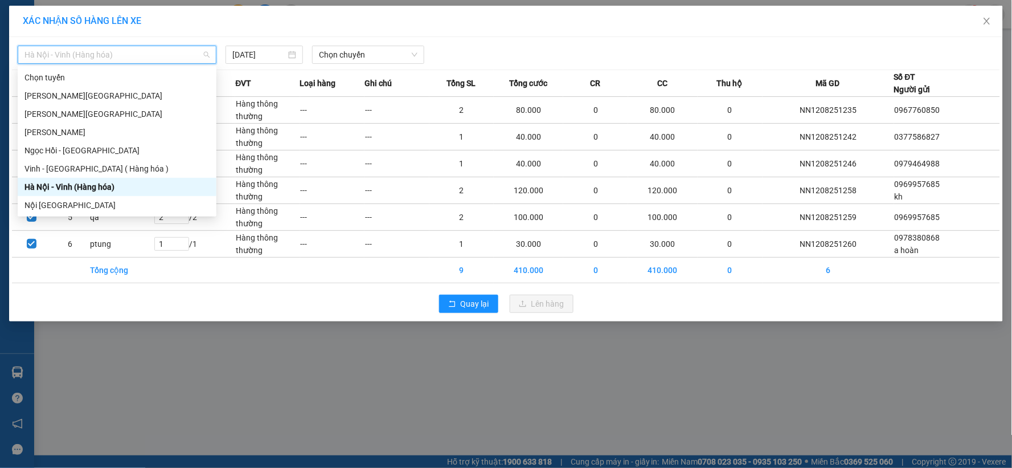
click at [113, 191] on div "Hà Nội - Vinh (Hàng hóa)" at bounding box center [116, 187] width 185 height 13
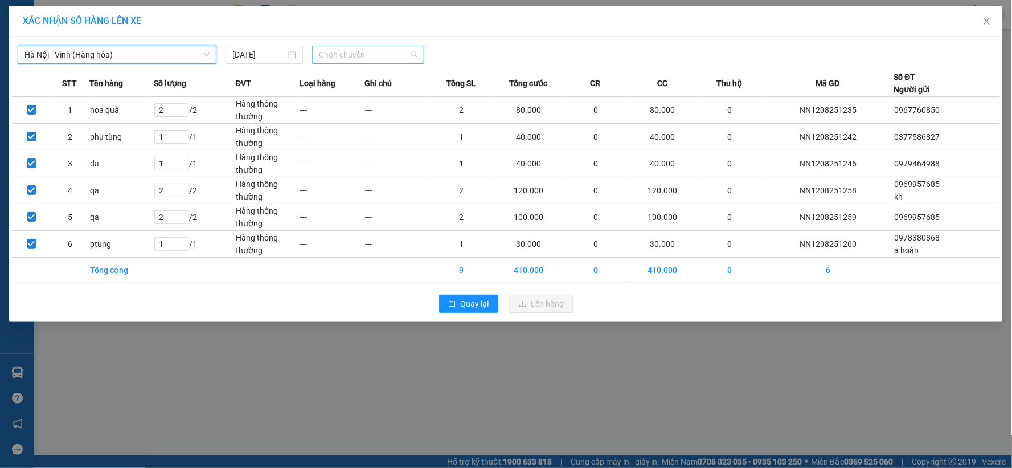
click at [349, 54] on span "Chọn chuyến" at bounding box center [368, 54] width 99 height 17
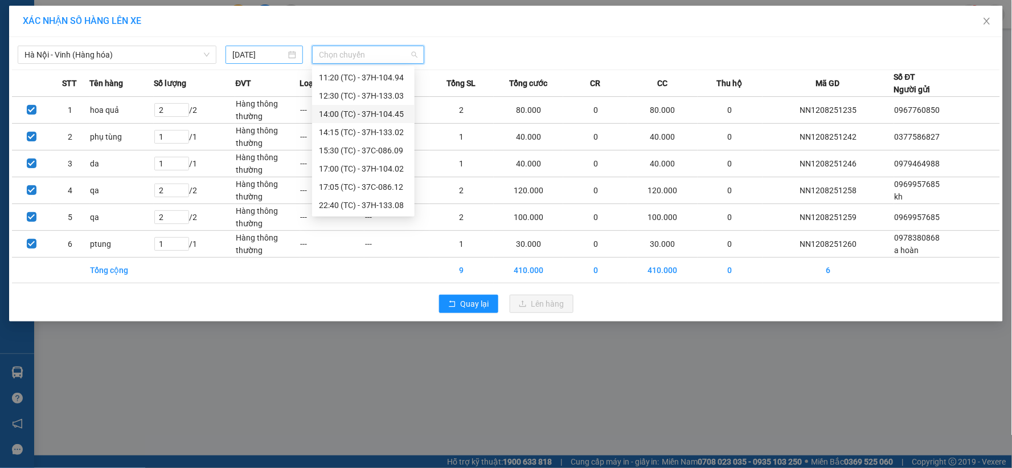
click at [242, 57] on input "[DATE]" at bounding box center [259, 54] width 54 height 13
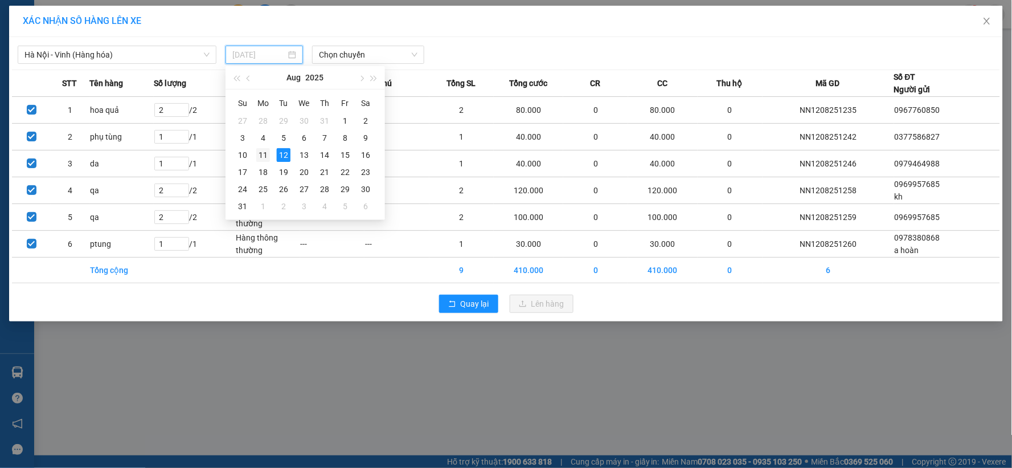
click at [260, 157] on div "11" at bounding box center [263, 155] width 14 height 14
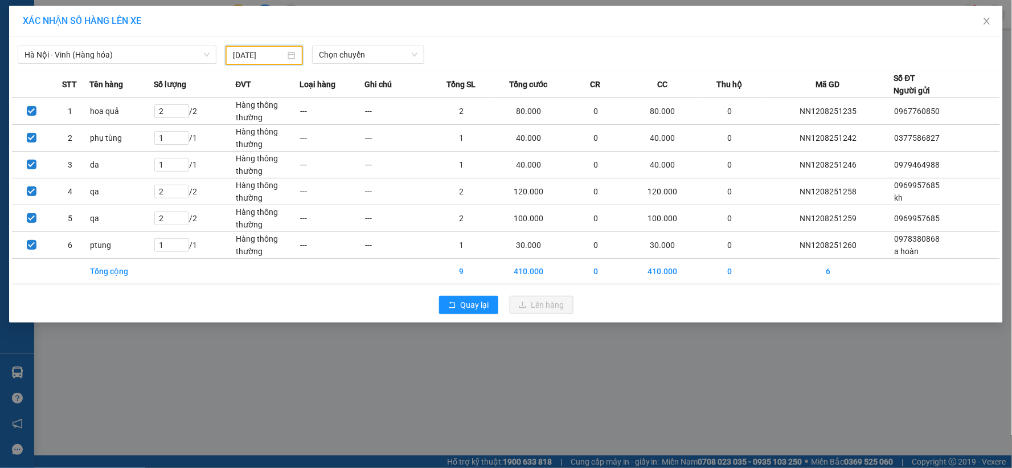
click at [264, 56] on input "11/08/2025" at bounding box center [259, 55] width 52 height 13
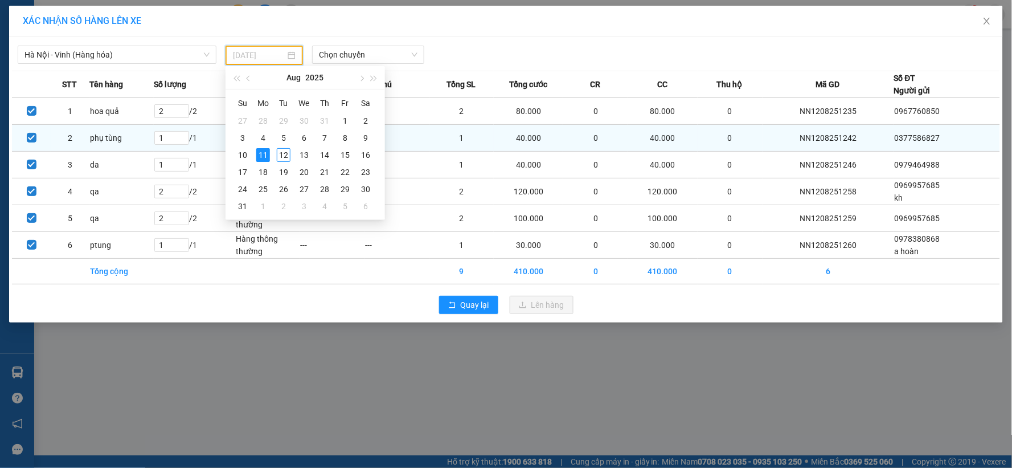
click at [283, 152] on div "12" at bounding box center [284, 155] width 14 height 14
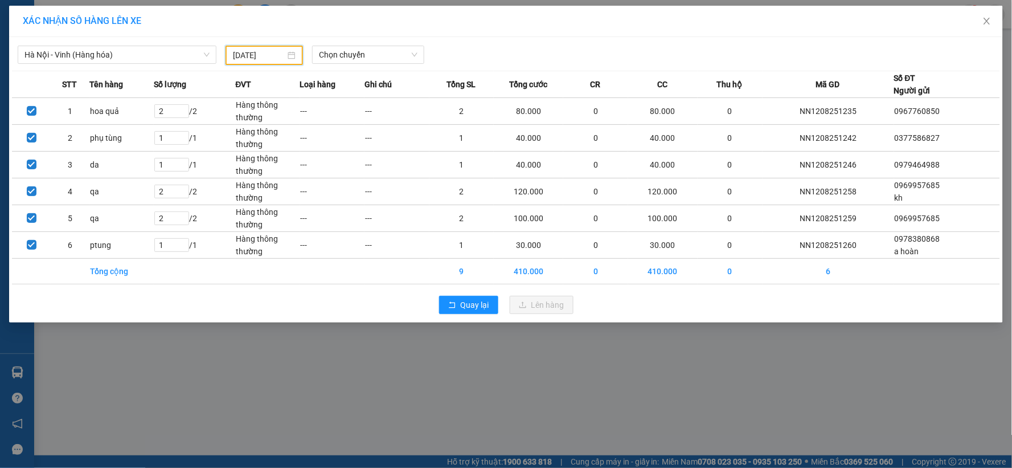
type input "[DATE]"
click at [369, 52] on span "Chọn chuyến" at bounding box center [368, 54] width 99 height 17
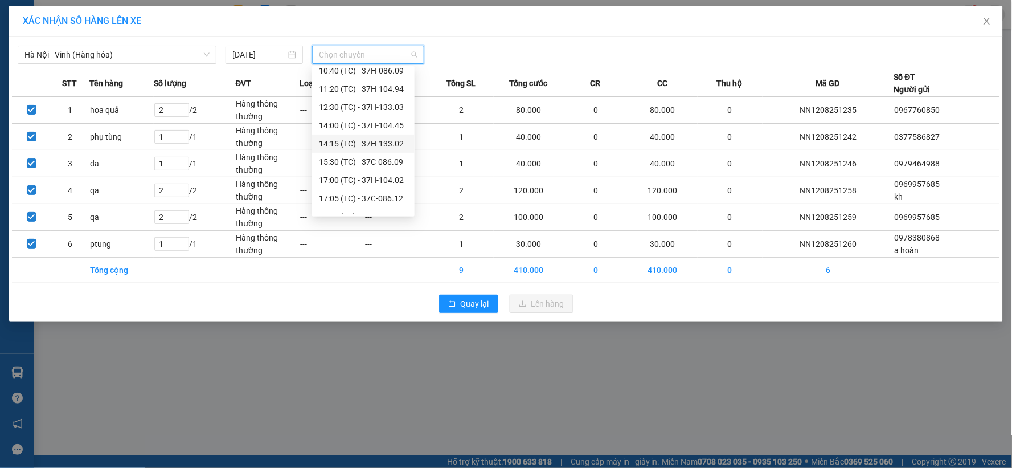
scroll to position [91, 0]
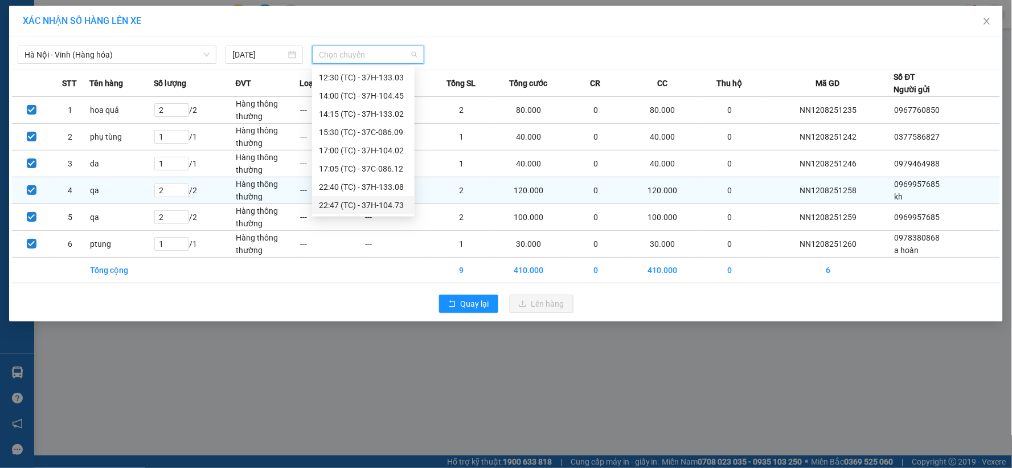
click at [383, 203] on div "22:47 (TC) - 37H-104.73" at bounding box center [363, 205] width 89 height 13
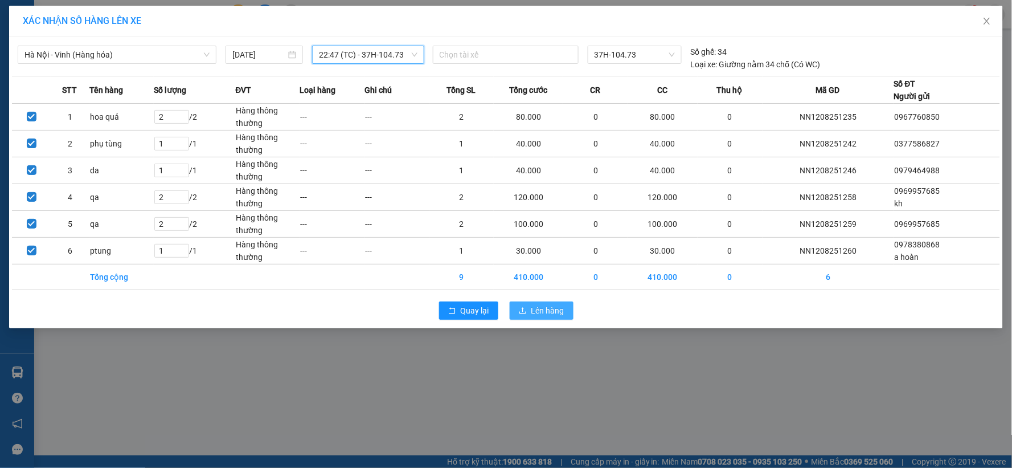
click at [519, 305] on button "Lên hàng" at bounding box center [542, 310] width 64 height 18
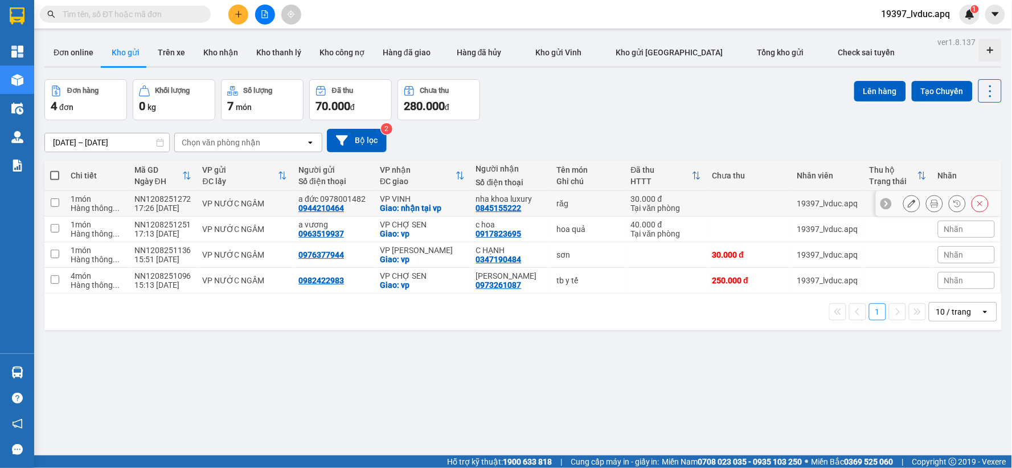
click at [607, 204] on div "răg" at bounding box center [588, 203] width 63 height 9
checkbox input "true"
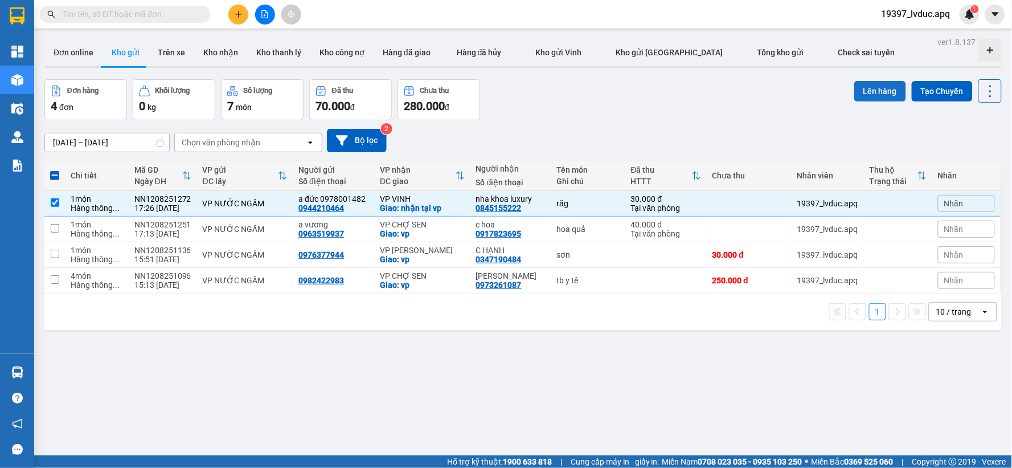
click at [862, 94] on button "Lên hàng" at bounding box center [880, 91] width 52 height 21
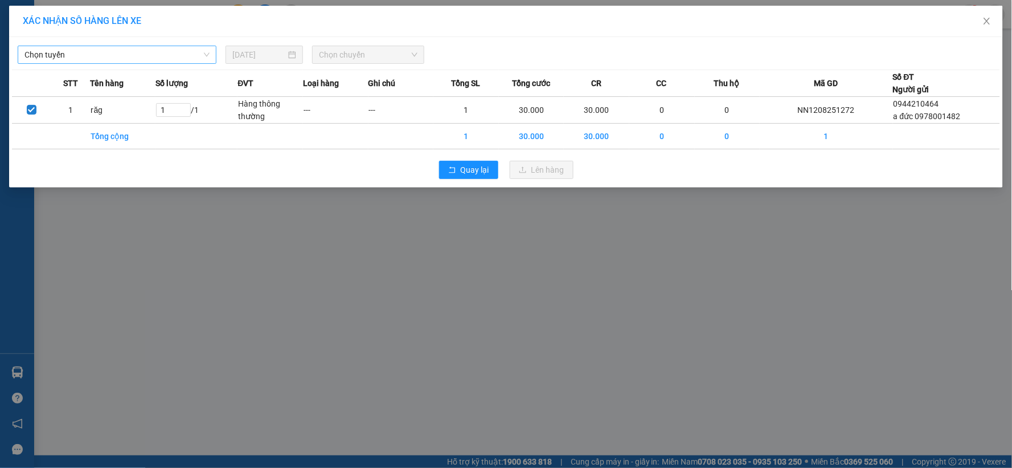
click at [133, 50] on span "Chọn tuyến" at bounding box center [116, 54] width 185 height 17
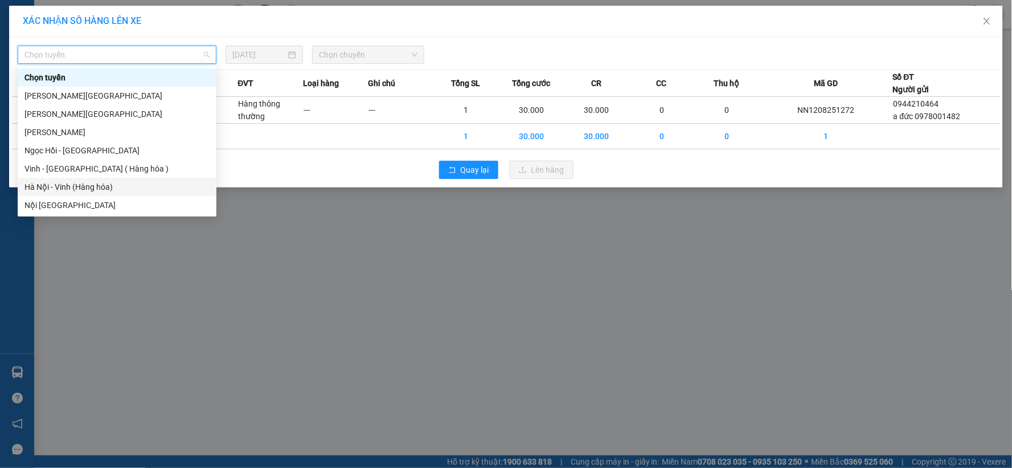
click at [117, 185] on div "Hà Nội - Vinh (Hàng hóa)" at bounding box center [116, 187] width 185 height 13
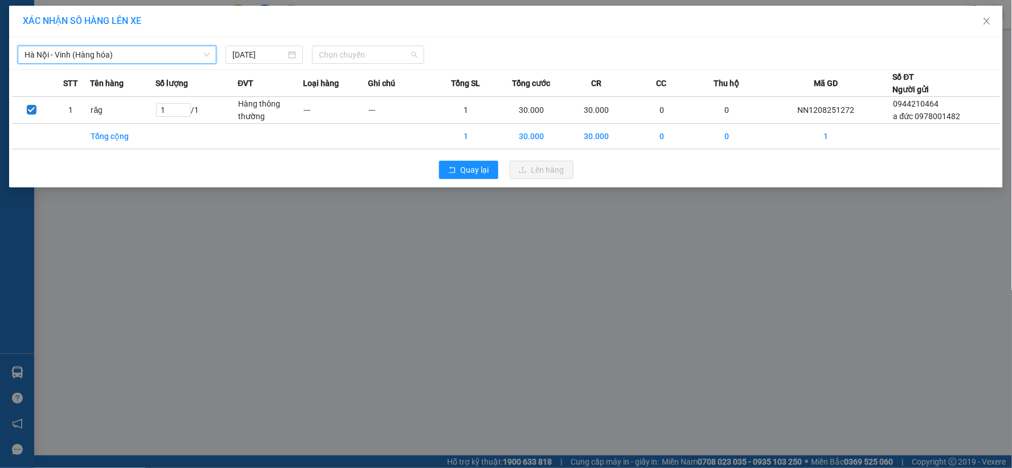
drag, startPoint x: 331, startPoint y: 58, endPoint x: 321, endPoint y: 87, distance: 30.3
click at [332, 58] on span "Chọn chuyến" at bounding box center [368, 54] width 99 height 17
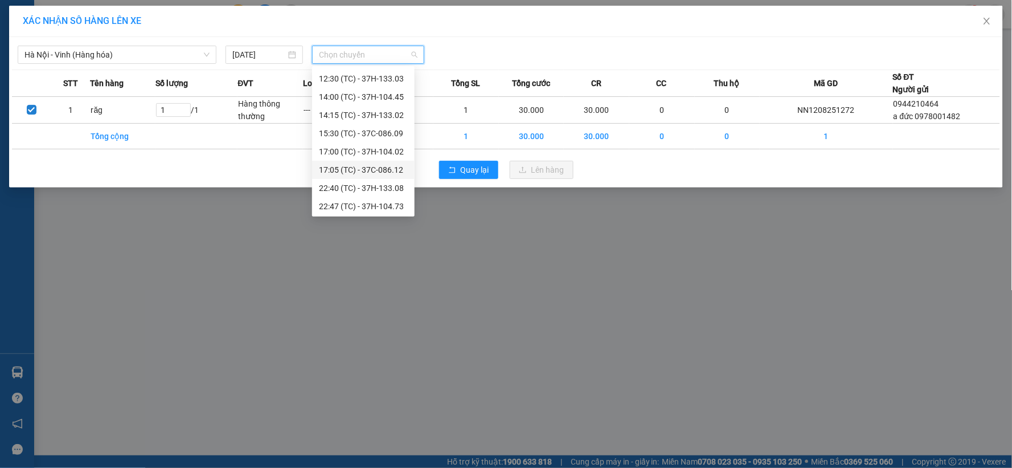
scroll to position [91, 0]
click at [387, 204] on div "22:47 (TC) - 37H-104.73" at bounding box center [363, 205] width 89 height 13
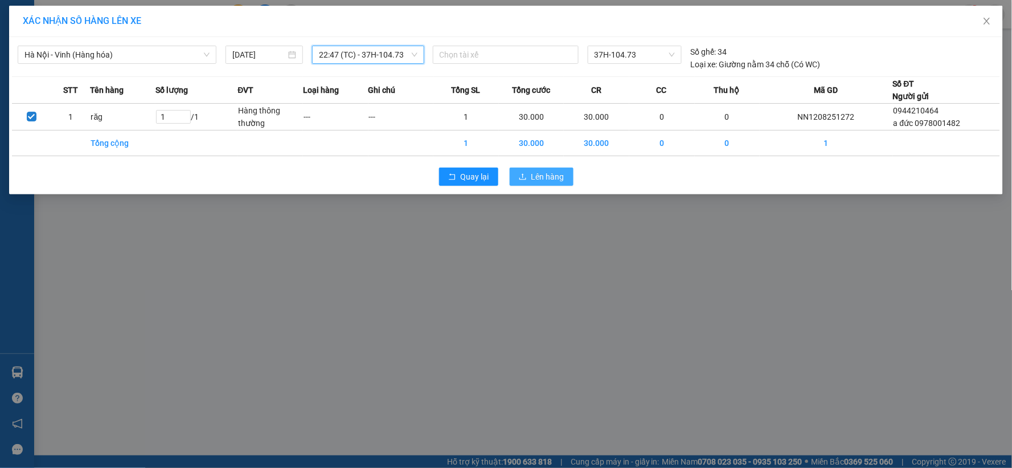
click at [517, 174] on button "Lên hàng" at bounding box center [542, 176] width 64 height 18
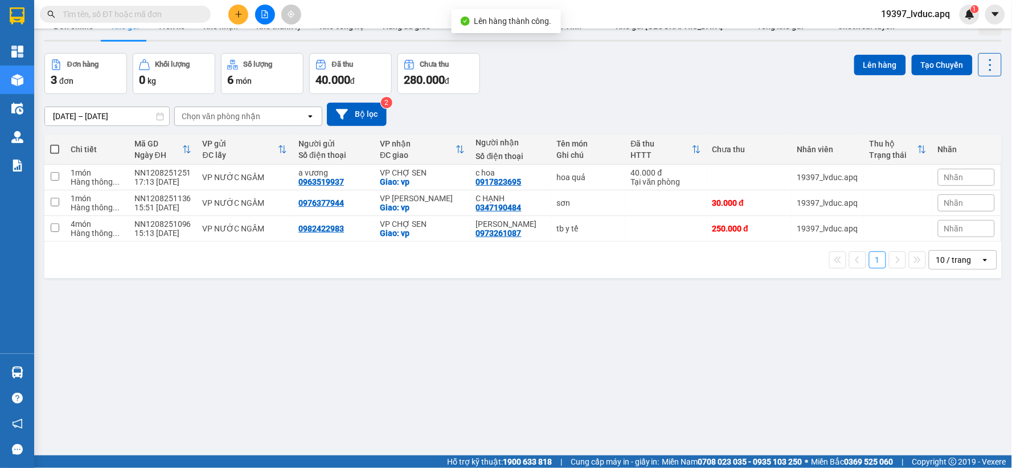
scroll to position [52, 0]
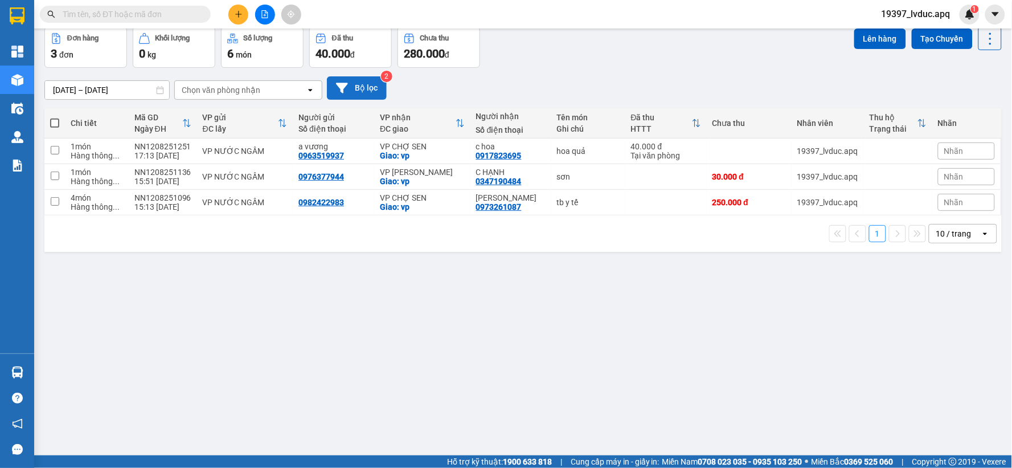
click at [367, 94] on button "Bộ lọc" at bounding box center [357, 87] width 60 height 23
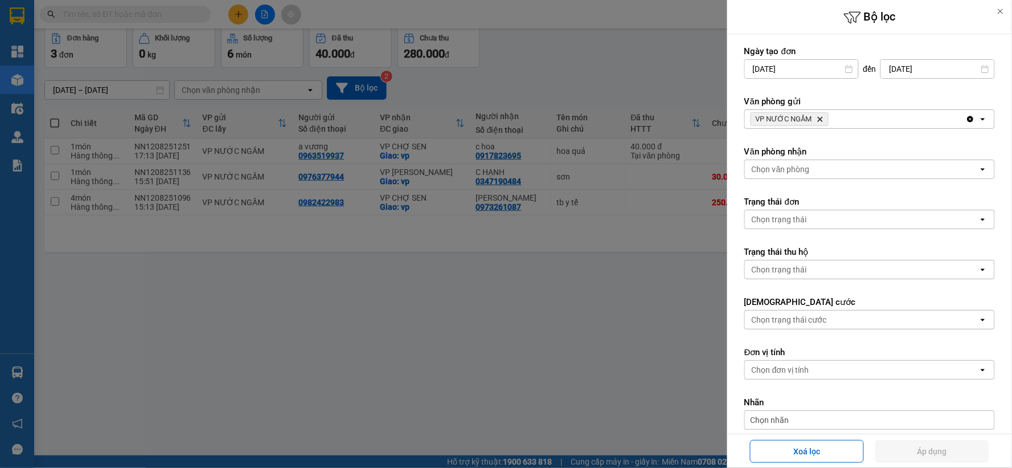
click at [923, 122] on div "VP NƯỚC NGẦM Delete" at bounding box center [855, 119] width 221 height 18
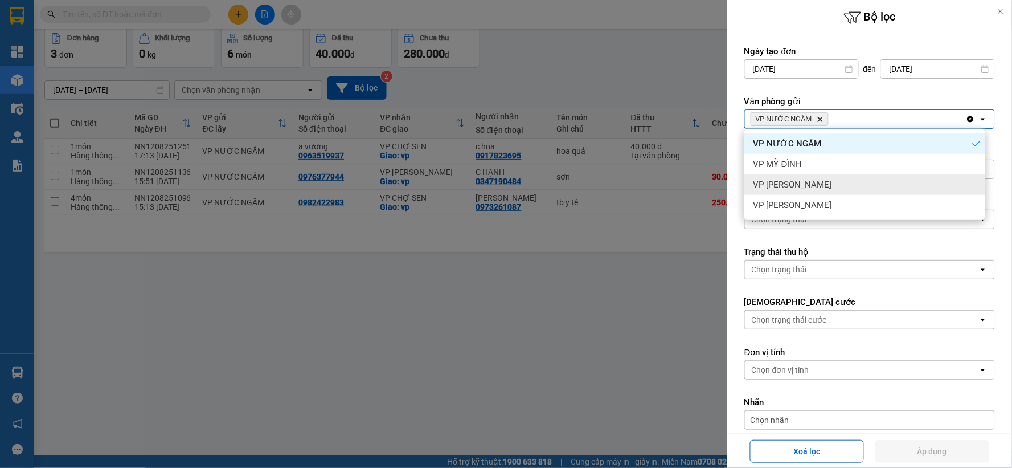
drag, startPoint x: 832, startPoint y: 178, endPoint x: 889, endPoint y: 127, distance: 76.2
click at [837, 174] on div "VP [PERSON_NAME]" at bounding box center [864, 184] width 241 height 21
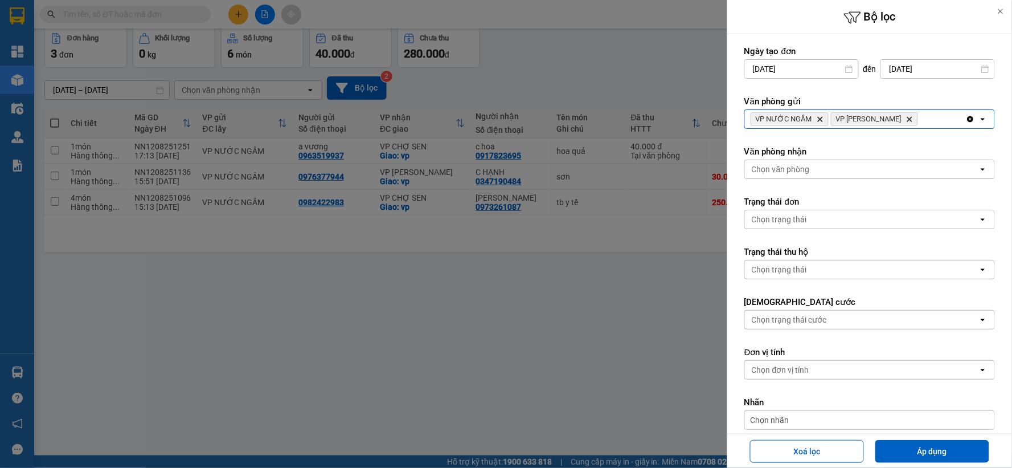
click at [903, 116] on div "VP NƯỚC NGẦM Delete VP NGỌC HỒI Delete" at bounding box center [855, 119] width 221 height 18
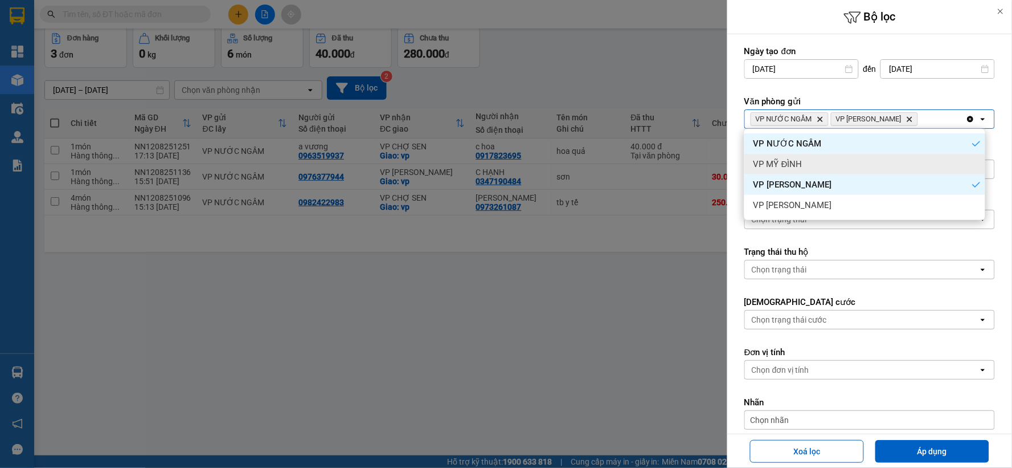
click at [861, 154] on div "VP MỸ ĐÌNH" at bounding box center [864, 164] width 241 height 21
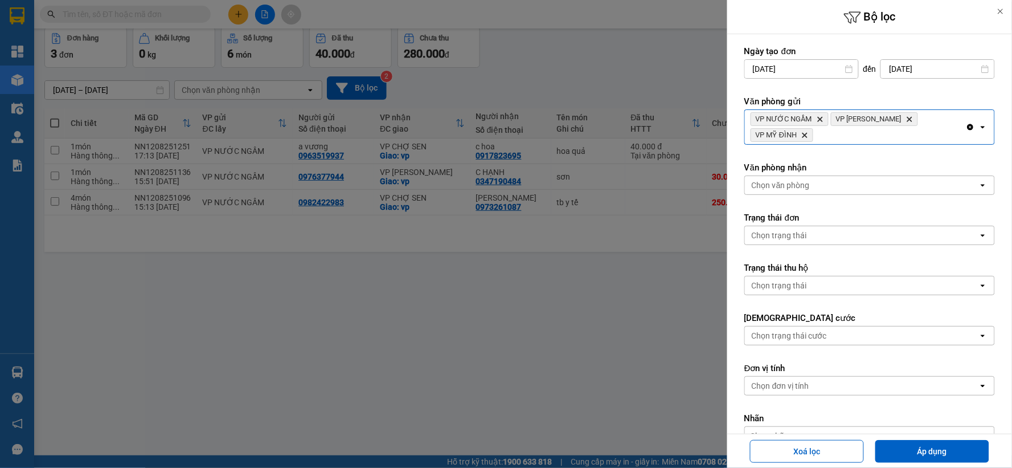
click at [920, 123] on div "VP NƯỚC NGẦM Delete VP NGỌC HỒI Delete VP MỸ ĐÌNH Delete" at bounding box center [855, 127] width 221 height 34
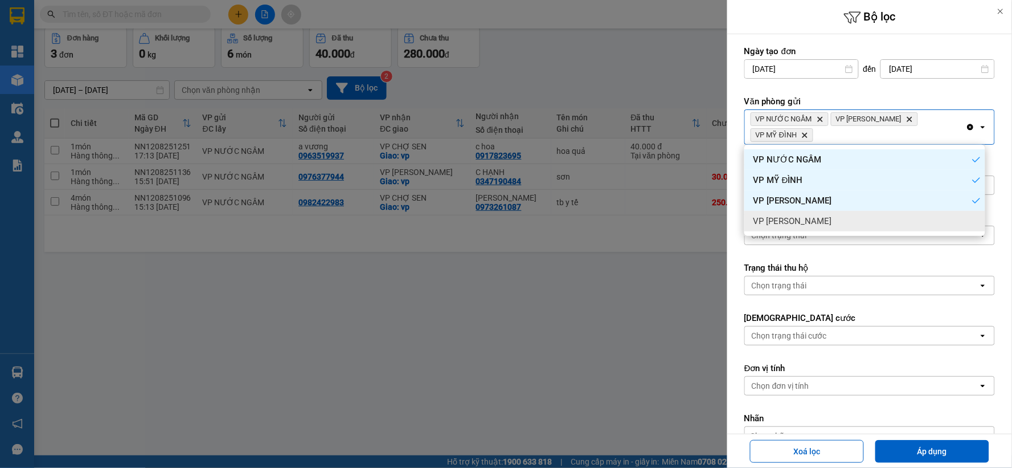
click at [842, 221] on div "VP [PERSON_NAME]" at bounding box center [864, 221] width 241 height 21
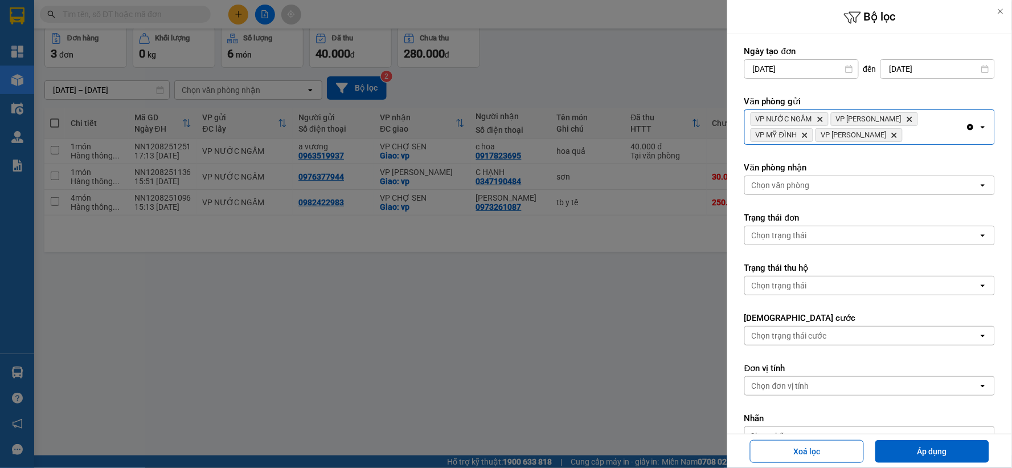
click at [856, 181] on div "Chọn văn phòng" at bounding box center [862, 185] width 234 height 18
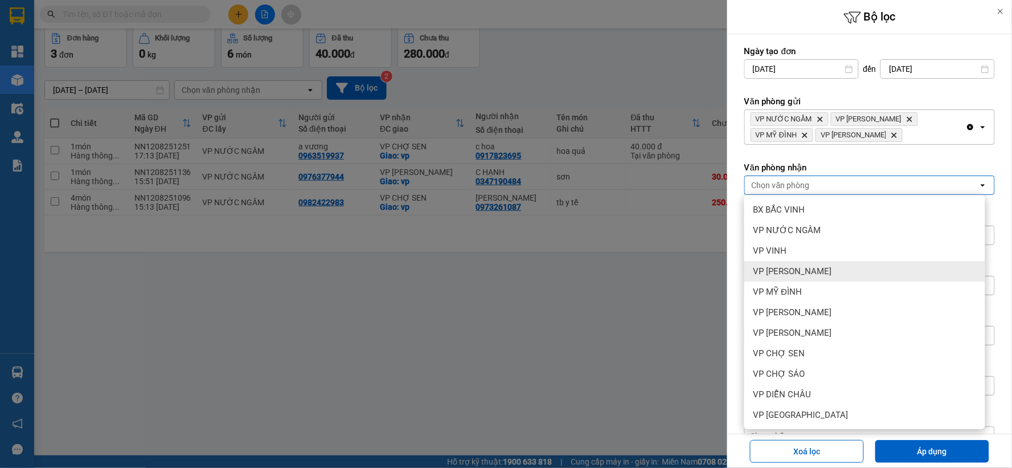
click at [849, 264] on div "VP [PERSON_NAME]" at bounding box center [864, 271] width 241 height 21
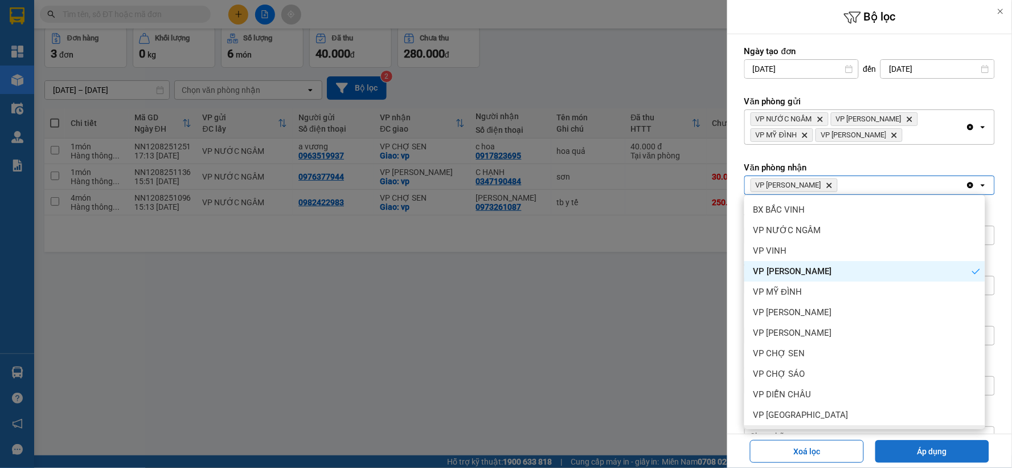
click at [891, 443] on button "Áp dụng" at bounding box center [932, 451] width 114 height 23
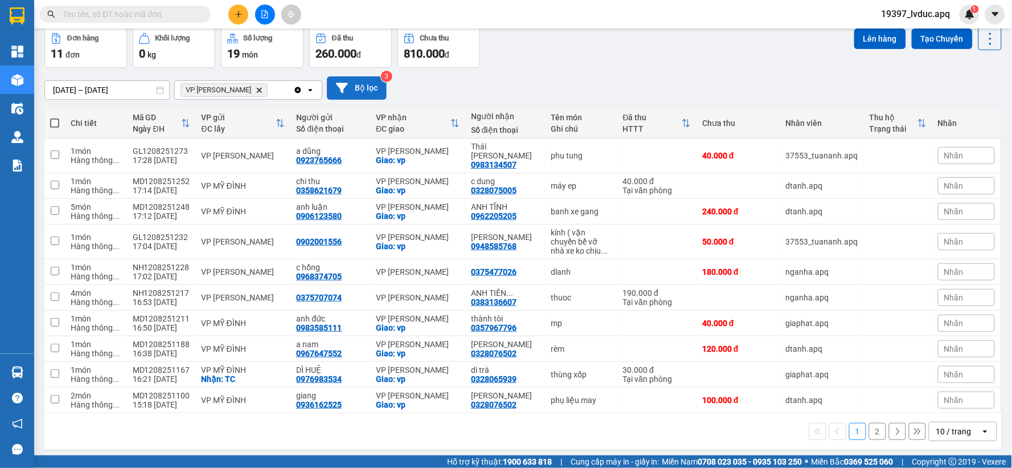
click at [379, 90] on button "Bộ lọc" at bounding box center [357, 87] width 60 height 23
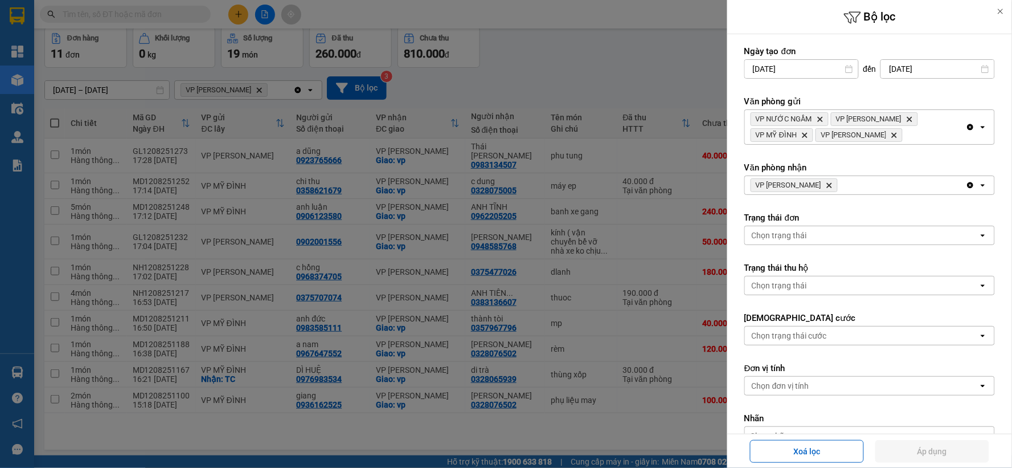
click at [833, 183] on icon "Delete" at bounding box center [829, 185] width 7 height 7
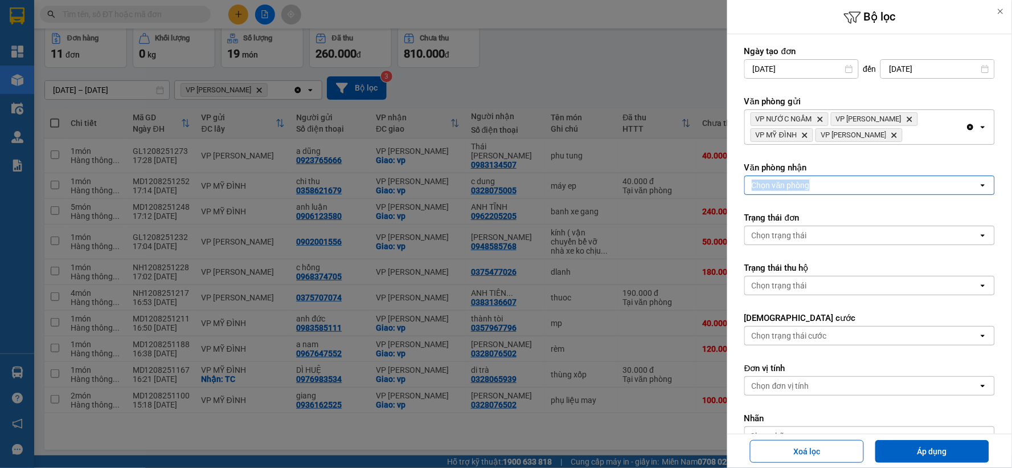
click at [834, 183] on div "Chọn văn phòng" at bounding box center [862, 185] width 234 height 18
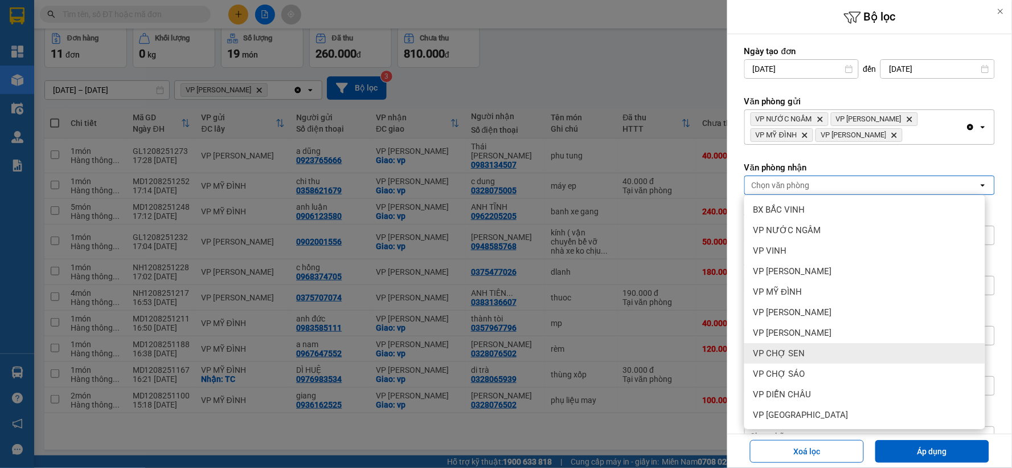
click at [848, 350] on div "VP CHỢ SEN" at bounding box center [864, 353] width 241 height 21
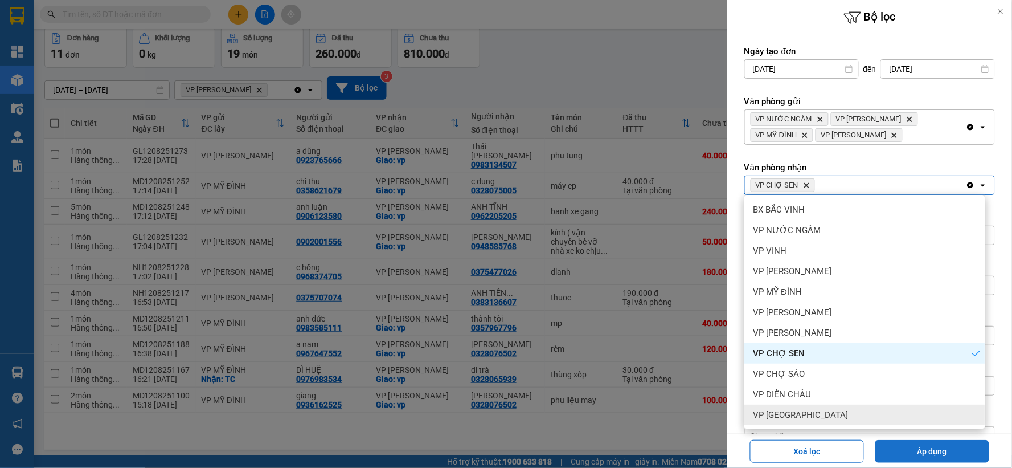
click at [895, 448] on button "Áp dụng" at bounding box center [932, 451] width 114 height 23
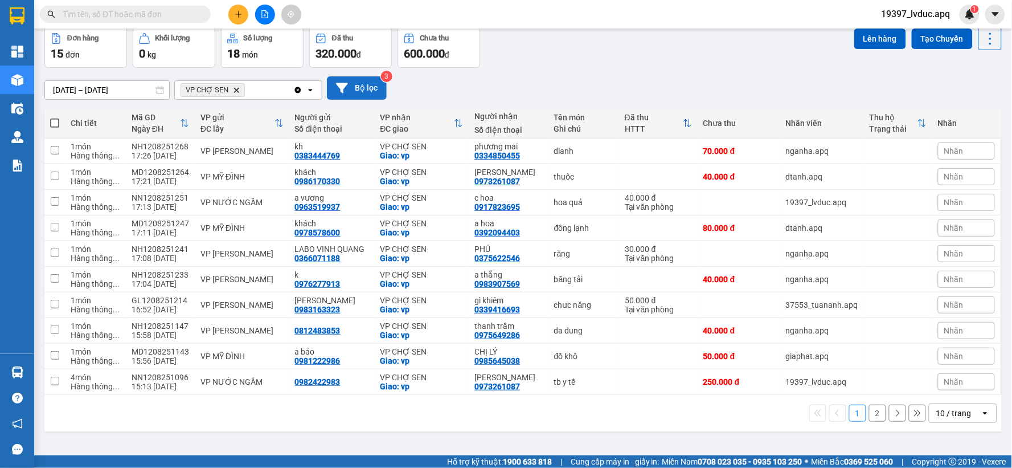
click at [376, 99] on button "Bộ lọc" at bounding box center [357, 87] width 60 height 23
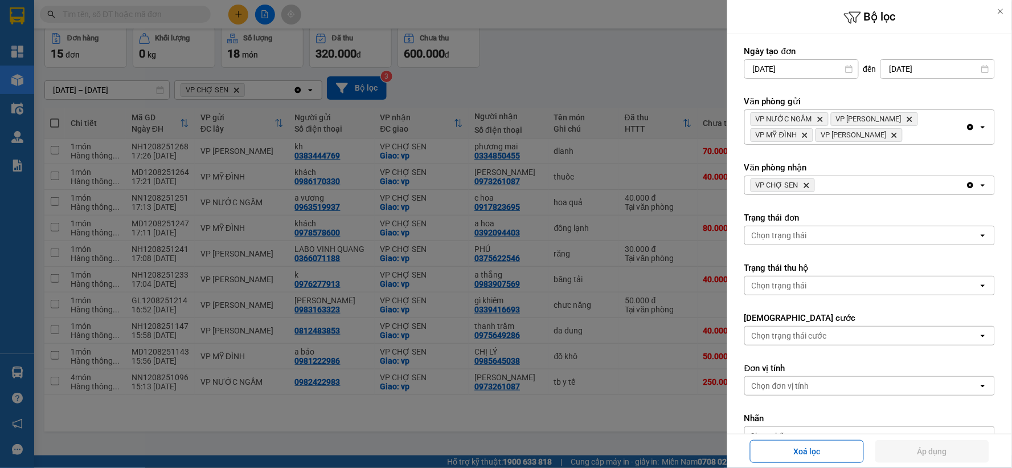
click at [608, 84] on div at bounding box center [506, 234] width 1012 height 468
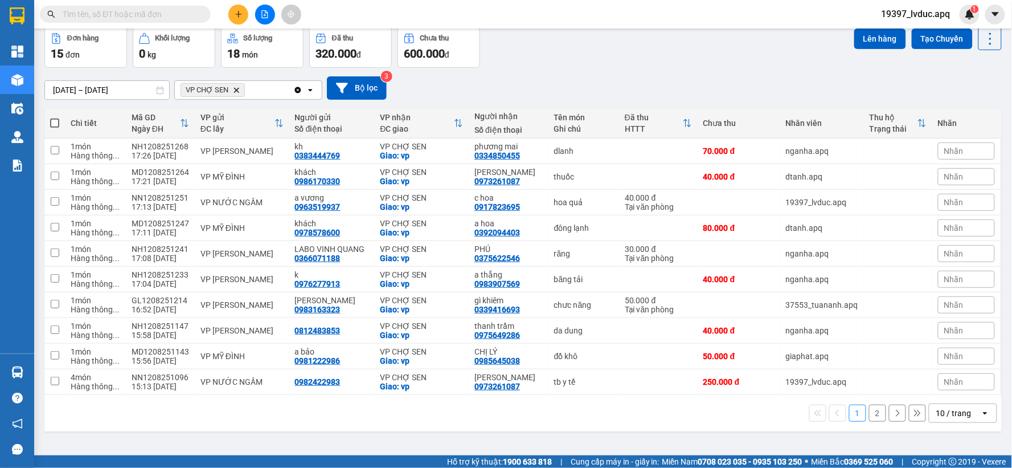
click at [141, 13] on input "text" at bounding box center [130, 14] width 134 height 13
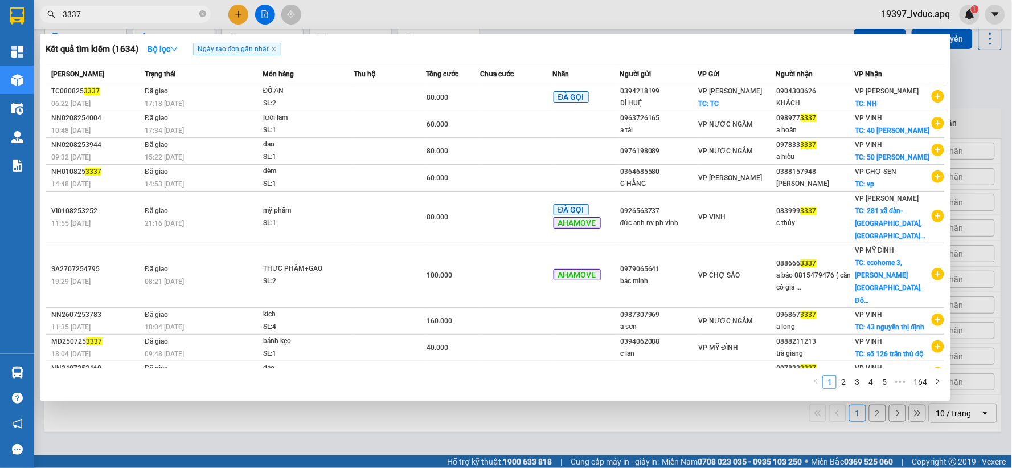
type input "3337"
click at [513, 409] on div at bounding box center [506, 234] width 1012 height 468
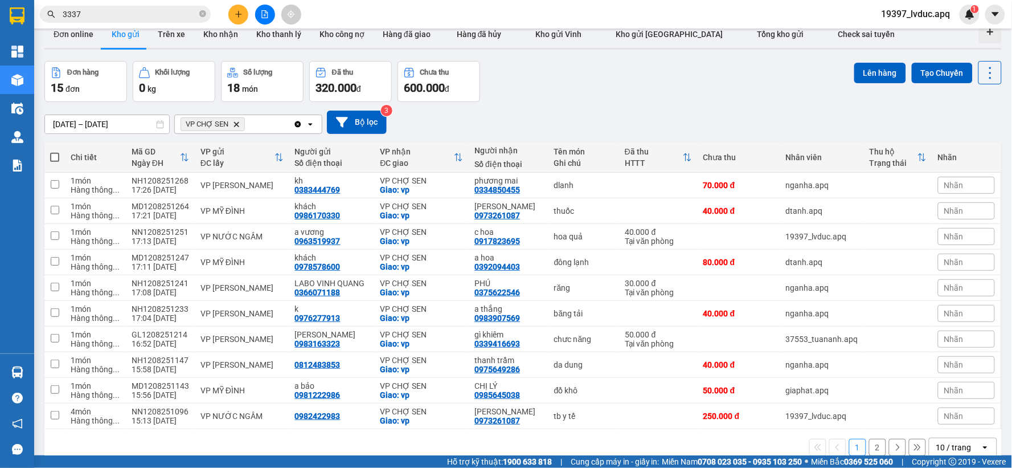
scroll to position [0, 0]
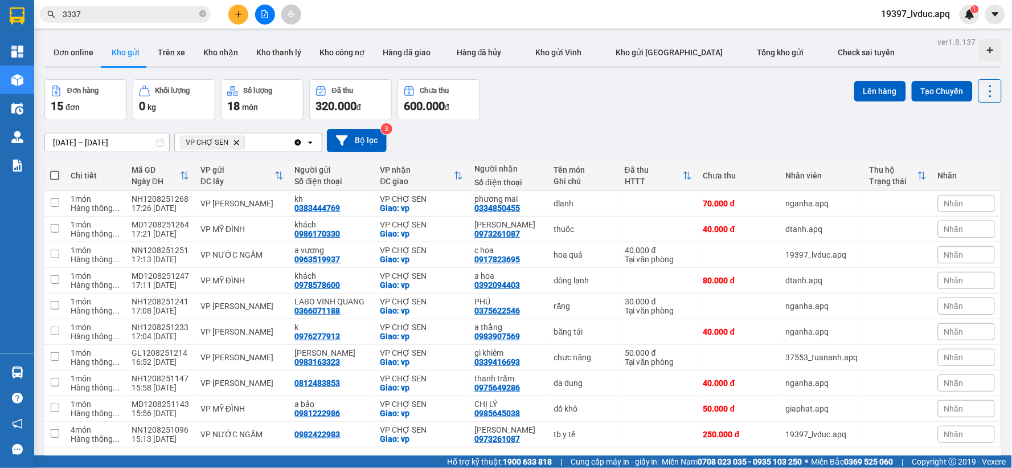
click at [173, 17] on input "3337" at bounding box center [130, 14] width 134 height 13
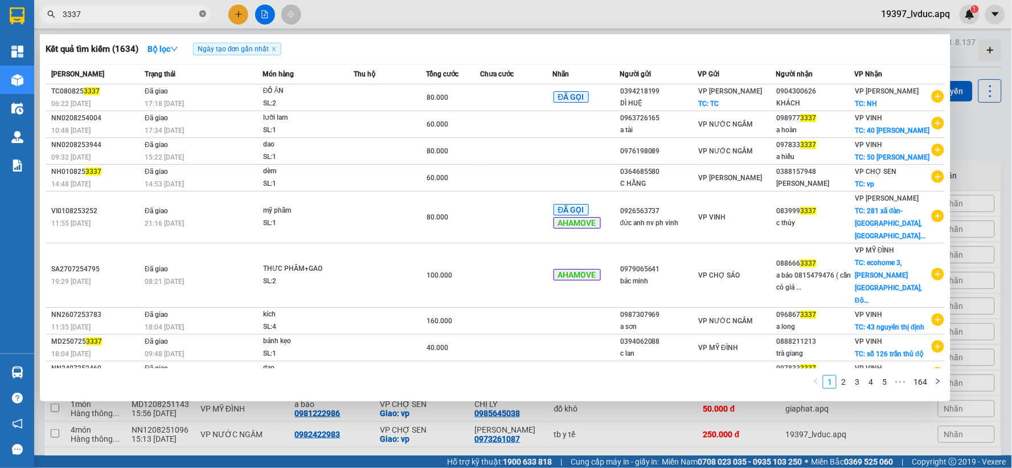
click at [201, 16] on icon "close-circle" at bounding box center [202, 13] width 7 height 7
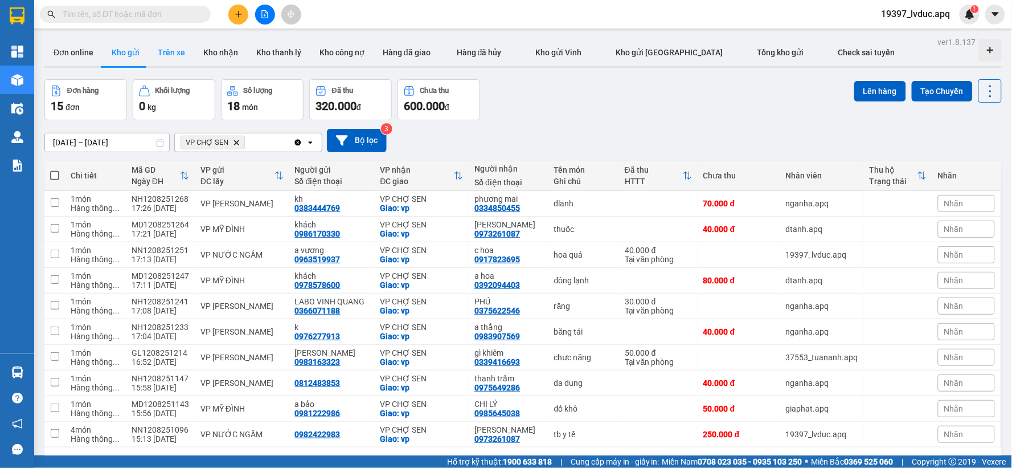
drag, startPoint x: 184, startPoint y: 46, endPoint x: 123, endPoint y: 58, distance: 62.1
click at [183, 46] on button "Trên xe" at bounding box center [172, 52] width 46 height 27
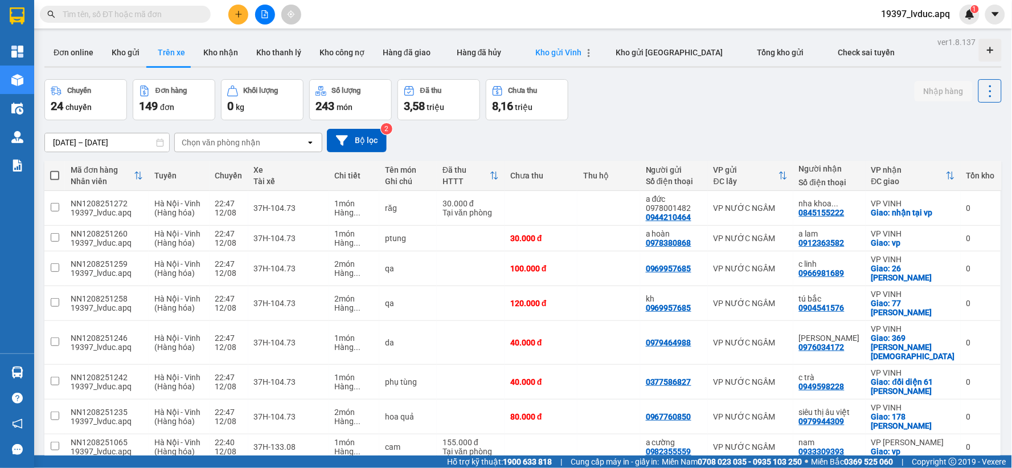
drag, startPoint x: 553, startPoint y: 46, endPoint x: 543, endPoint y: 50, distance: 10.5
click at [552, 46] on button "Kho gửi Vinh" at bounding box center [559, 52] width 80 height 27
type input "25/06/2025 – 25/07/2025"
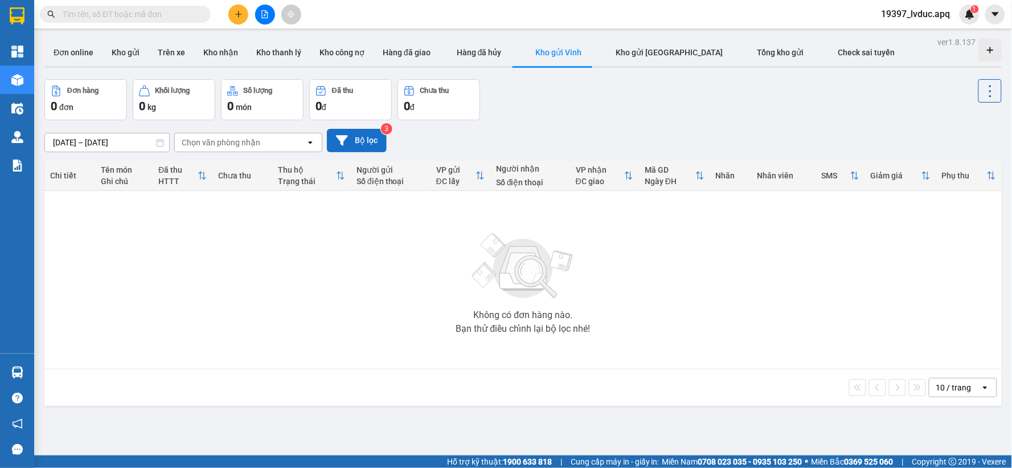
click at [356, 141] on button "Bộ lọc" at bounding box center [357, 140] width 60 height 23
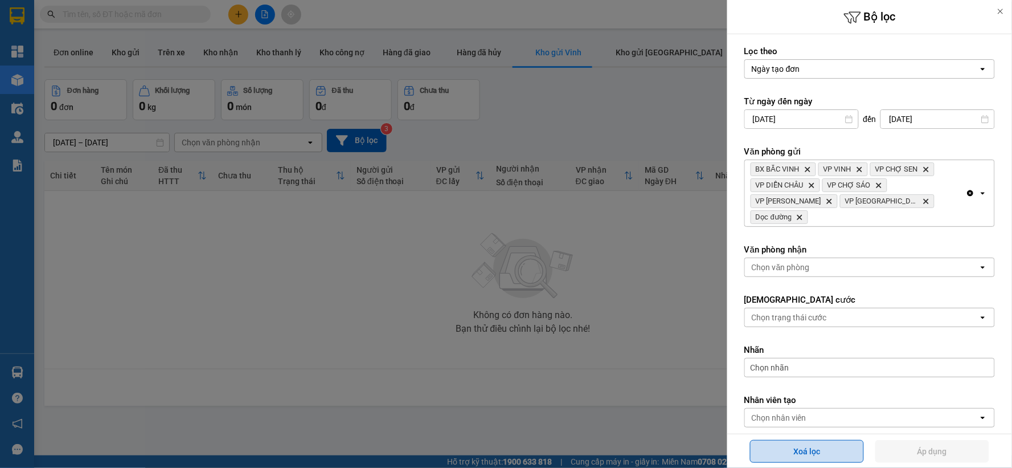
click at [827, 457] on button "Xoá lọc" at bounding box center [807, 451] width 114 height 23
type input "13/07/2025"
type input "[DATE]"
type input "13/07/2025 – 12/08/2025"
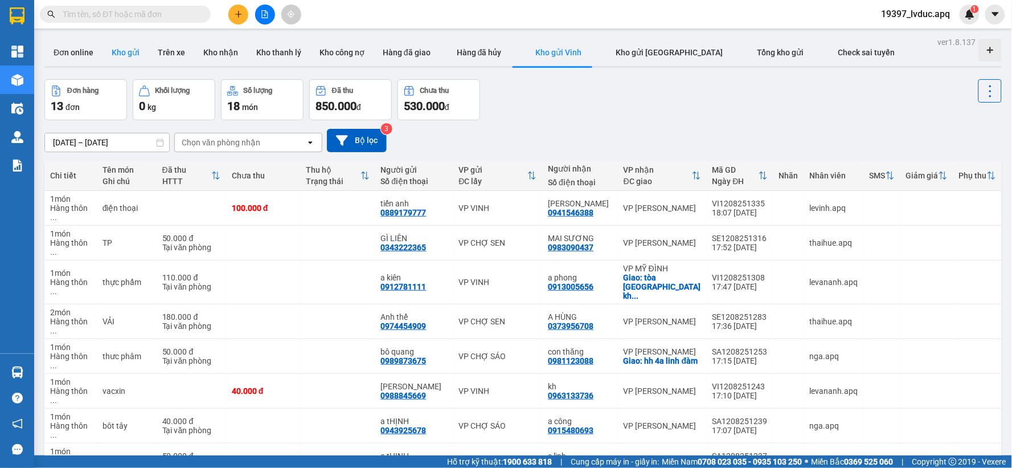
click at [115, 50] on button "Kho gửi" at bounding box center [126, 52] width 46 height 27
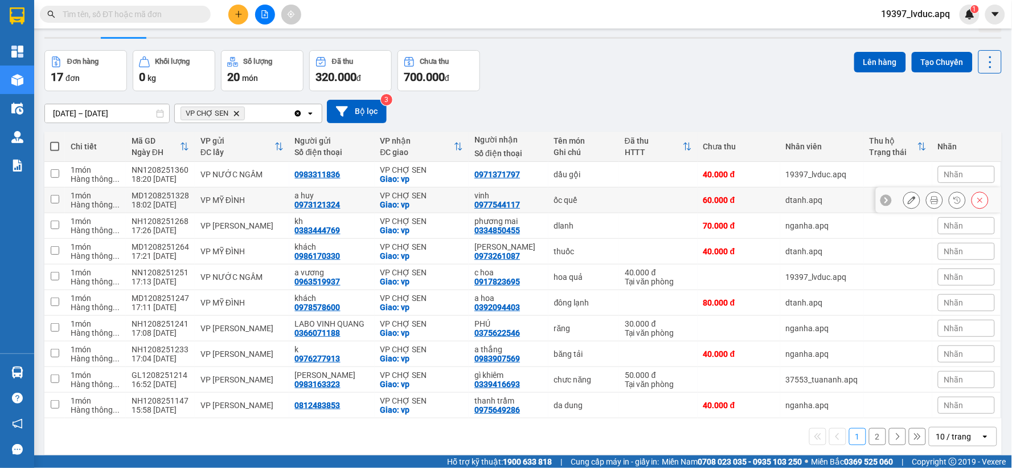
scroll to position [52, 0]
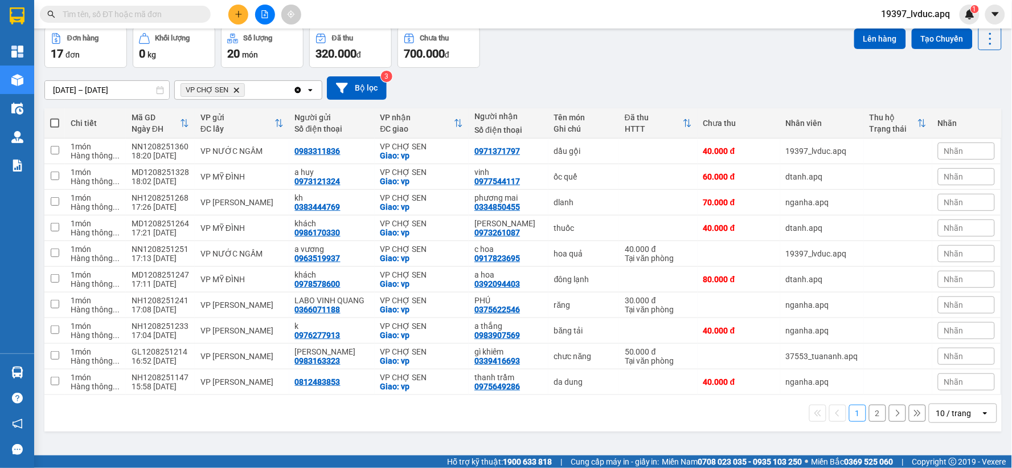
click at [228, 86] on span "VP CHỢ SEN Delete" at bounding box center [213, 90] width 64 height 14
click at [238, 88] on icon "VP CHỢ SEN, close by backspace" at bounding box center [236, 89] width 5 height 5
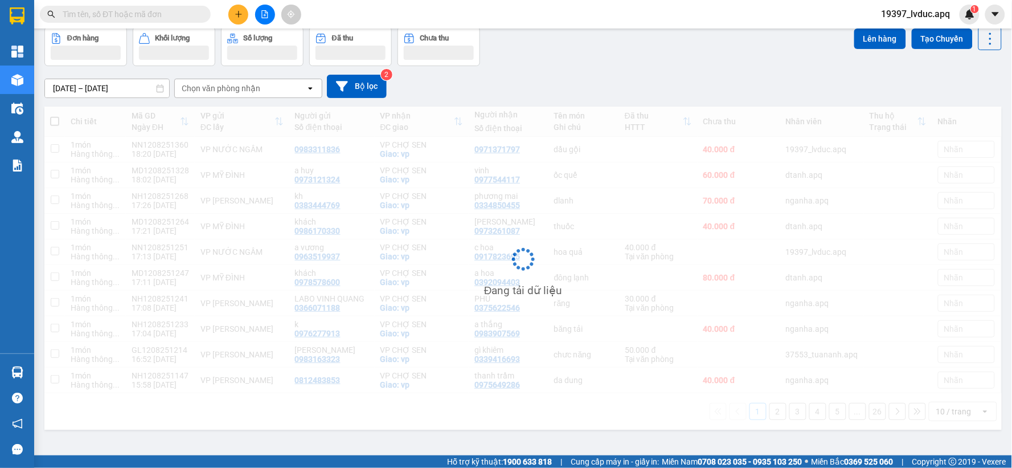
click at [245, 89] on div "Chọn văn phòng nhận" at bounding box center [221, 88] width 79 height 11
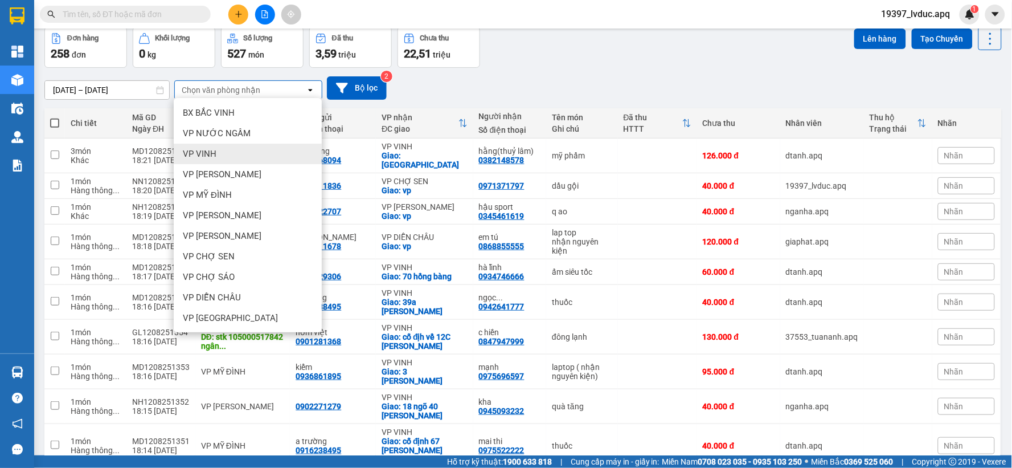
click at [251, 157] on div "VP VINH" at bounding box center [248, 154] width 148 height 21
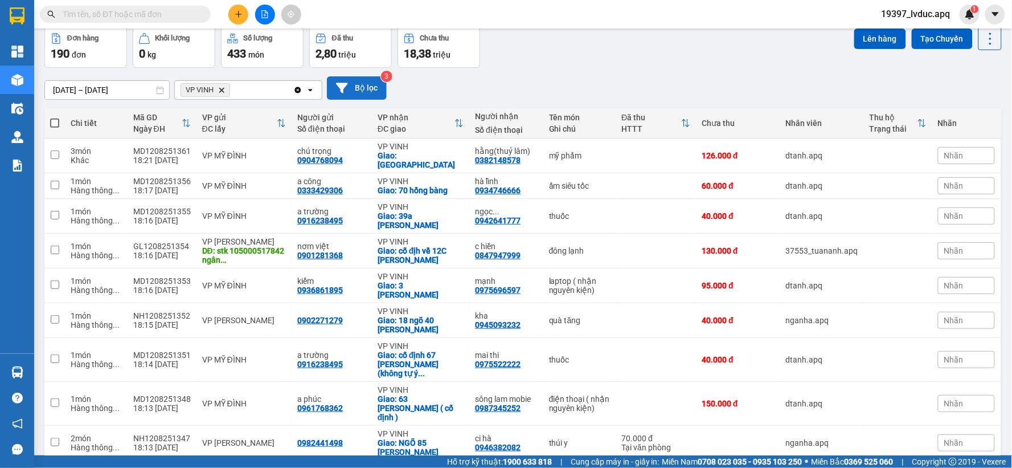
click at [366, 85] on button "Bộ lọc" at bounding box center [357, 87] width 60 height 23
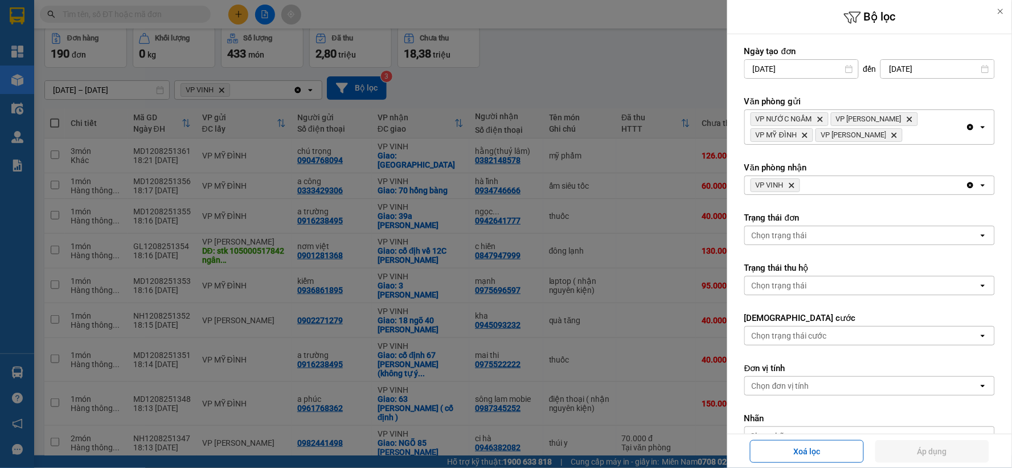
drag, startPoint x: 870, startPoint y: 134, endPoint x: 841, endPoint y: 134, distance: 29.6
click at [892, 134] on icon "VP GIA LÂM, close by backspace" at bounding box center [894, 135] width 5 height 5
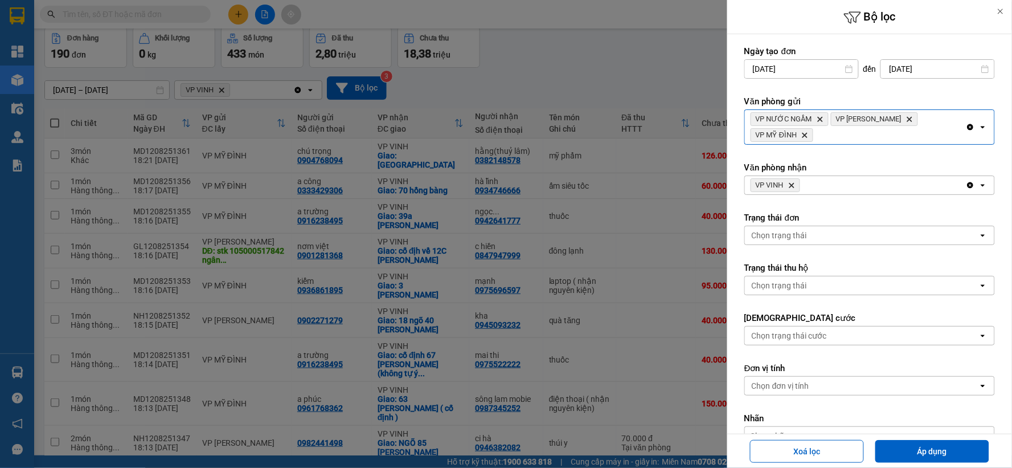
drag, startPoint x: 804, startPoint y: 134, endPoint x: 819, endPoint y: 129, distance: 15.7
click at [804, 134] on icon "Delete" at bounding box center [804, 135] width 7 height 7
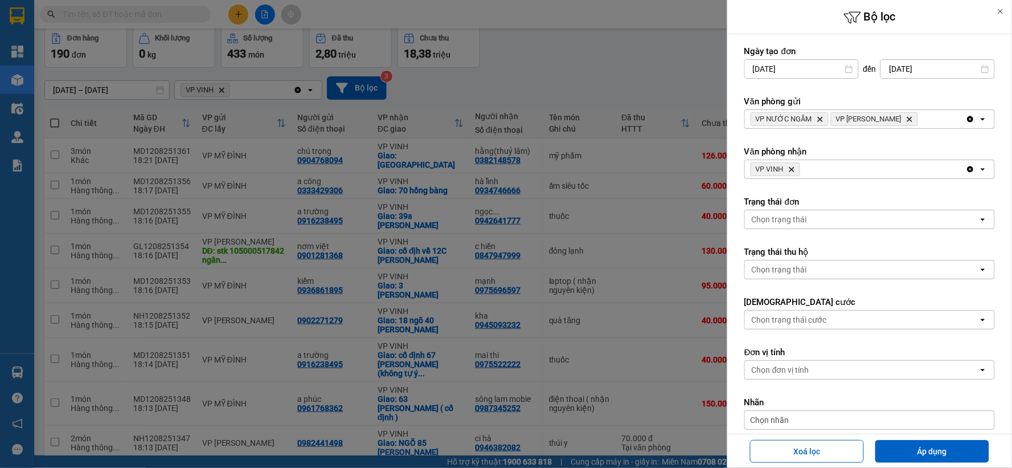
click at [906, 118] on icon "Delete" at bounding box center [909, 119] width 7 height 7
click at [923, 444] on button "Áp dụng" at bounding box center [932, 451] width 114 height 23
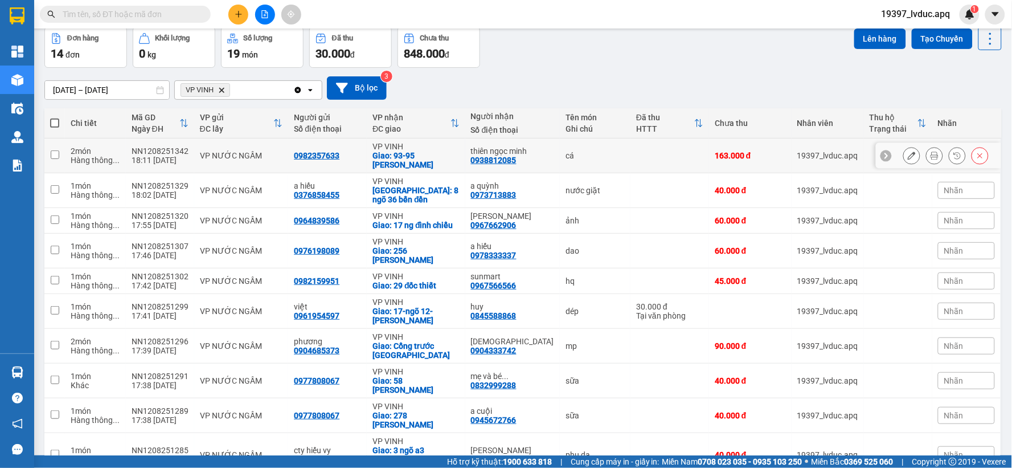
click at [211, 154] on div "VP NƯỚC NGẦM" at bounding box center [241, 155] width 83 height 9
checkbox input "true"
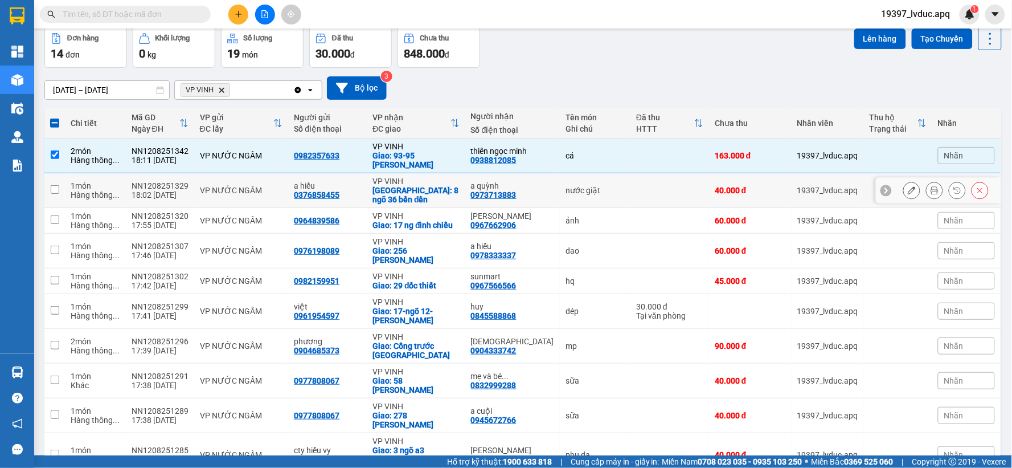
click at [215, 186] on div "VP NƯỚC NGẦM" at bounding box center [241, 190] width 83 height 9
checkbox input "true"
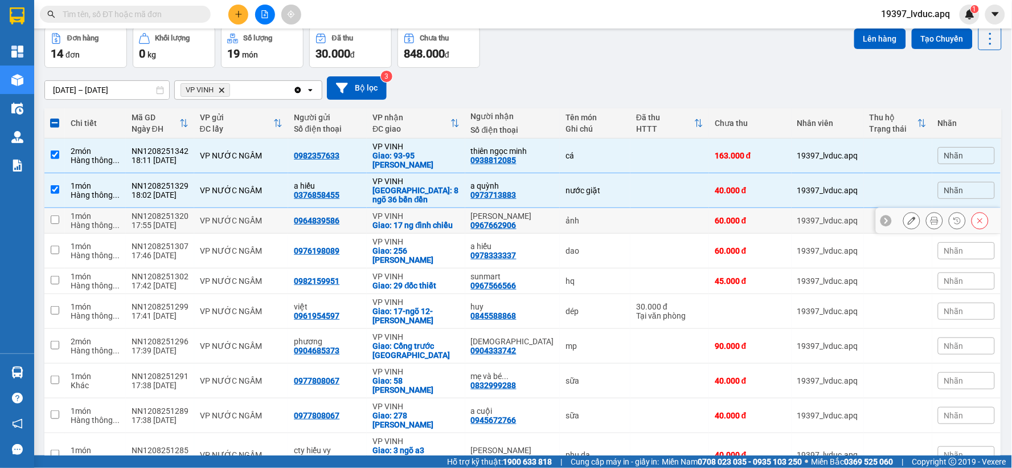
click at [230, 216] on div "VP NƯỚC NGẦM" at bounding box center [241, 220] width 83 height 9
checkbox input "true"
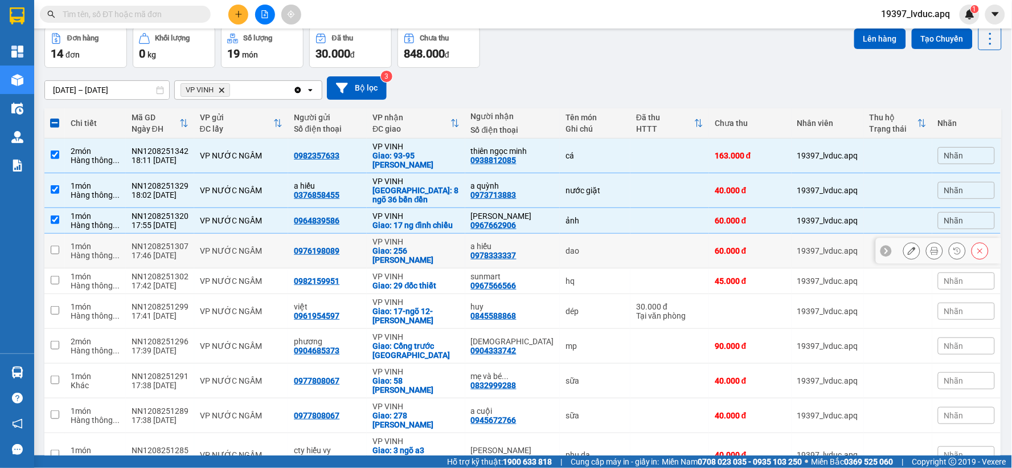
click at [232, 246] on div "VP NƯỚC NGẦM" at bounding box center [241, 250] width 83 height 9
checkbox input "true"
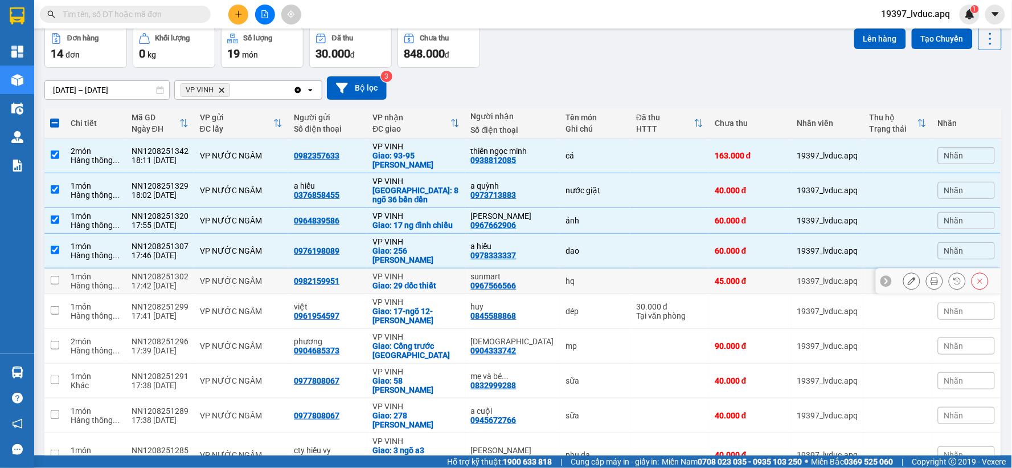
click at [230, 276] on div "VP NƯỚC NGẦM" at bounding box center [241, 280] width 83 height 9
checkbox input "true"
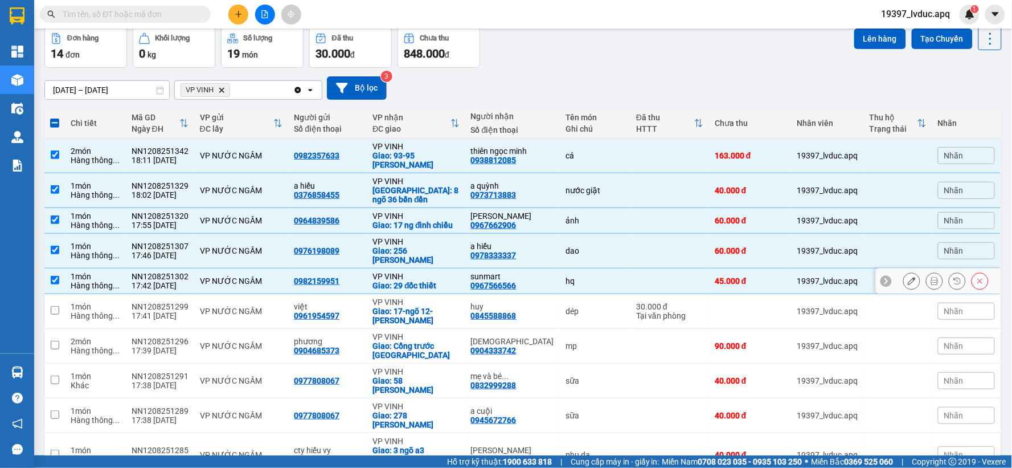
scroll to position [94, 0]
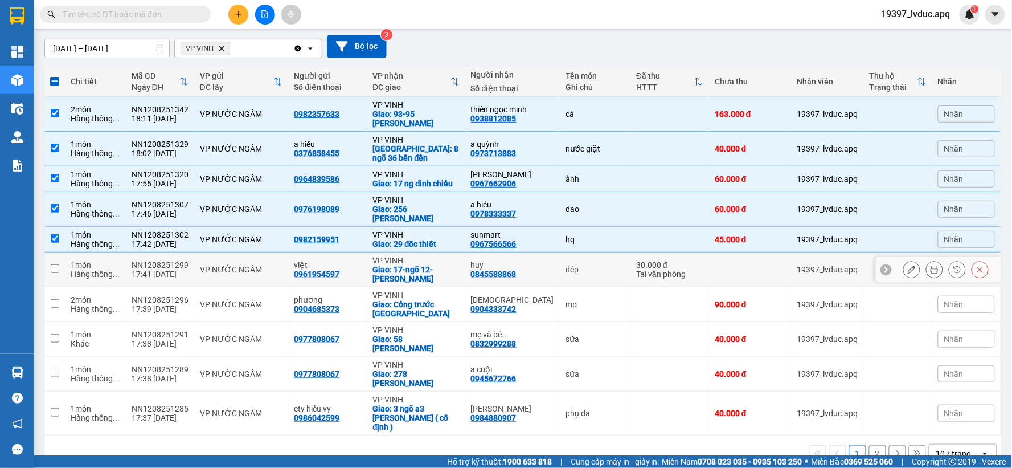
click at [231, 265] on div "VP NƯỚC NGẦM" at bounding box center [241, 269] width 83 height 9
checkbox input "true"
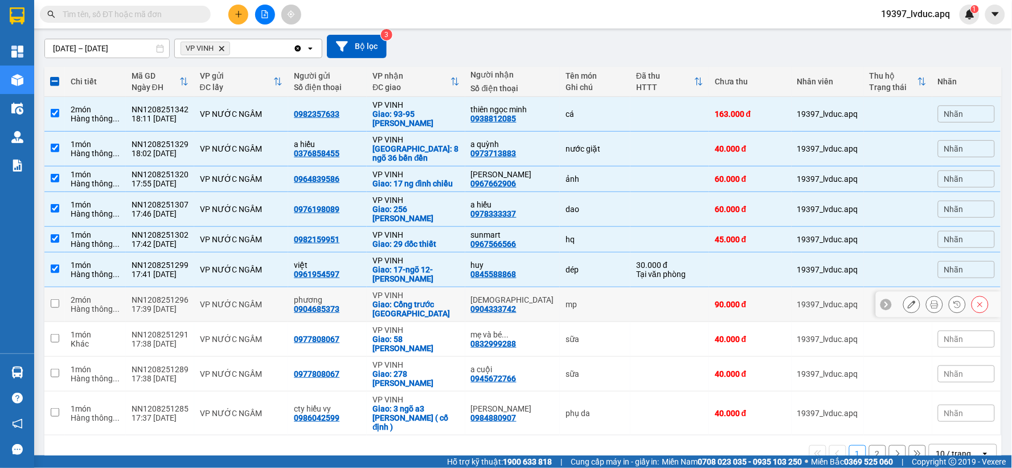
click at [230, 300] on div "VP NƯỚC NGẦM" at bounding box center [241, 304] width 83 height 9
checkbox input "true"
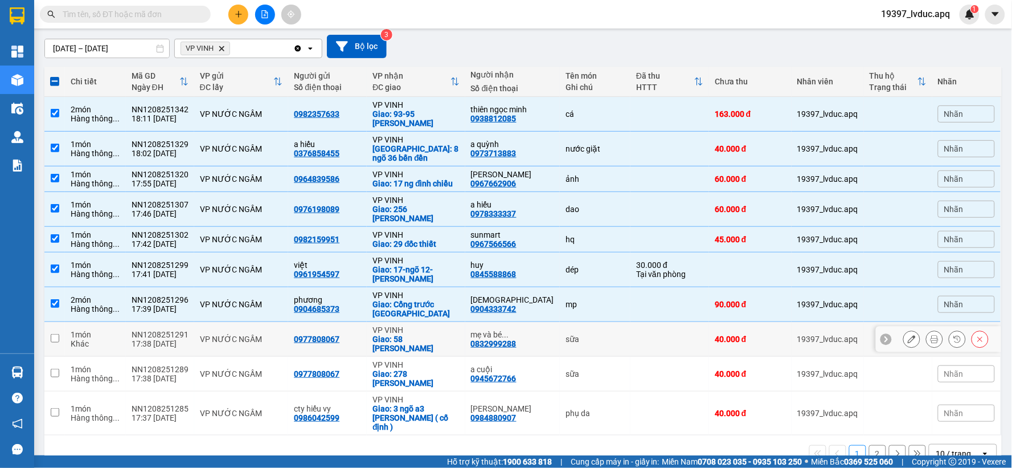
click at [222, 334] on div "VP NƯỚC NGẦM" at bounding box center [241, 338] width 83 height 9
checkbox input "true"
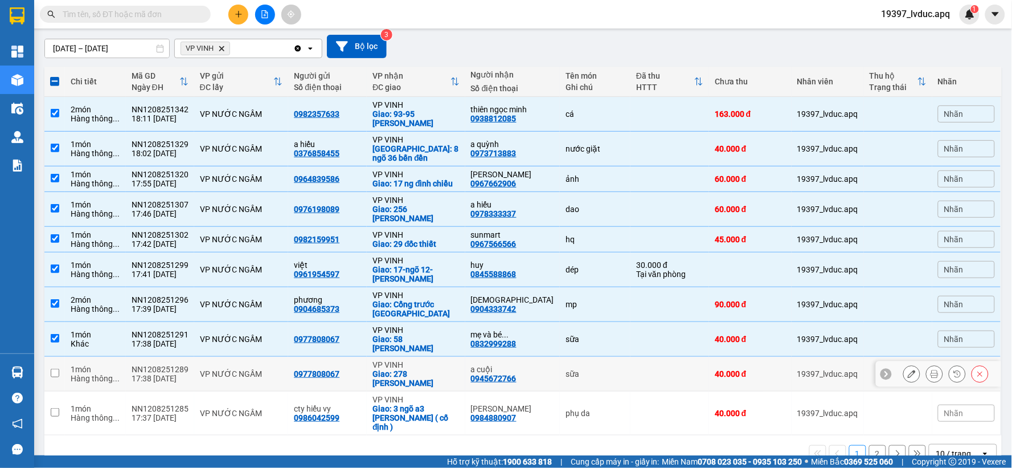
click at [216, 357] on td "VP NƯỚC NGẦM" at bounding box center [241, 374] width 95 height 35
checkbox input "true"
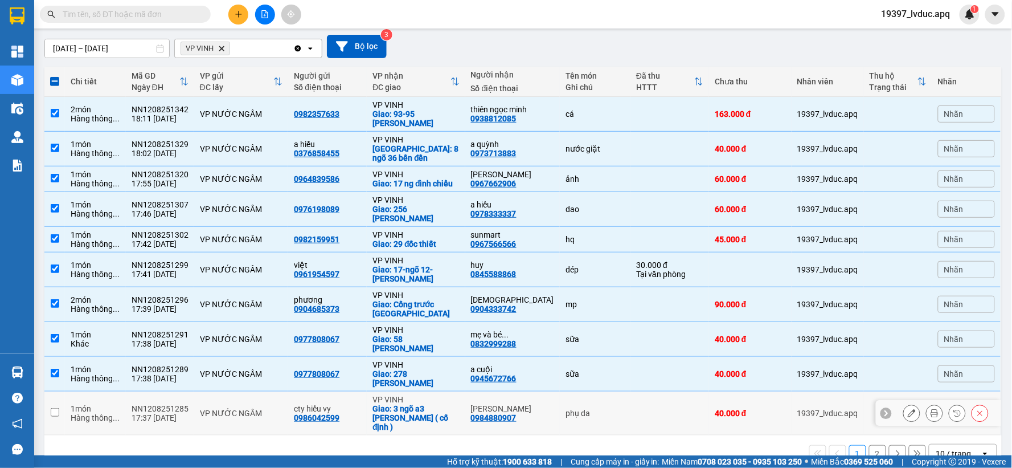
click at [194, 391] on td "NN1208251285 17:37 12/08" at bounding box center [160, 413] width 68 height 44
checkbox input "true"
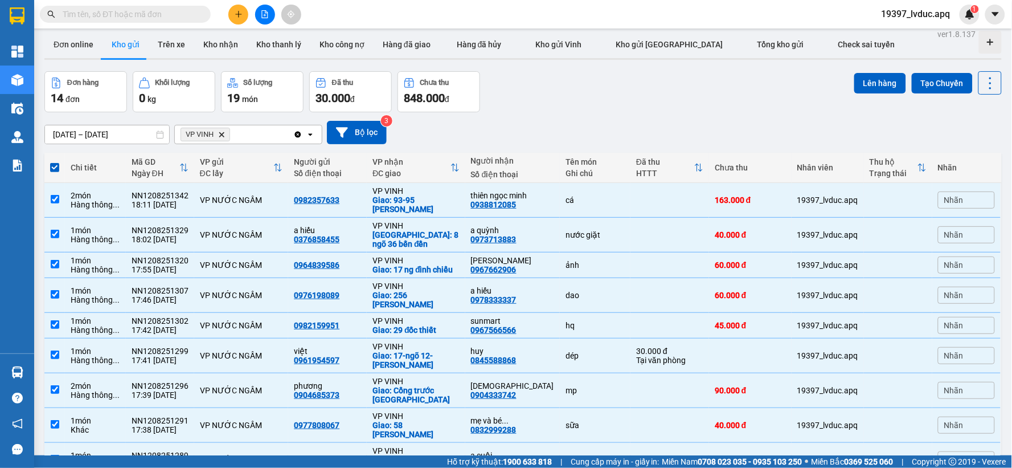
scroll to position [0, 0]
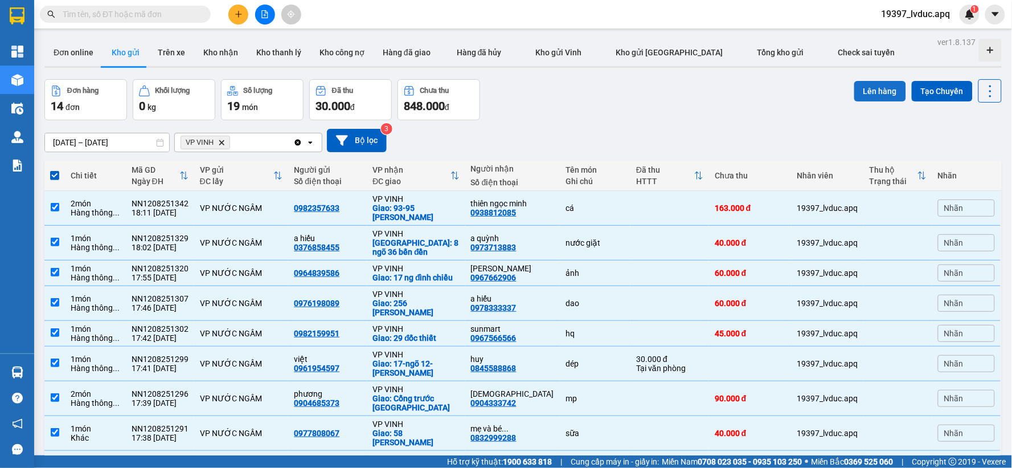
drag, startPoint x: 875, startPoint y: 87, endPoint x: 863, endPoint y: 88, distance: 12.6
click at [867, 88] on button "Lên hàng" at bounding box center [880, 91] width 52 height 21
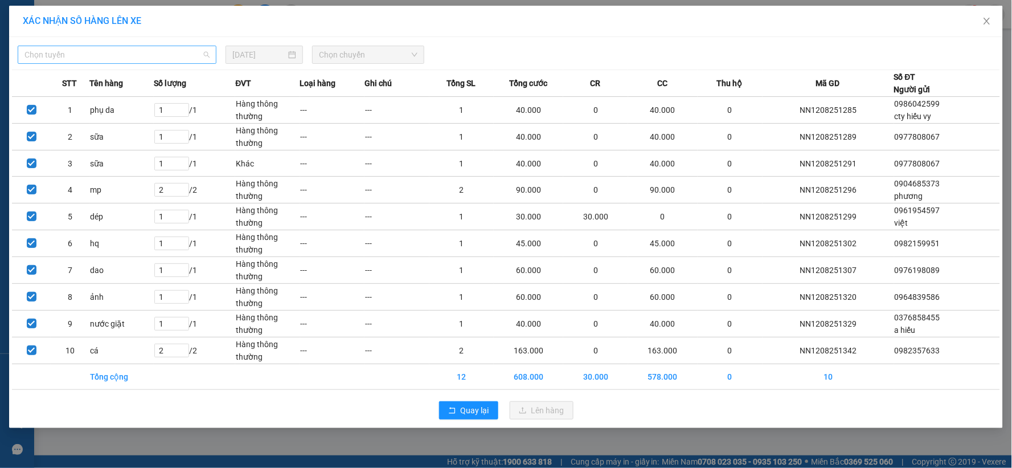
click at [117, 52] on span "Chọn tuyến" at bounding box center [116, 54] width 185 height 17
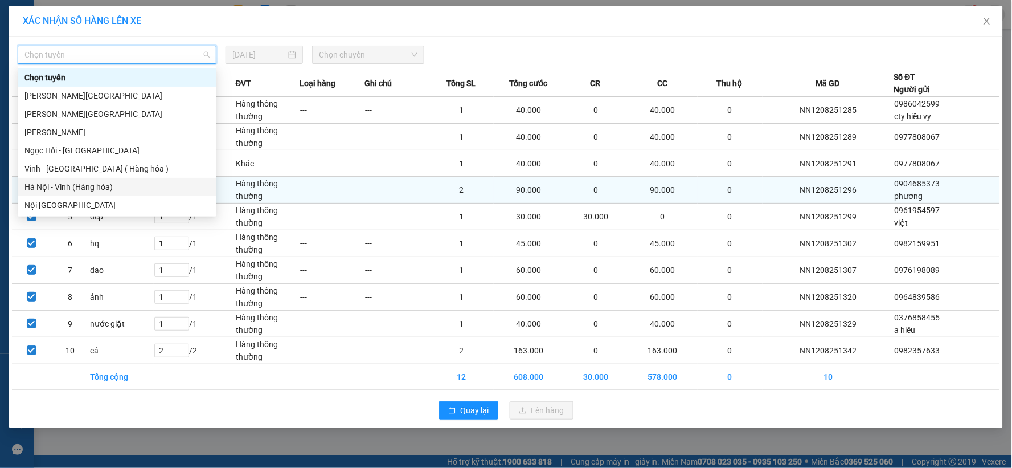
click at [100, 186] on div "Hà Nội - Vinh (Hàng hóa)" at bounding box center [116, 187] width 185 height 13
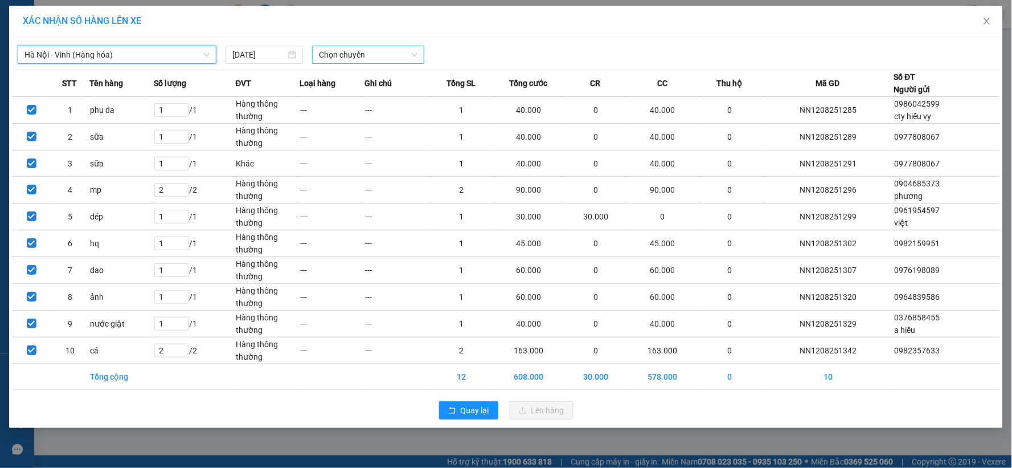
drag, startPoint x: 351, startPoint y: 36, endPoint x: 350, endPoint y: 47, distance: 11.5
click at [350, 44] on div "XÁC NHẬN SỐ HÀNG LÊN XE Hà Nội - Vinh (Hàng hóa) Hà Nội - Vinh (Hàng hóa) 12/08…" at bounding box center [506, 217] width 994 height 422
click at [351, 58] on span "Chọn chuyến" at bounding box center [368, 54] width 99 height 17
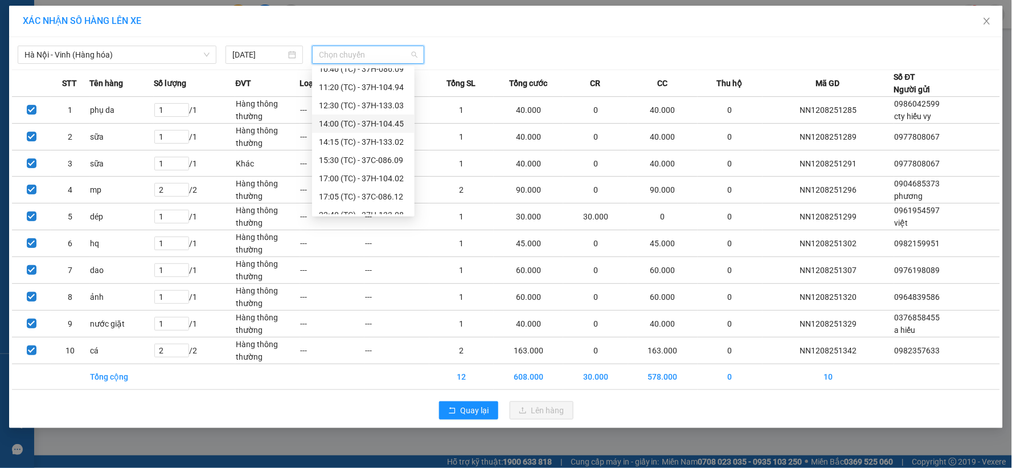
scroll to position [91, 0]
click at [376, 199] on div "22:47 (TC) - 37H-104.73" at bounding box center [363, 205] width 89 height 13
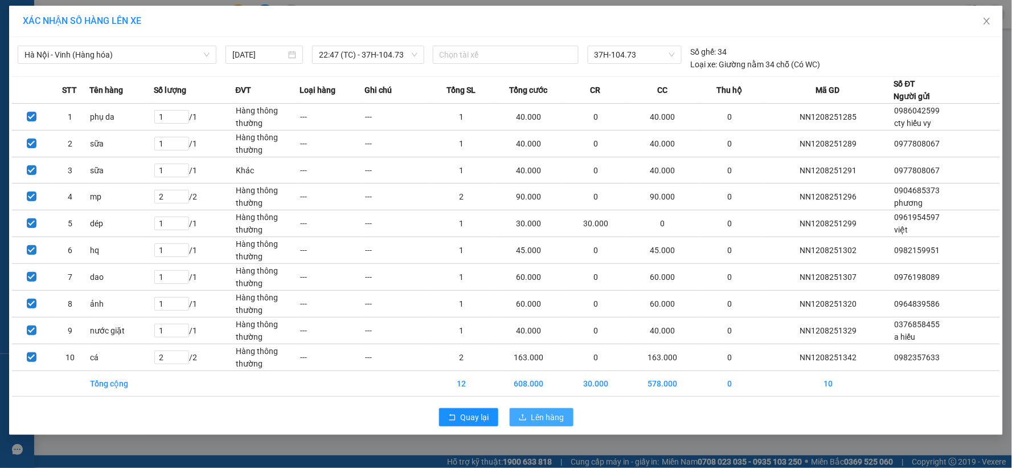
click at [539, 412] on span "Lên hàng" at bounding box center [547, 417] width 33 height 13
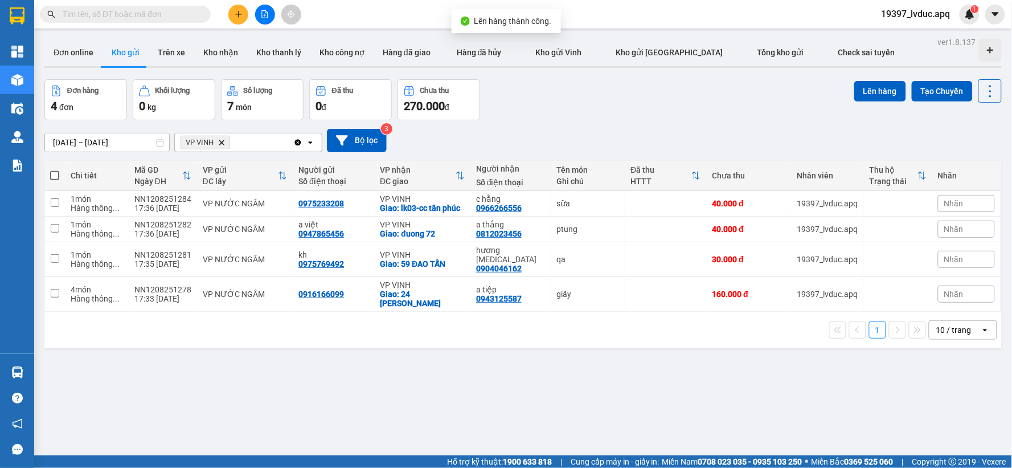
click at [223, 143] on icon "Delete" at bounding box center [221, 142] width 7 height 7
click at [223, 143] on div "Chọn văn phòng nhận" at bounding box center [221, 142] width 79 height 11
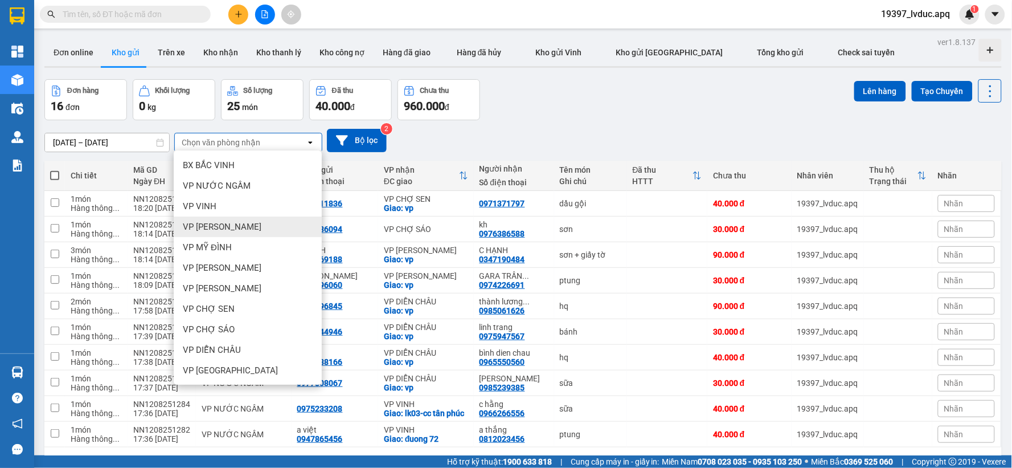
drag, startPoint x: 230, startPoint y: 224, endPoint x: 257, endPoint y: 200, distance: 37.1
click at [230, 223] on span "VP [PERSON_NAME]" at bounding box center [222, 226] width 79 height 11
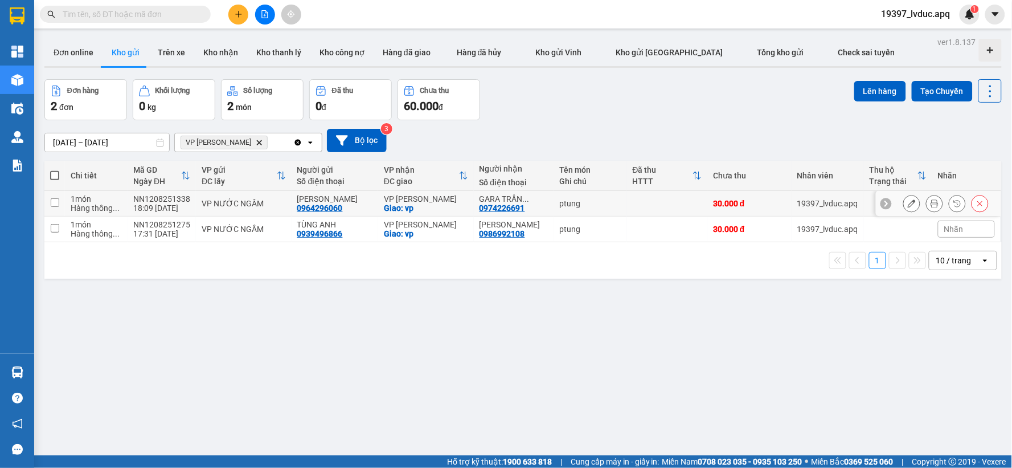
click at [229, 202] on div "VP NƯỚC NGẦM" at bounding box center [244, 203] width 84 height 9
checkbox input "true"
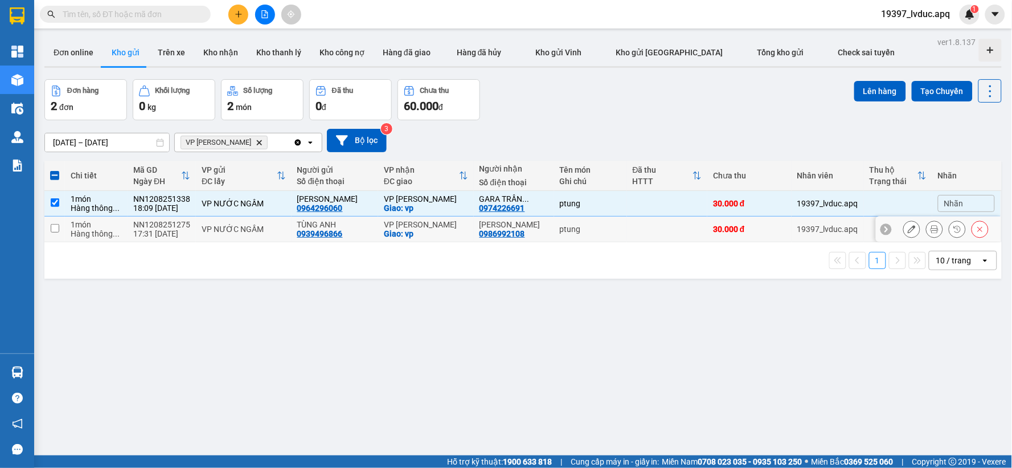
click at [197, 228] on td "VP NƯỚC NGẦM" at bounding box center [244, 229] width 96 height 26
checkbox input "true"
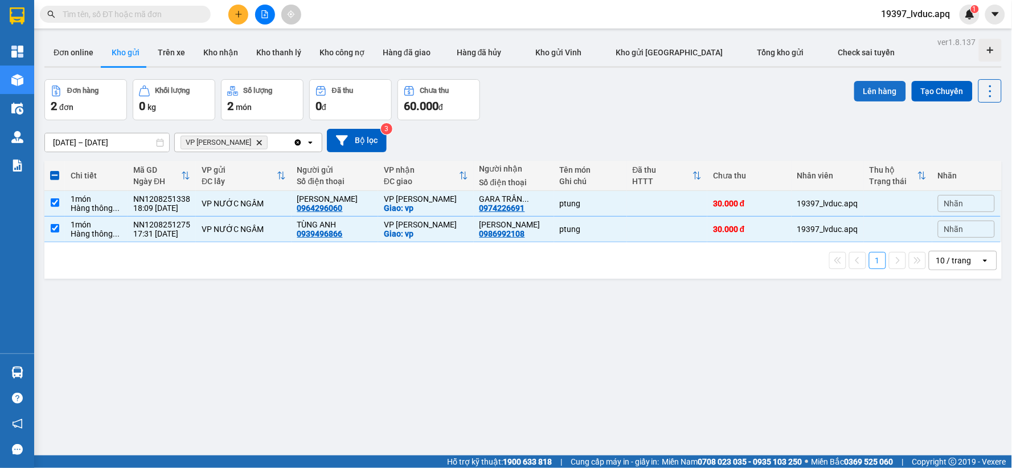
click at [867, 84] on button "Lên hàng" at bounding box center [880, 91] width 52 height 21
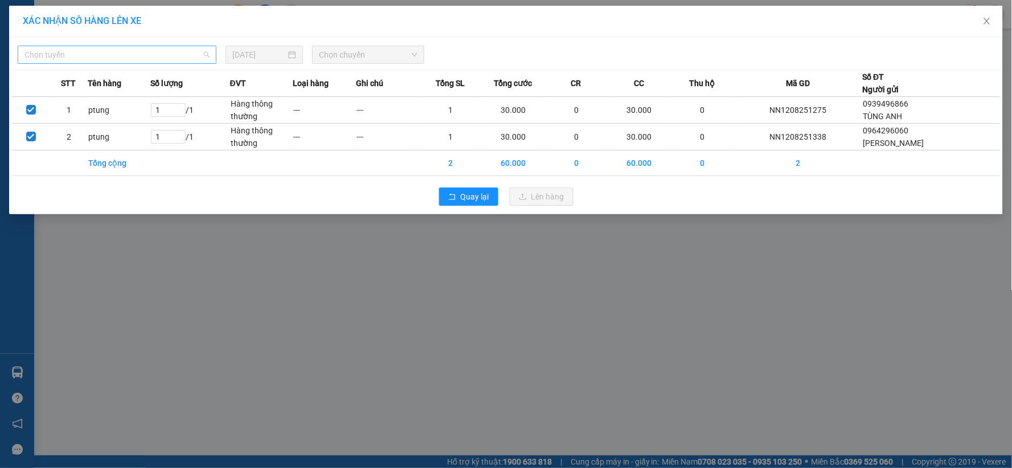
drag, startPoint x: 181, startPoint y: 52, endPoint x: 143, endPoint y: 80, distance: 47.6
click at [180, 52] on span "Chọn tuyến" at bounding box center [116, 54] width 185 height 17
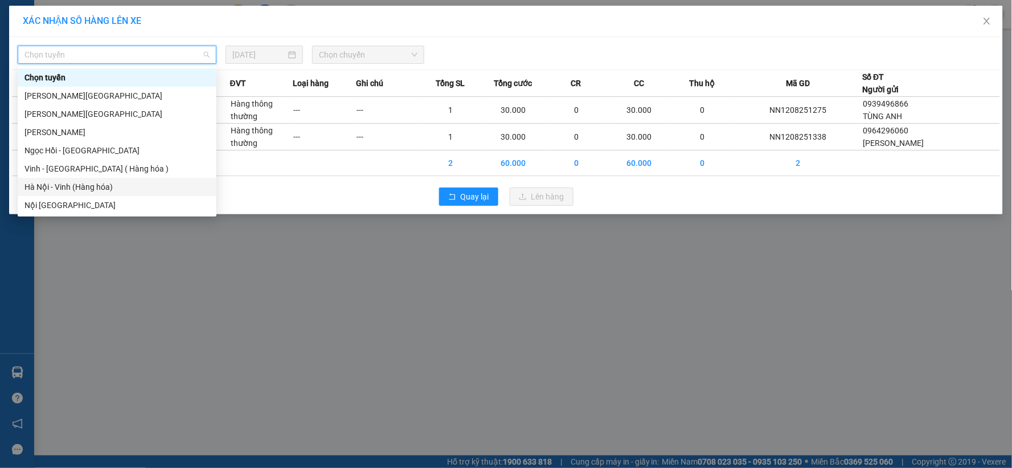
click at [101, 183] on div "Hà Nội - Vinh (Hàng hóa)" at bounding box center [116, 187] width 185 height 13
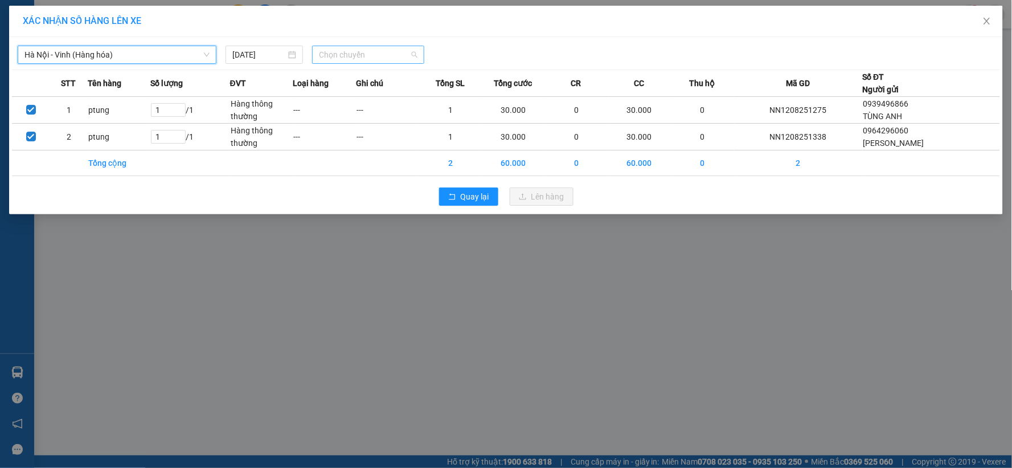
click at [371, 53] on span "Chọn chuyến" at bounding box center [368, 54] width 99 height 17
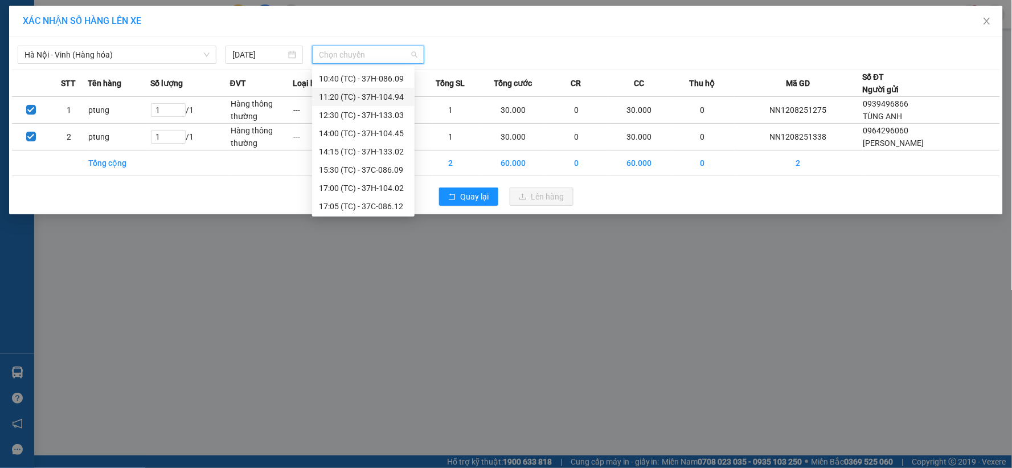
scroll to position [91, 0]
click at [367, 186] on div "22:40 (TC) - 37H-133.08" at bounding box center [363, 187] width 89 height 13
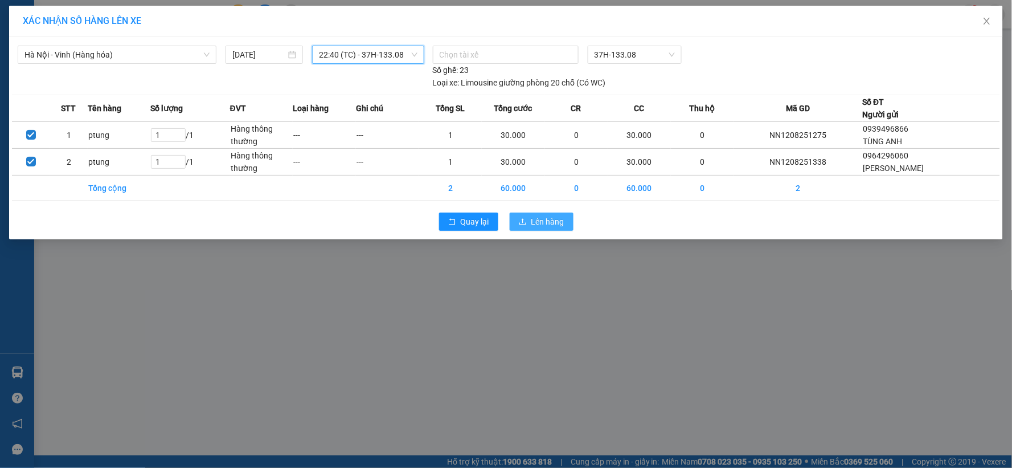
click at [524, 226] on icon "upload" at bounding box center [523, 222] width 8 height 8
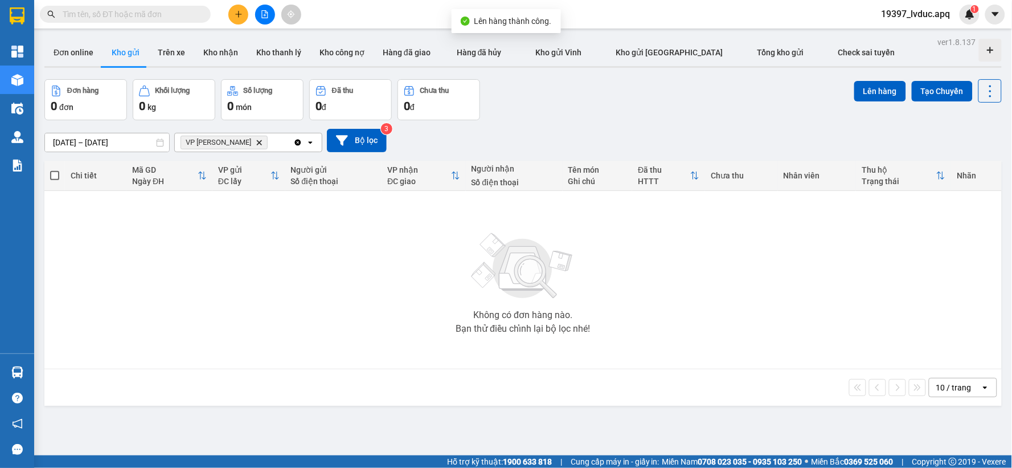
click at [263, 145] on icon "Delete" at bounding box center [259, 142] width 7 height 7
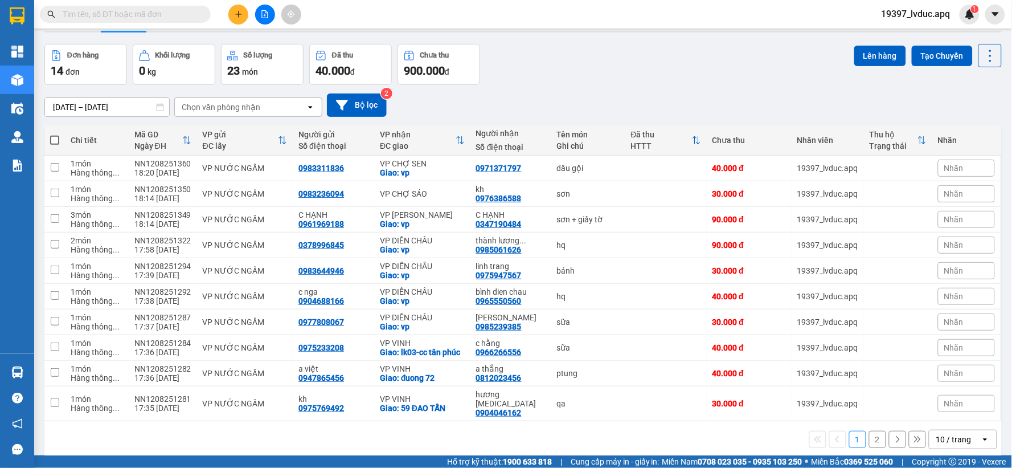
scroll to position [52, 0]
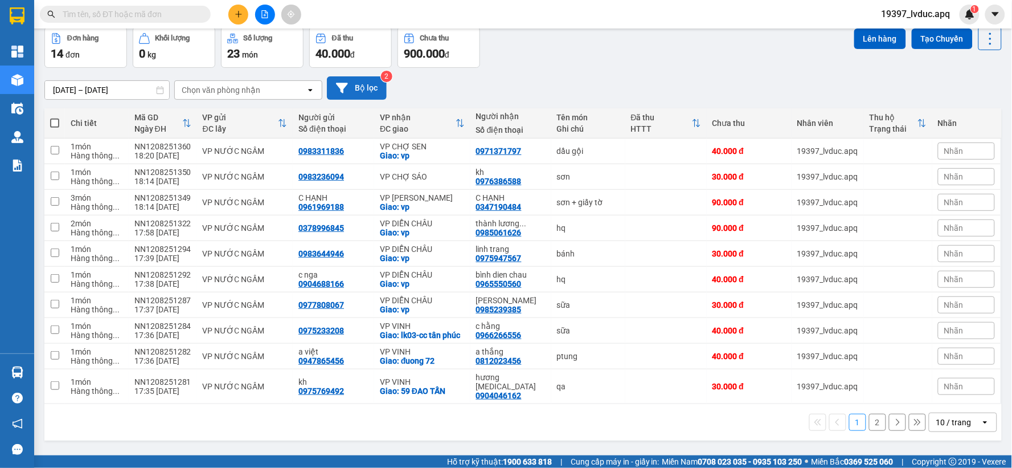
click at [335, 88] on button "Bộ lọc" at bounding box center [357, 87] width 60 height 23
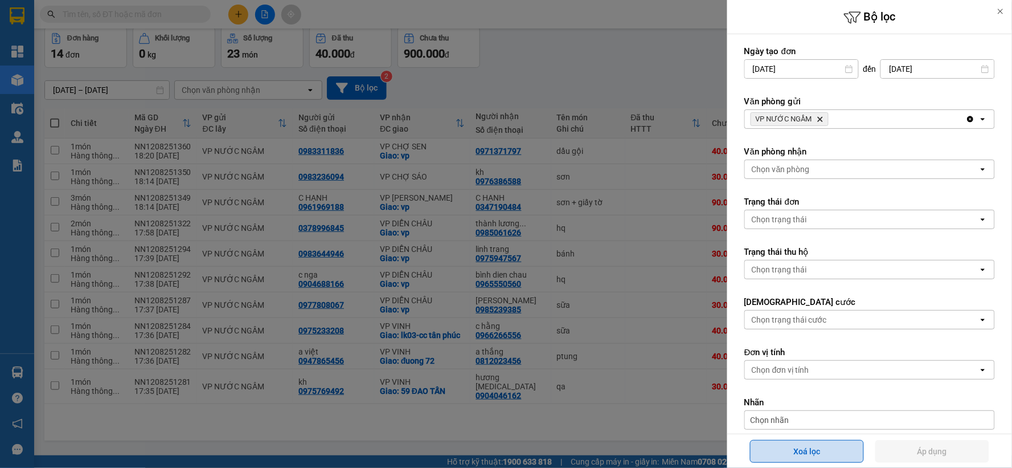
click at [830, 456] on button "Xoá lọc" at bounding box center [807, 451] width 114 height 23
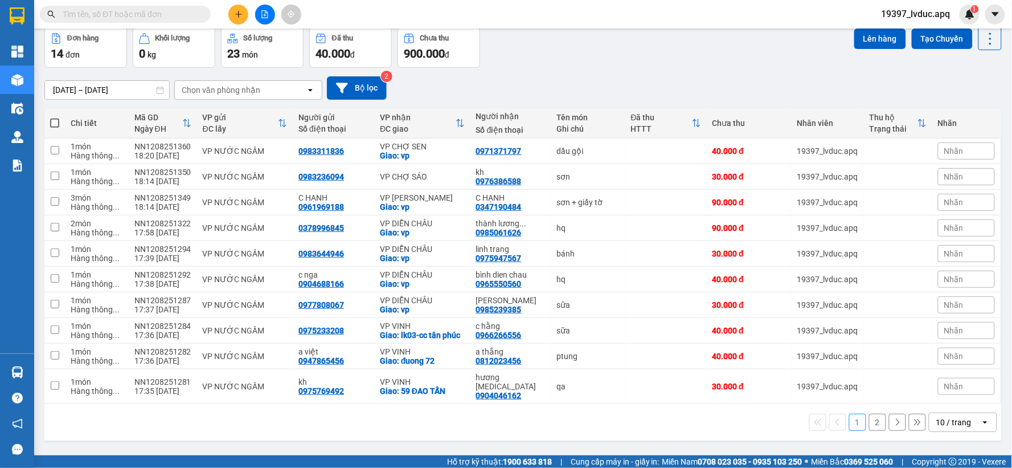
click at [239, 92] on div "Chọn văn phòng nhận" at bounding box center [221, 89] width 79 height 11
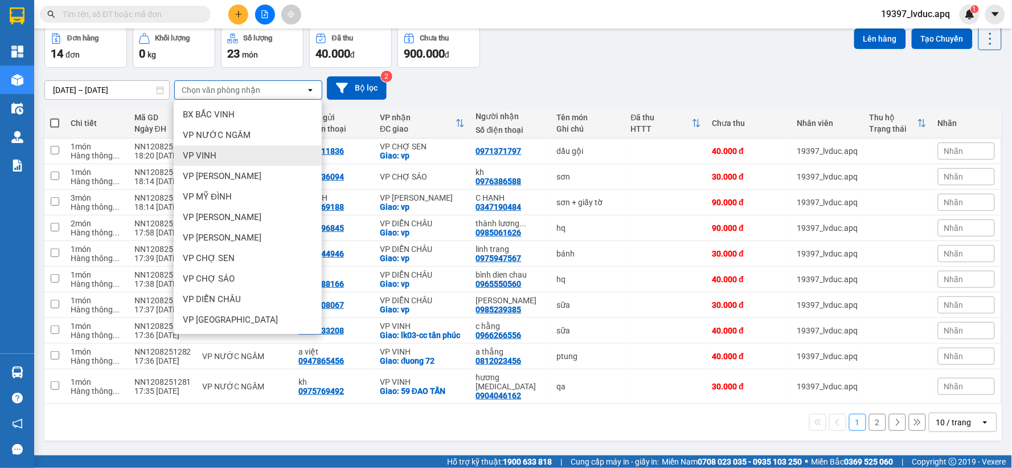
click at [212, 155] on span "VP VINH" at bounding box center [200, 155] width 34 height 11
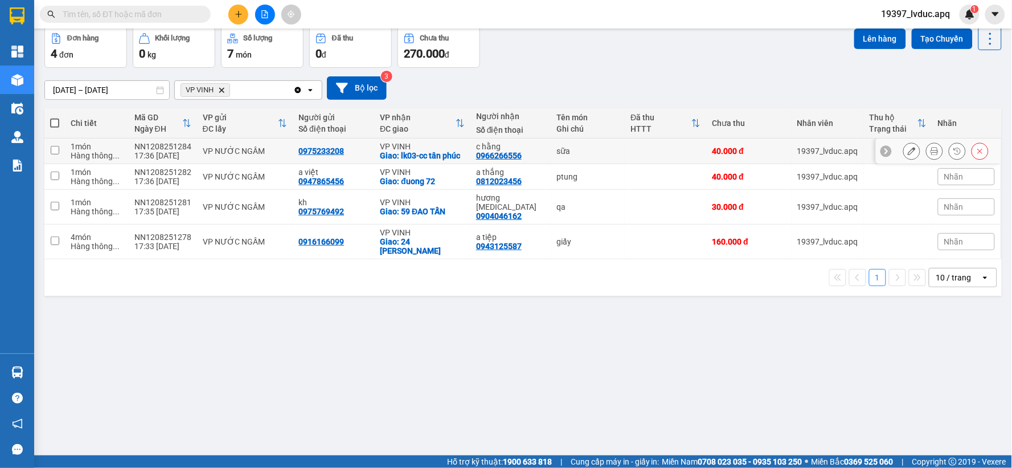
click at [236, 158] on td "VP NƯỚC NGẦM" at bounding box center [245, 151] width 96 height 26
checkbox input "true"
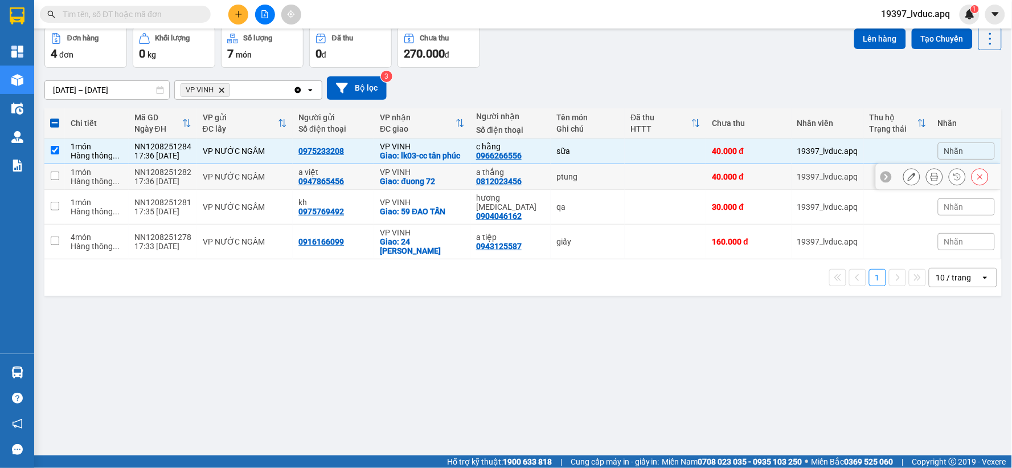
click at [221, 184] on td "VP NƯỚC NGẦM" at bounding box center [245, 177] width 96 height 26
checkbox input "true"
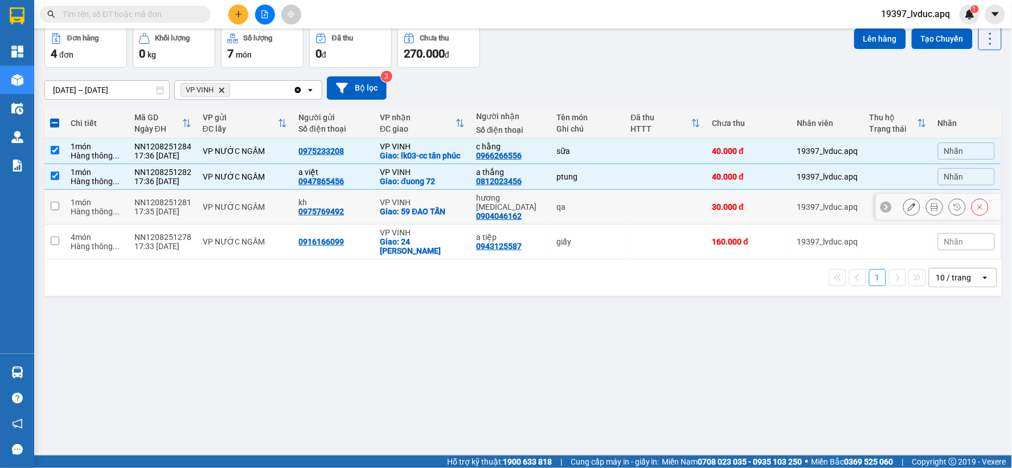
click at [219, 206] on div "VP NƯỚC NGẦM" at bounding box center [245, 206] width 85 height 9
checkbox input "true"
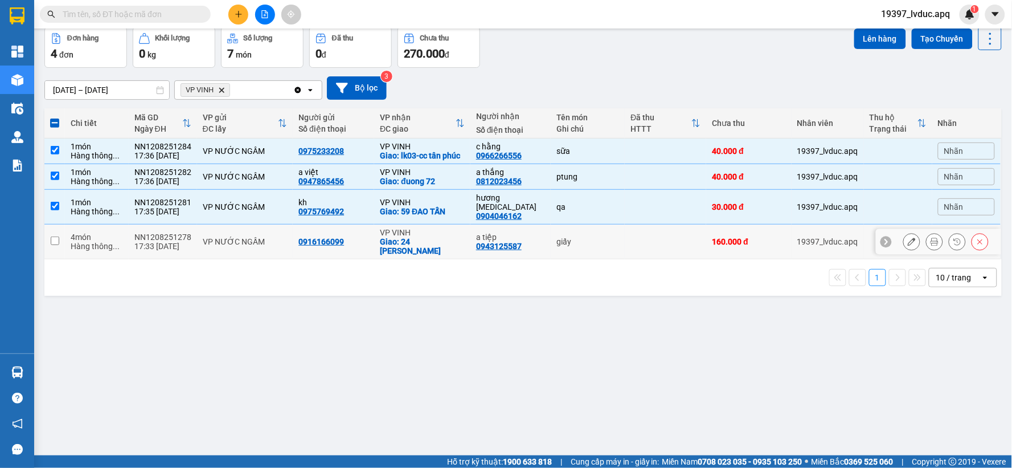
click at [214, 237] on div "VP NƯỚC NGẦM" at bounding box center [245, 241] width 85 height 9
checkbox input "true"
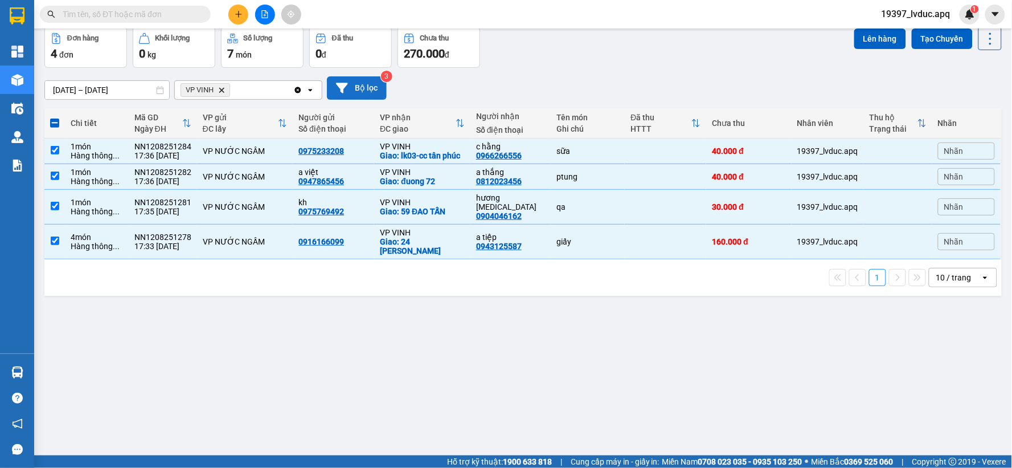
click at [350, 88] on button "Bộ lọc" at bounding box center [357, 87] width 60 height 23
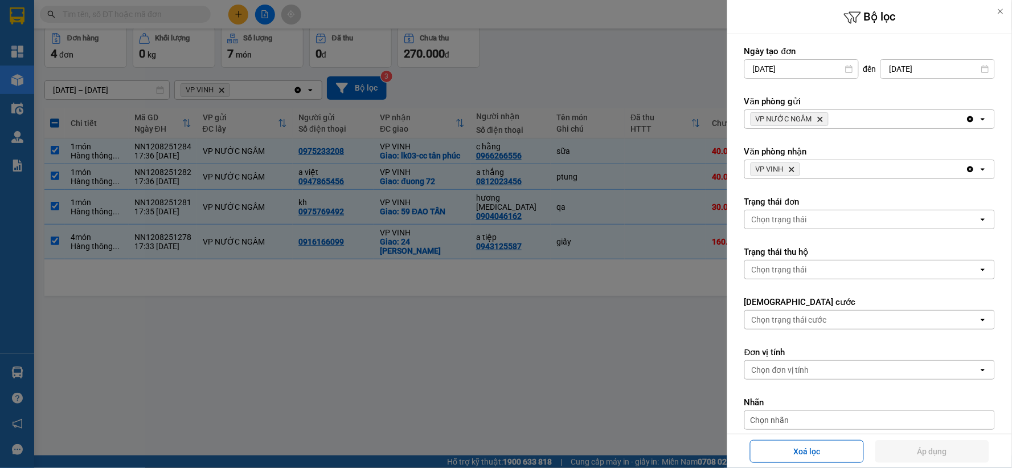
click at [477, 89] on div at bounding box center [506, 234] width 1012 height 468
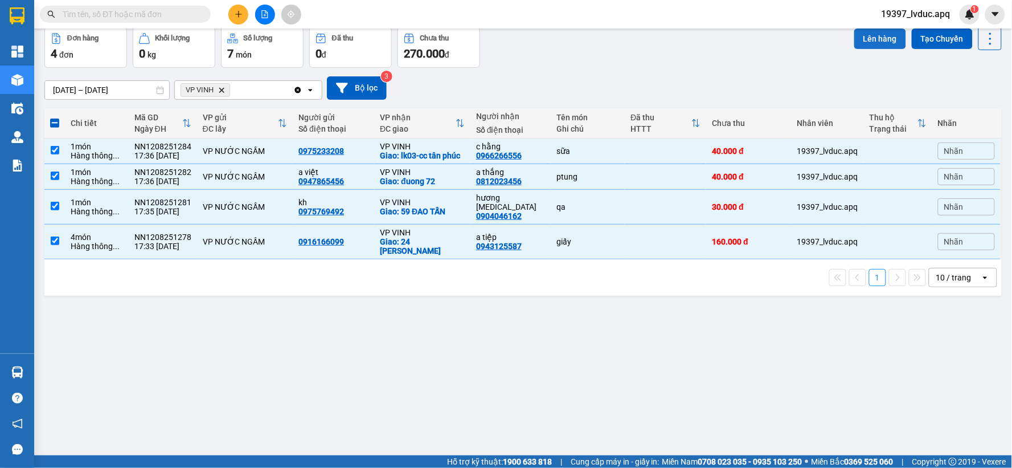
click at [865, 37] on button "Lên hàng" at bounding box center [880, 38] width 52 height 21
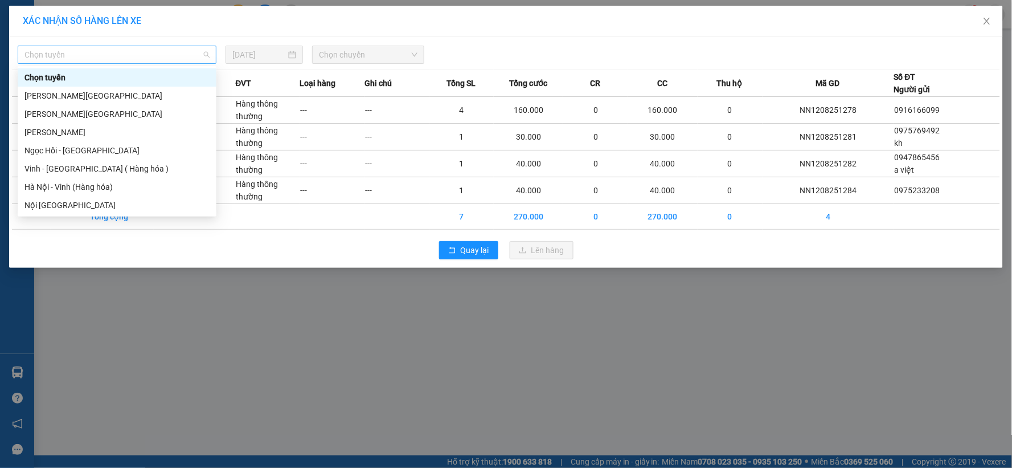
click at [116, 55] on span "Chọn tuyến" at bounding box center [116, 54] width 185 height 17
click at [92, 185] on div "Hà Nội - Vinh (Hàng hóa)" at bounding box center [116, 187] width 185 height 13
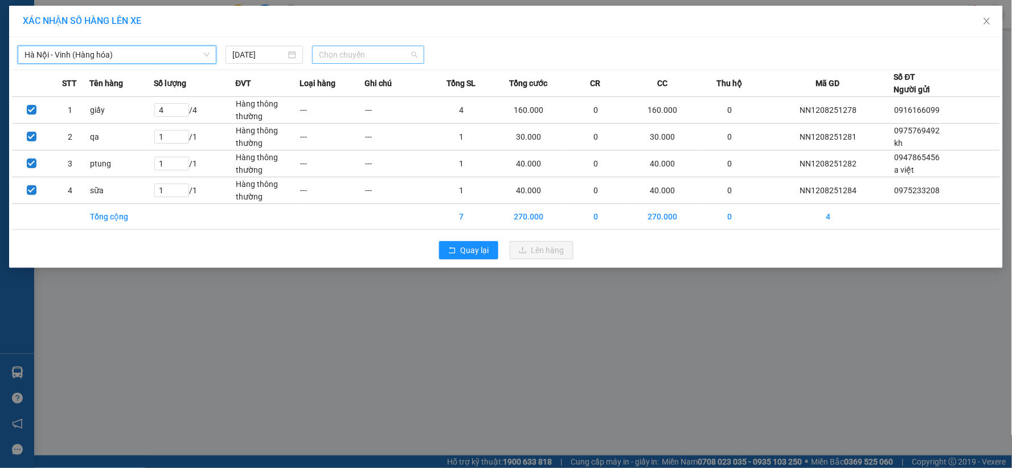
click at [370, 58] on span "Chọn chuyến" at bounding box center [368, 54] width 99 height 17
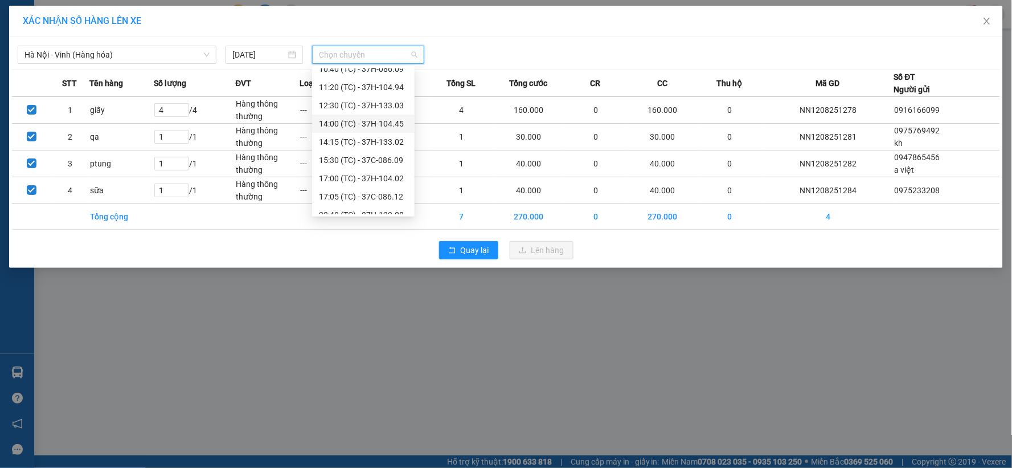
scroll to position [91, 0]
click at [361, 295] on div "XÁC NHẬN SỐ HÀNG LÊN XE Hà Nội - Vinh (Hàng hóa) 12/08/2025 Chọn chuyến STT Tên…" at bounding box center [506, 234] width 1012 height 468
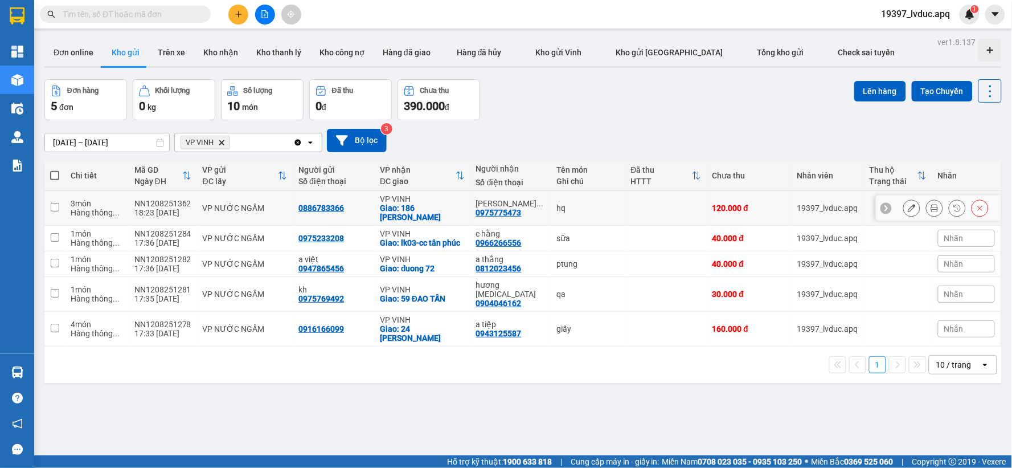
click at [277, 203] on div "VP NƯỚC NGẦM" at bounding box center [245, 207] width 85 height 9
checkbox input "true"
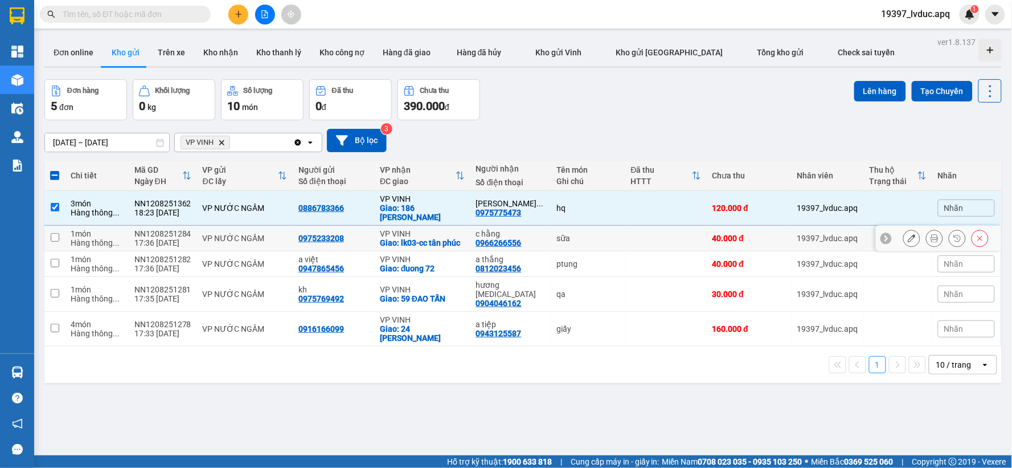
click at [262, 234] on div "VP NƯỚC NGẦM" at bounding box center [245, 238] width 85 height 9
checkbox input "true"
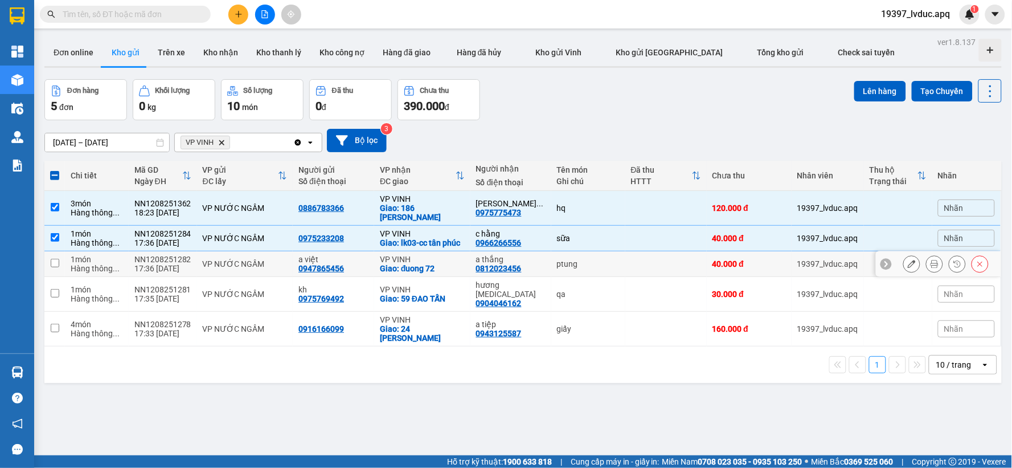
click at [253, 260] on td "VP NƯỚC NGẦM" at bounding box center [245, 264] width 96 height 26
checkbox input "true"
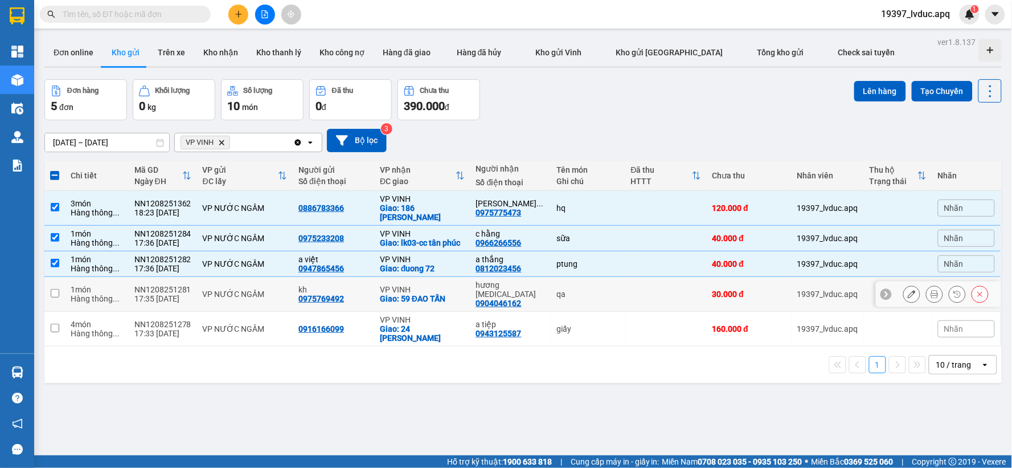
click at [246, 289] on div "VP NƯỚC NGẦM" at bounding box center [245, 293] width 85 height 9
checkbox input "true"
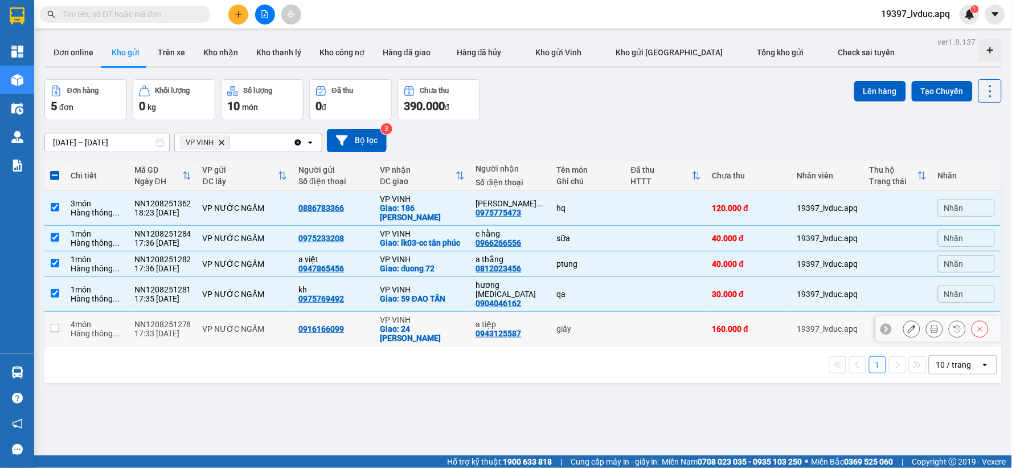
click at [242, 324] on div "VP NƯỚC NGẦM" at bounding box center [245, 328] width 85 height 9
checkbox input "true"
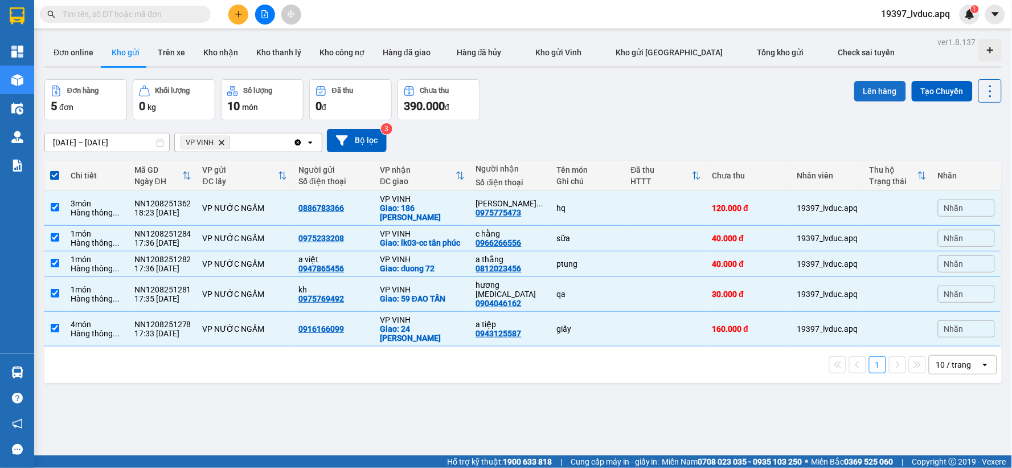
click at [870, 95] on button "Lên hàng" at bounding box center [880, 91] width 52 height 21
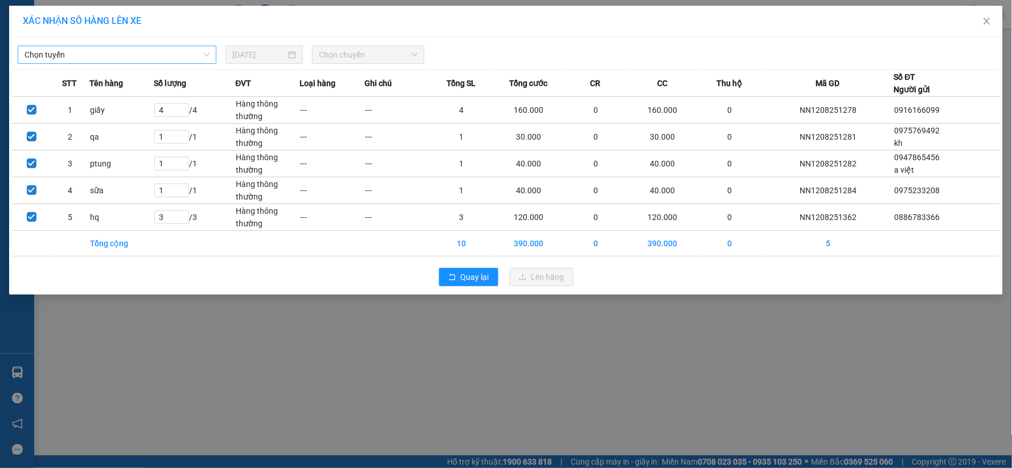
click at [155, 60] on span "Chọn tuyến" at bounding box center [116, 54] width 185 height 17
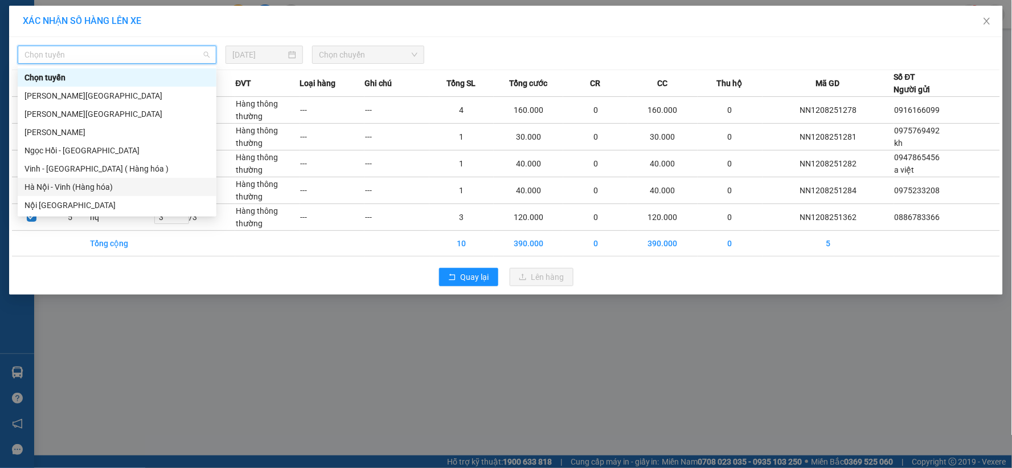
click at [104, 183] on div "Hà Nội - Vinh (Hàng hóa)" at bounding box center [116, 187] width 185 height 13
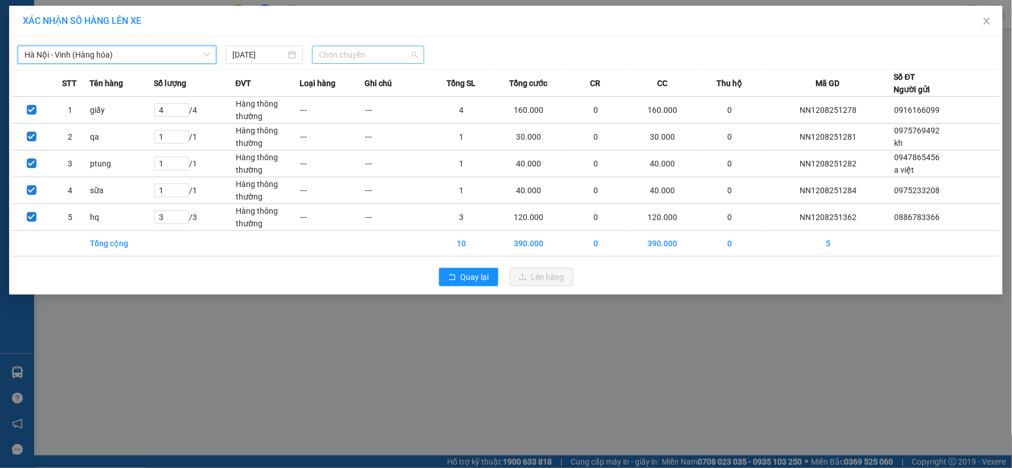
click at [377, 48] on span "Chọn chuyến" at bounding box center [368, 54] width 99 height 17
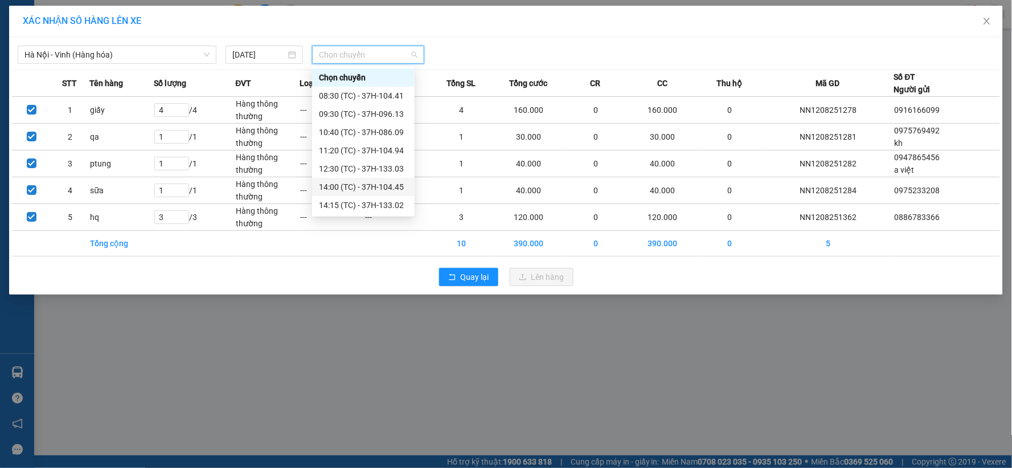
scroll to position [91, 0]
click at [359, 207] on div "22:47 (TC) - 37H-104.73" at bounding box center [363, 205] width 89 height 13
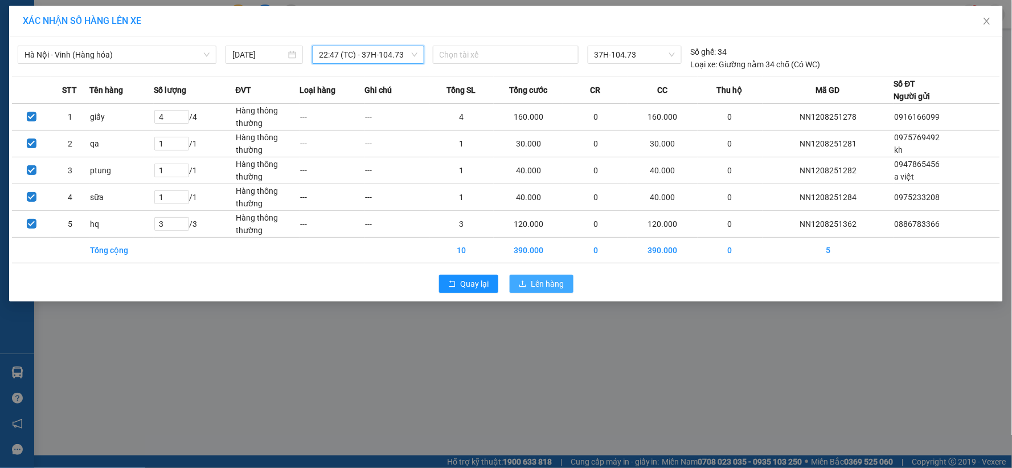
click at [523, 283] on icon "upload" at bounding box center [522, 283] width 7 height 6
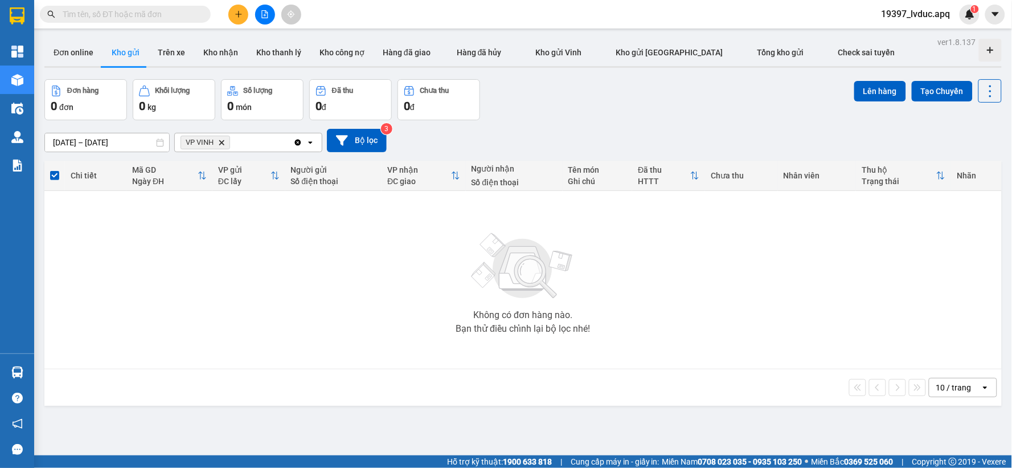
click at [223, 144] on icon "Delete" at bounding box center [221, 142] width 7 height 7
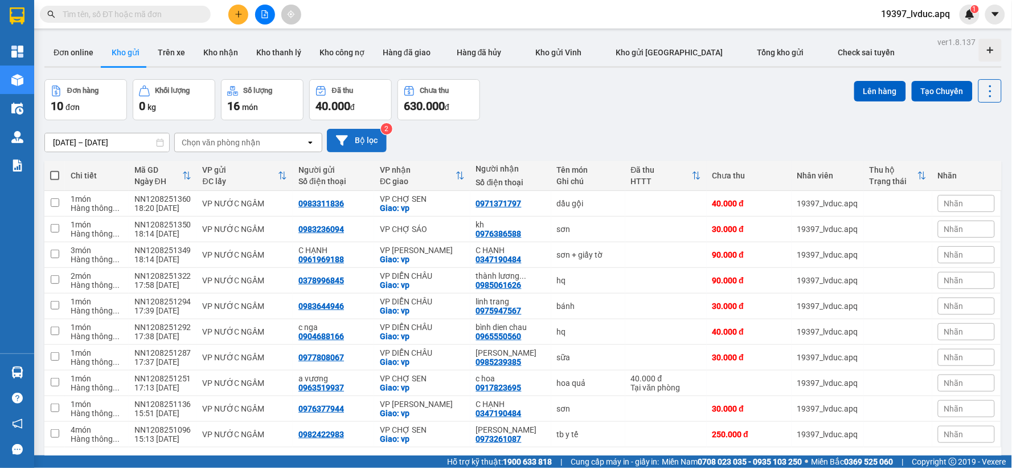
click at [338, 141] on icon at bounding box center [342, 140] width 12 height 12
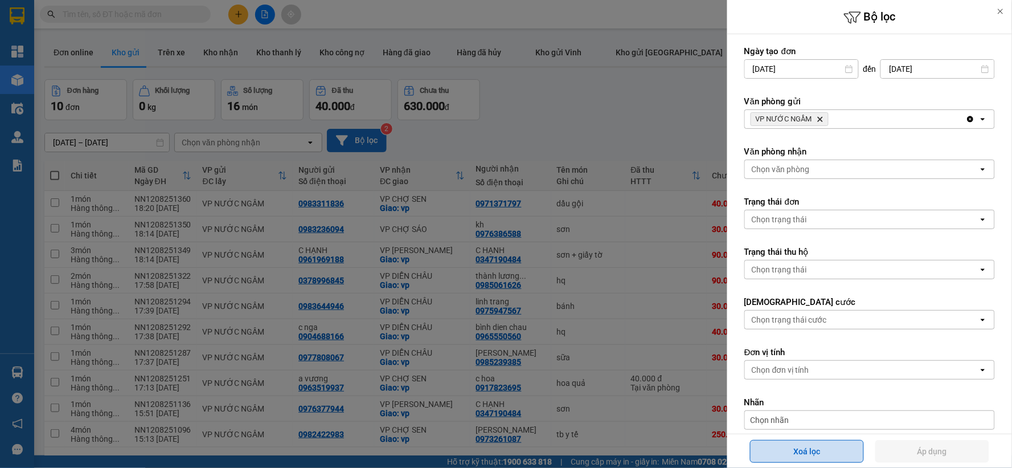
click at [788, 445] on button "Xoá lọc" at bounding box center [807, 451] width 114 height 23
